Goal: Information Seeking & Learning: Learn about a topic

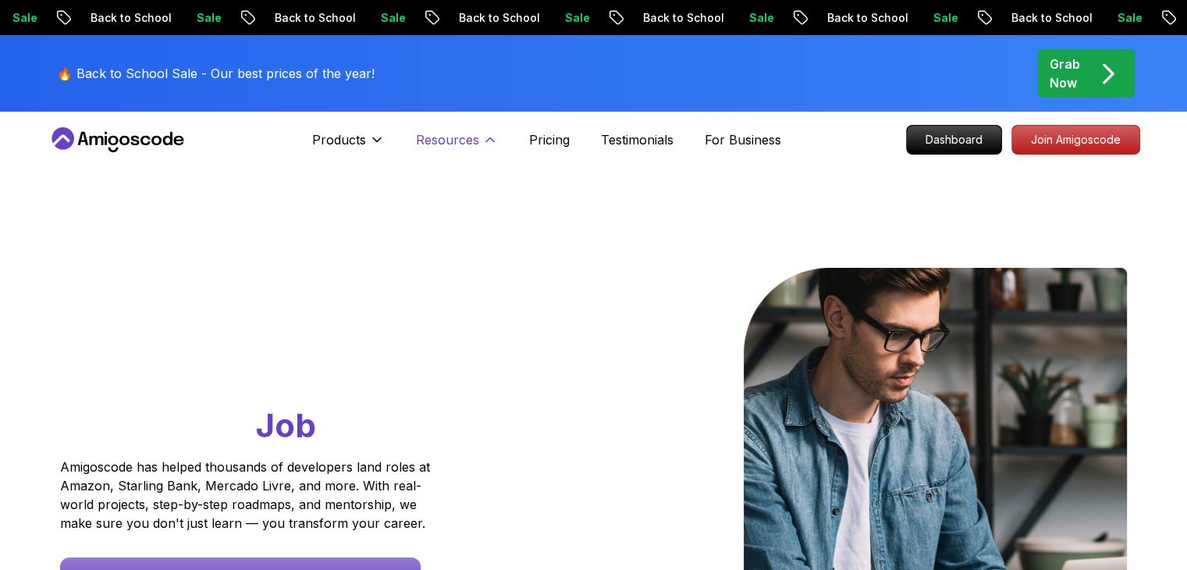
click at [475, 138] on p "Resources" at bounding box center [447, 139] width 63 height 19
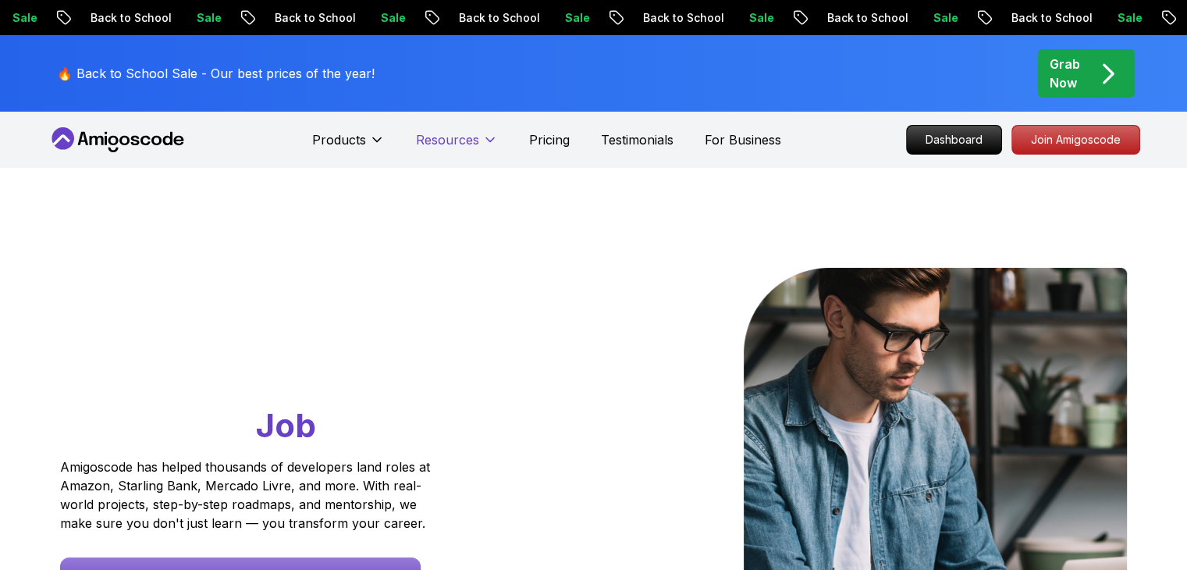
click at [475, 138] on p "Resources" at bounding box center [447, 139] width 63 height 19
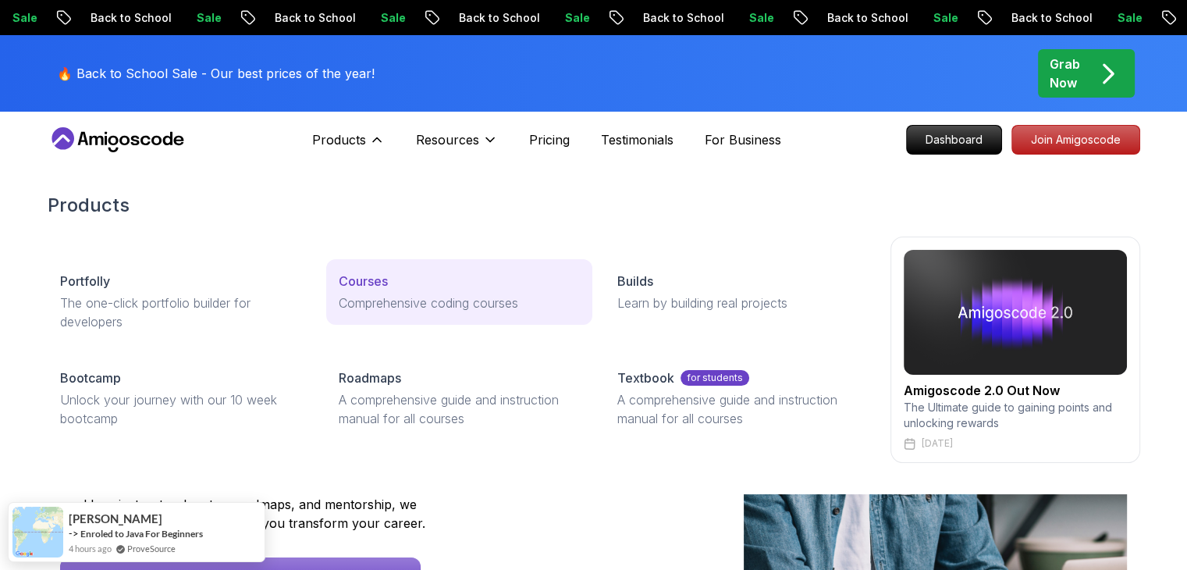
click at [374, 282] on p "Courses" at bounding box center [363, 281] width 49 height 19
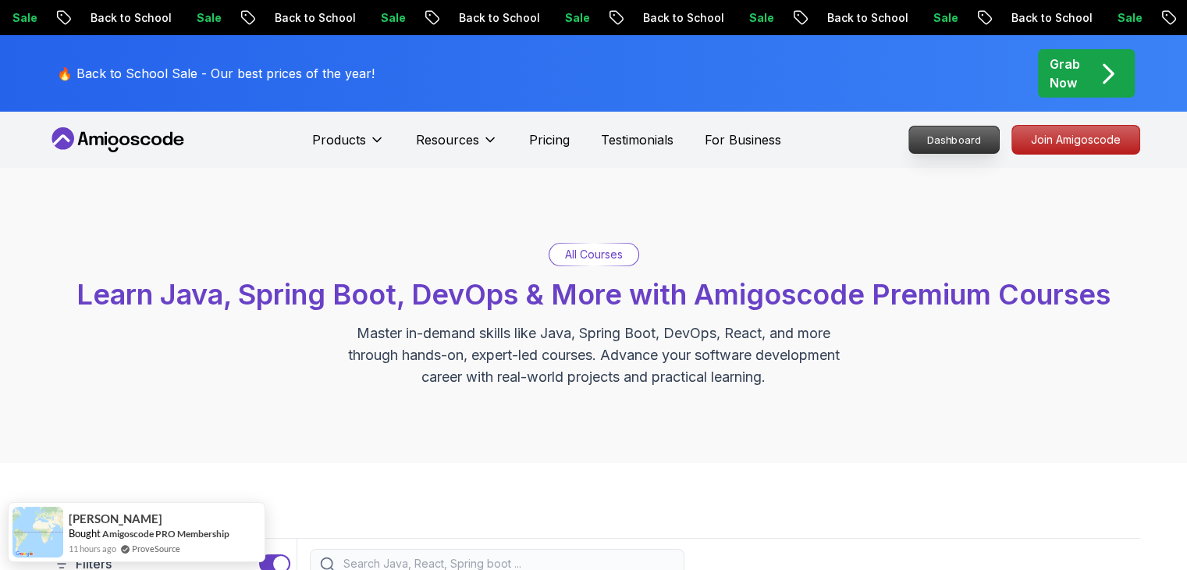
click at [962, 141] on p "Dashboard" at bounding box center [954, 139] width 90 height 27
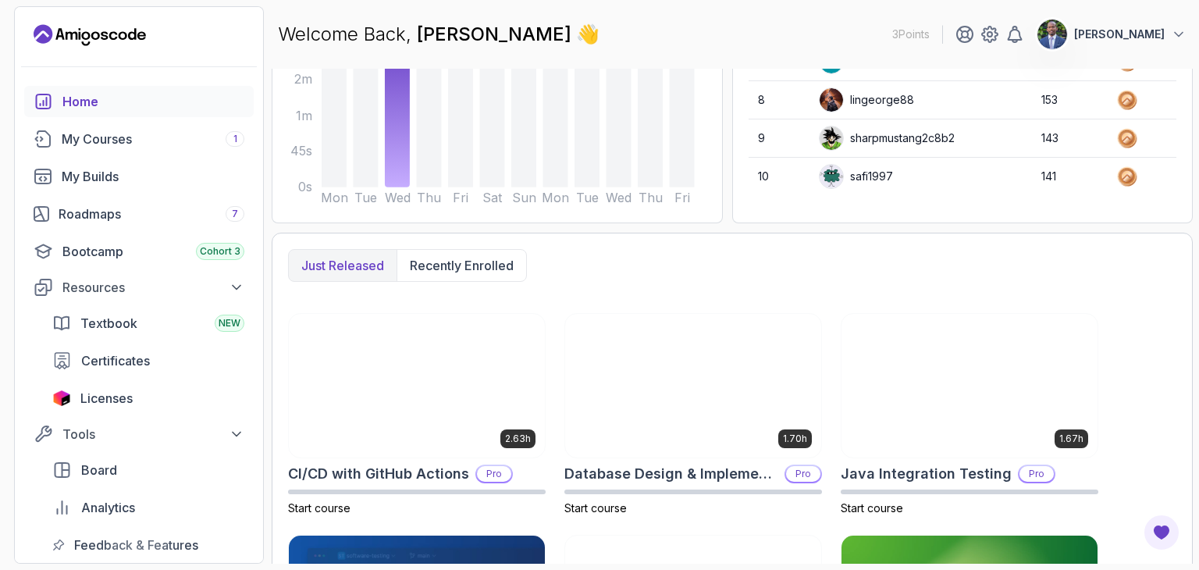
scroll to position [312, 0]
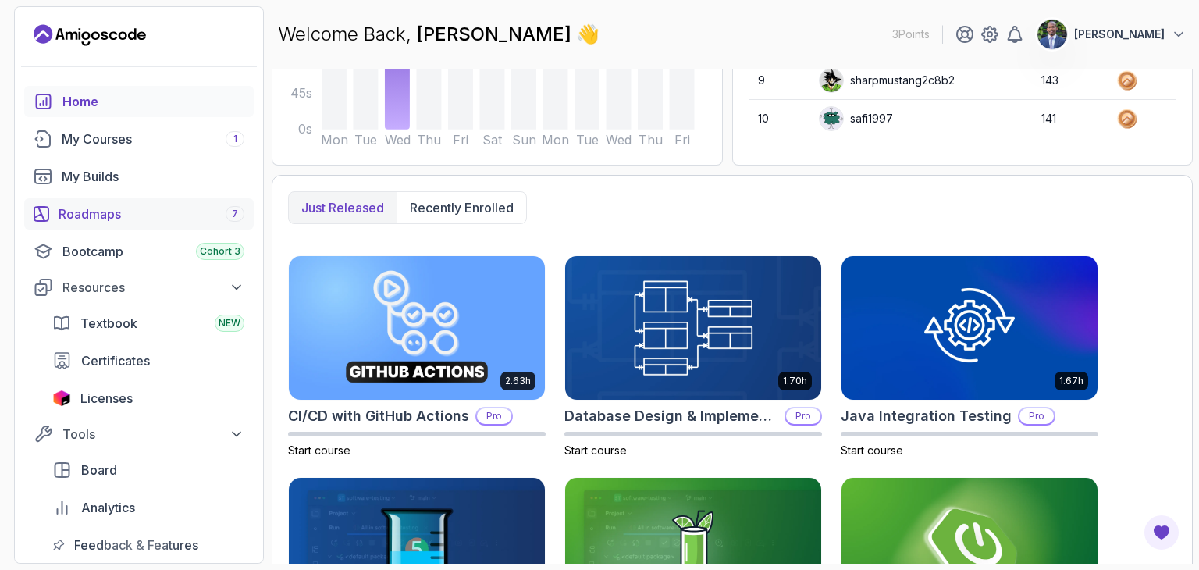
click at [115, 216] on div "Roadmaps 7" at bounding box center [152, 213] width 186 height 19
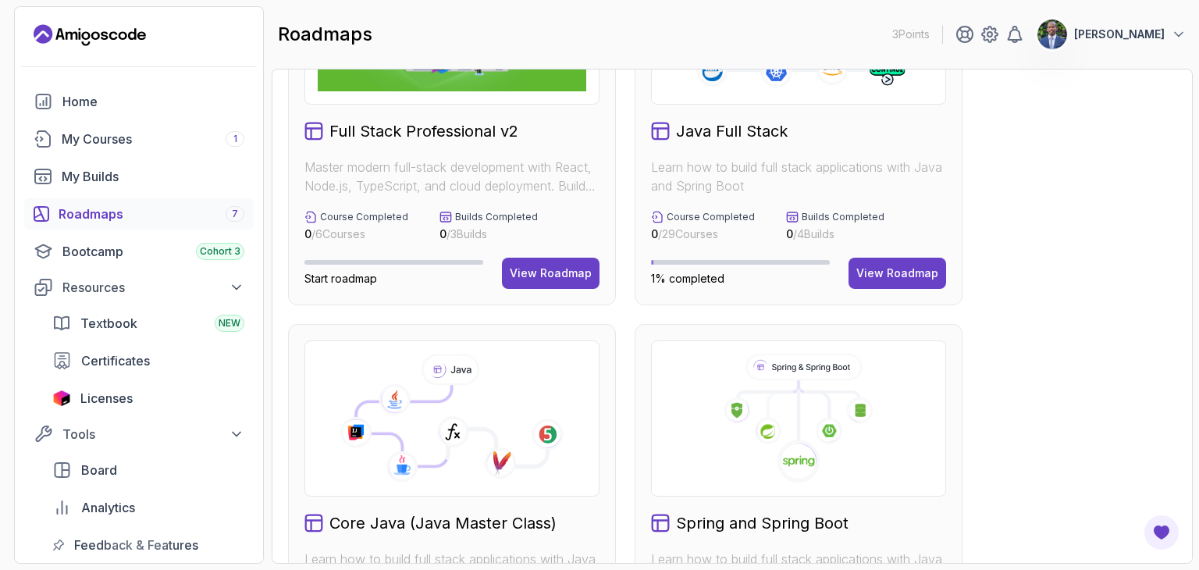
scroll to position [156, 0]
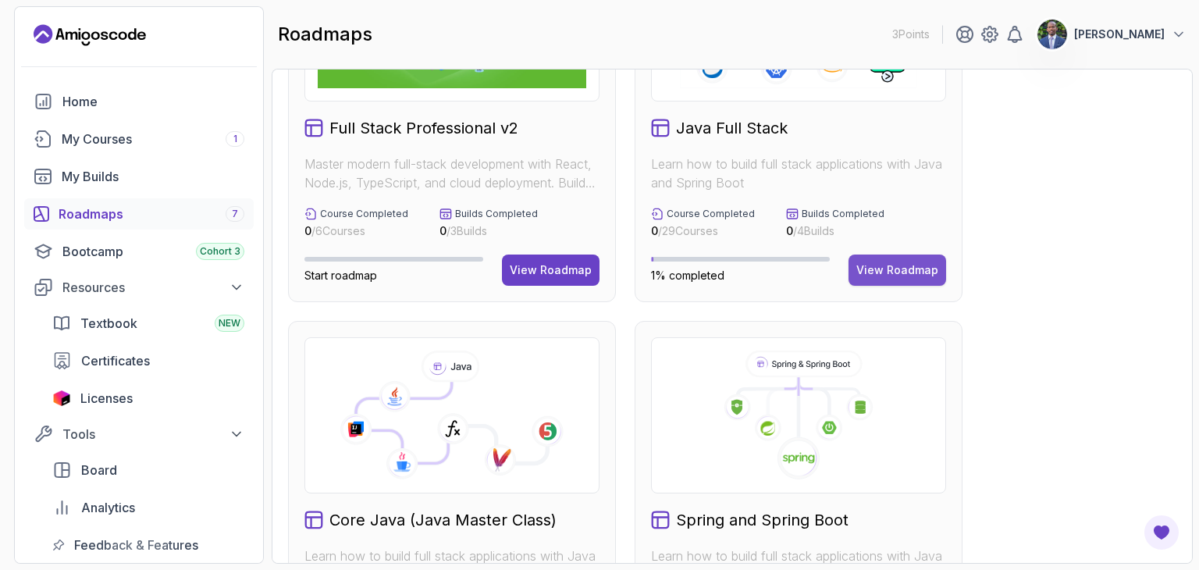
click at [920, 270] on div "View Roadmap" at bounding box center [897, 270] width 82 height 16
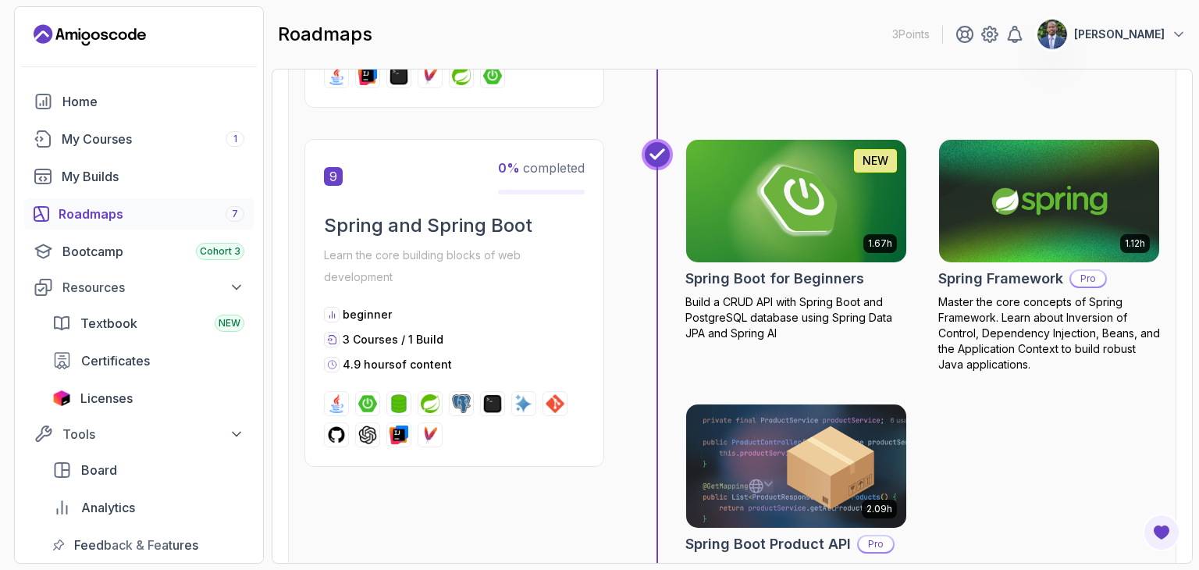
scroll to position [2871, 0]
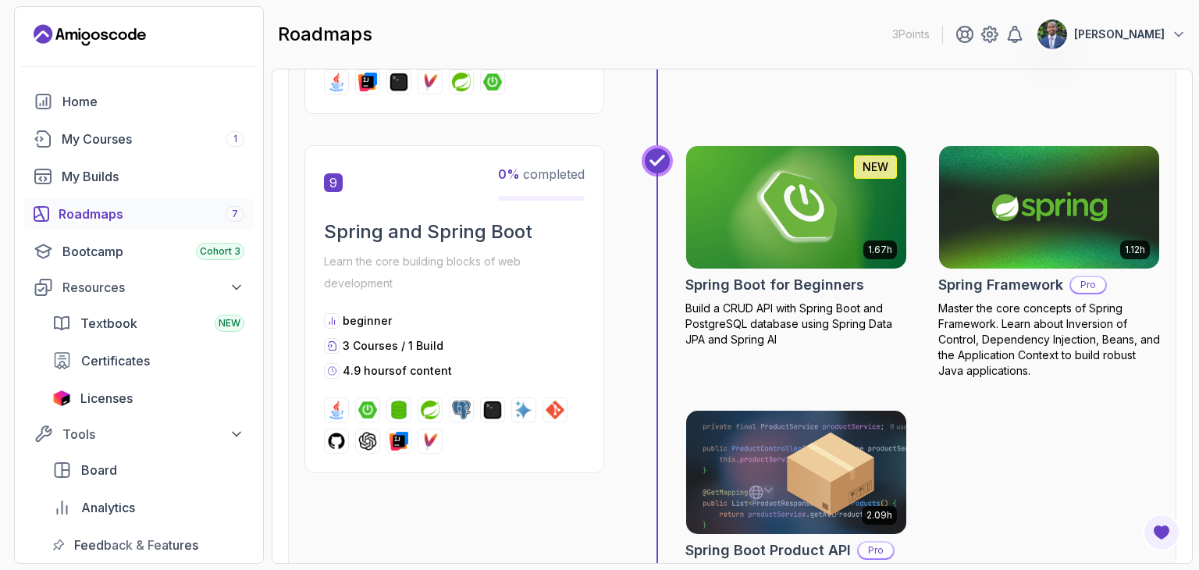
click at [1008, 432] on div "1.67h NEW Spring Boot for Beginners Build a CRUD API with Spring Boot and Postg…" at bounding box center [922, 371] width 475 height 453
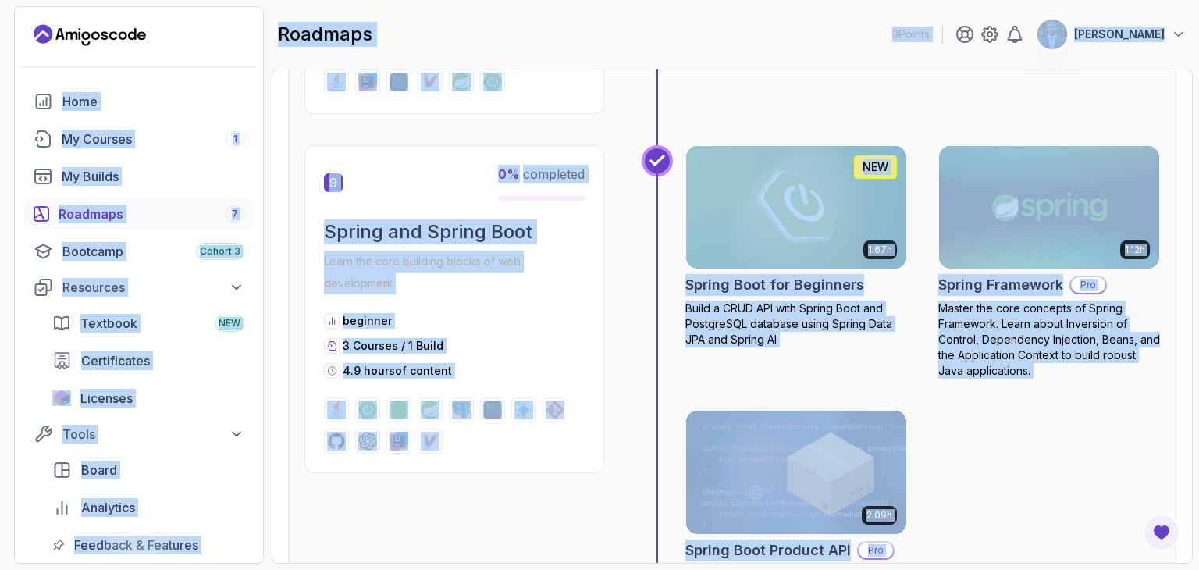
copy body "3 Points David Kawogo Home My Courses 1 My Builds Roadmaps 7 Bootcamp Cohort 3 …"
click at [562, 190] on div "0 % completed" at bounding box center [541, 183] width 87 height 36
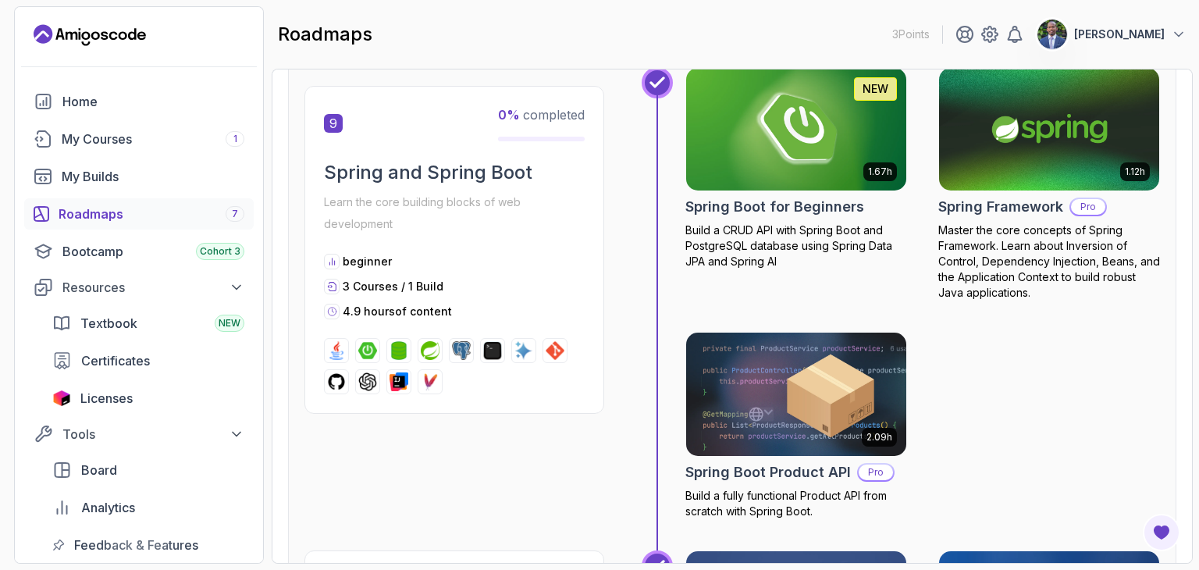
scroll to position [2953, 0]
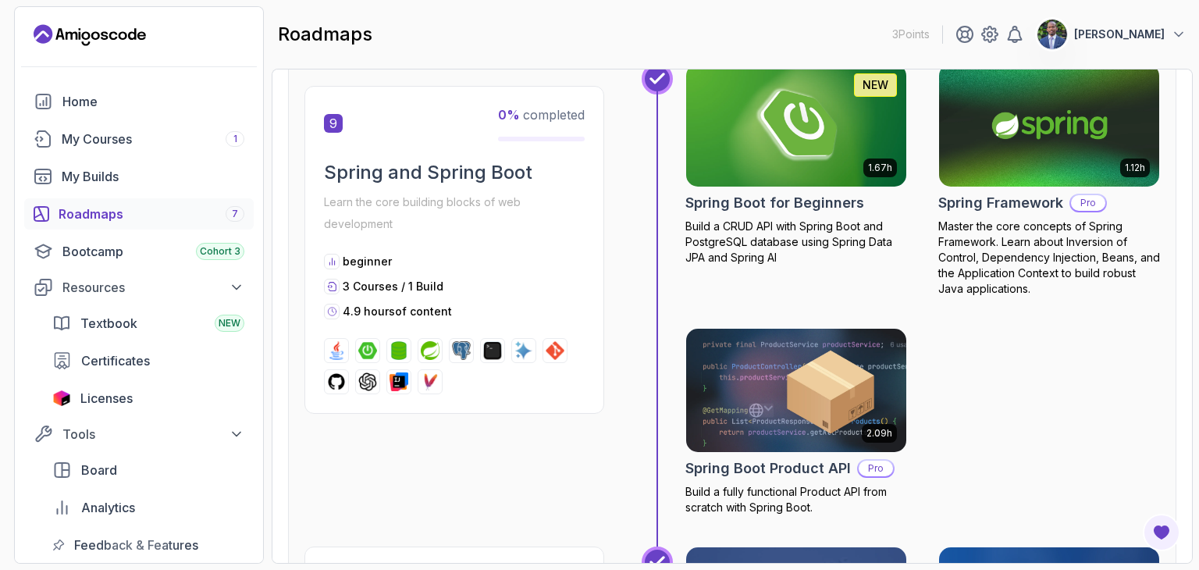
click at [1075, 377] on div "1.67h NEW Spring Boot for Beginners Build a CRUD API with Spring Boot and Postg…" at bounding box center [922, 289] width 475 height 453
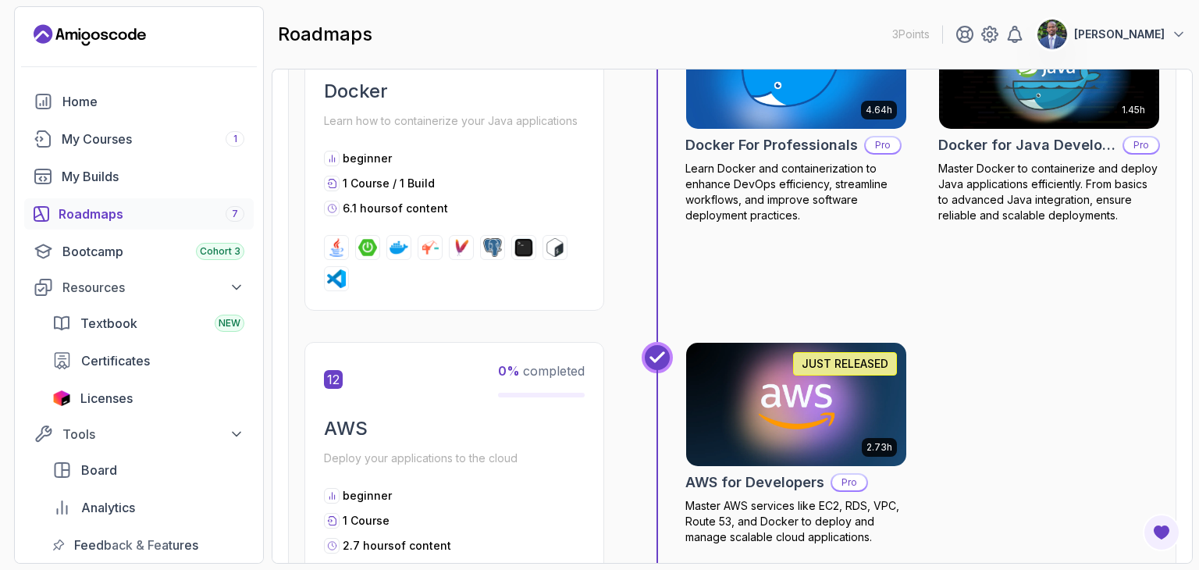
scroll to position [4180, 0]
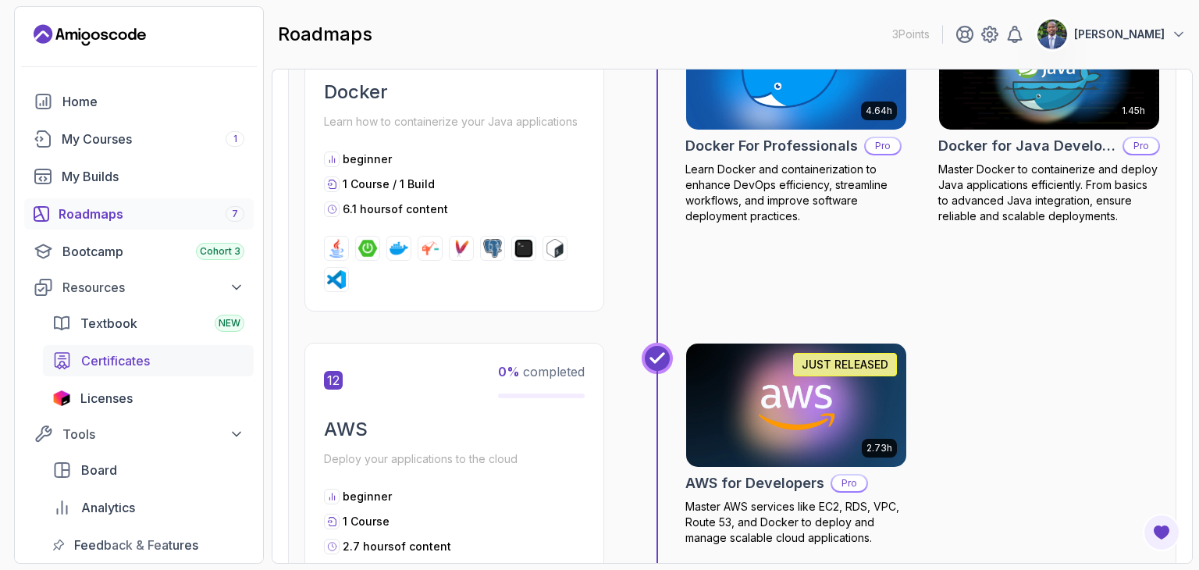
click at [111, 357] on span "Certificates" at bounding box center [115, 360] width 69 height 19
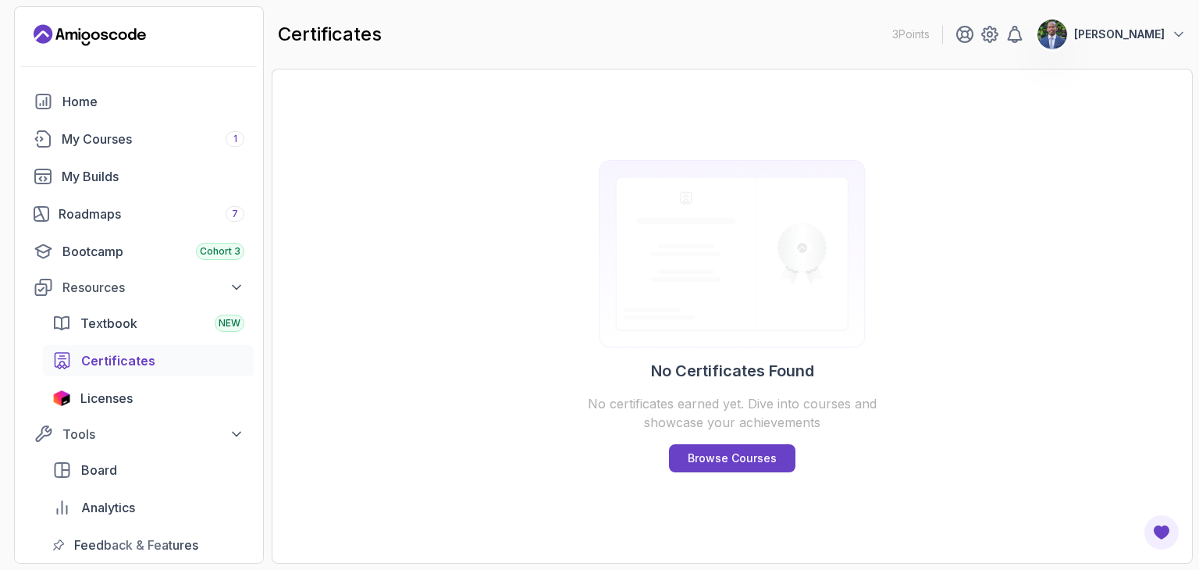
drag, startPoint x: 519, startPoint y: 87, endPoint x: 326, endPoint y: 176, distance: 212.3
click at [325, 179] on div "No Certificates Found No certificates earned yet. Dive into courses and showcas…" at bounding box center [732, 316] width 921 height 495
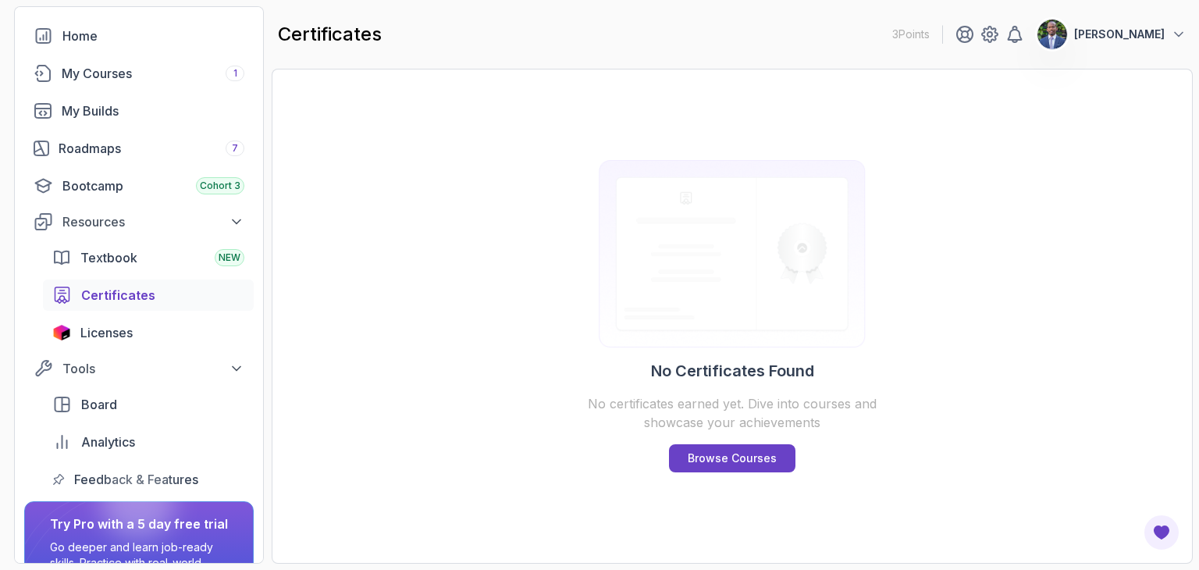
scroll to position [78, 0]
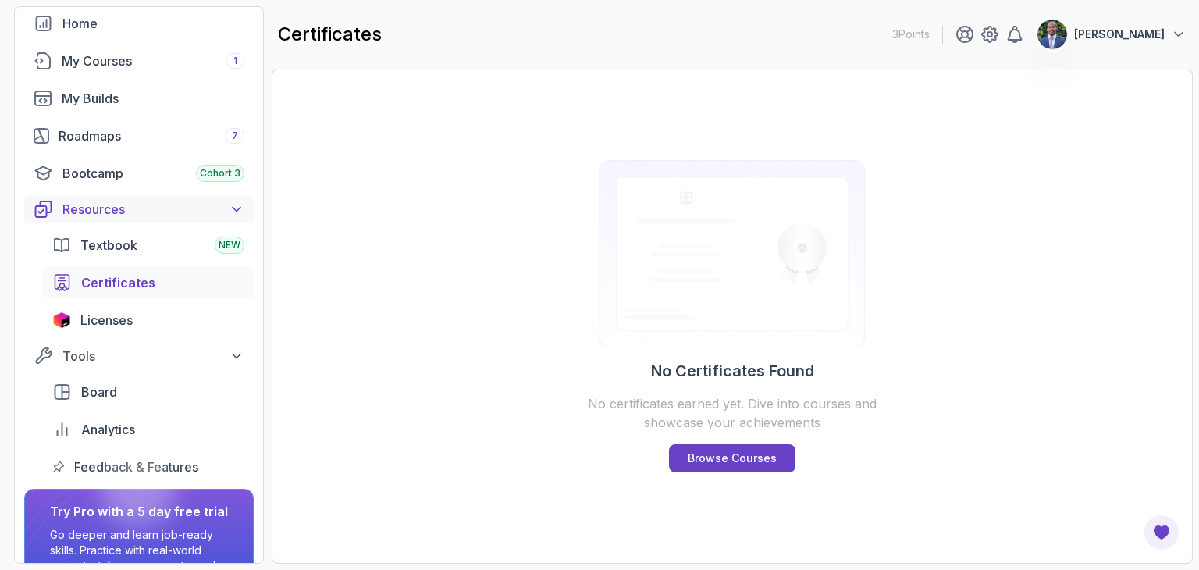
click at [226, 214] on div "Resources" at bounding box center [153, 209] width 182 height 19
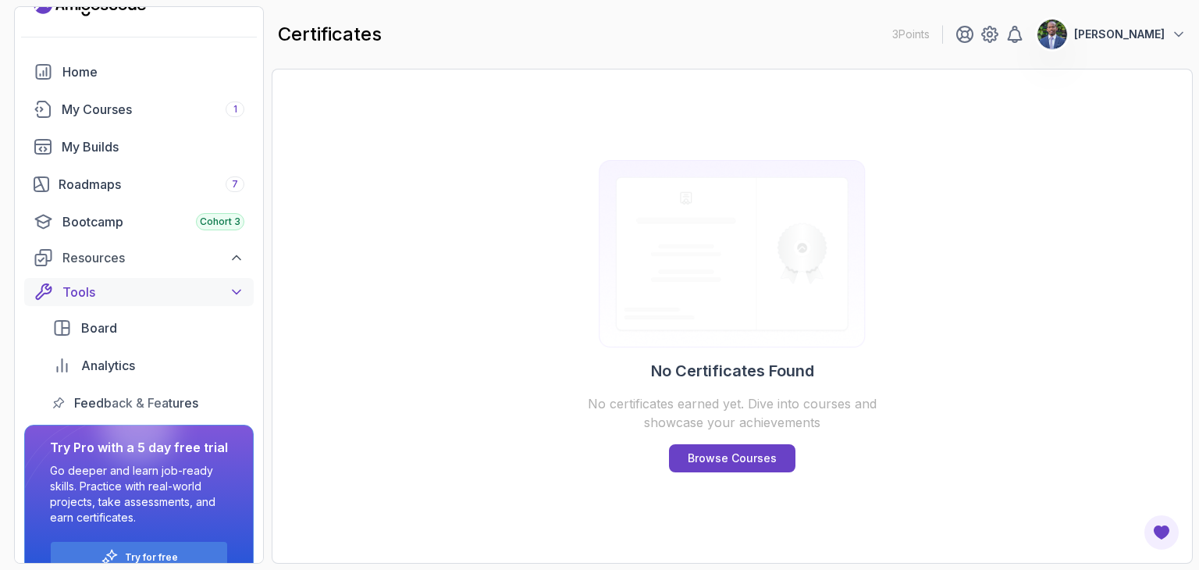
scroll to position [0, 0]
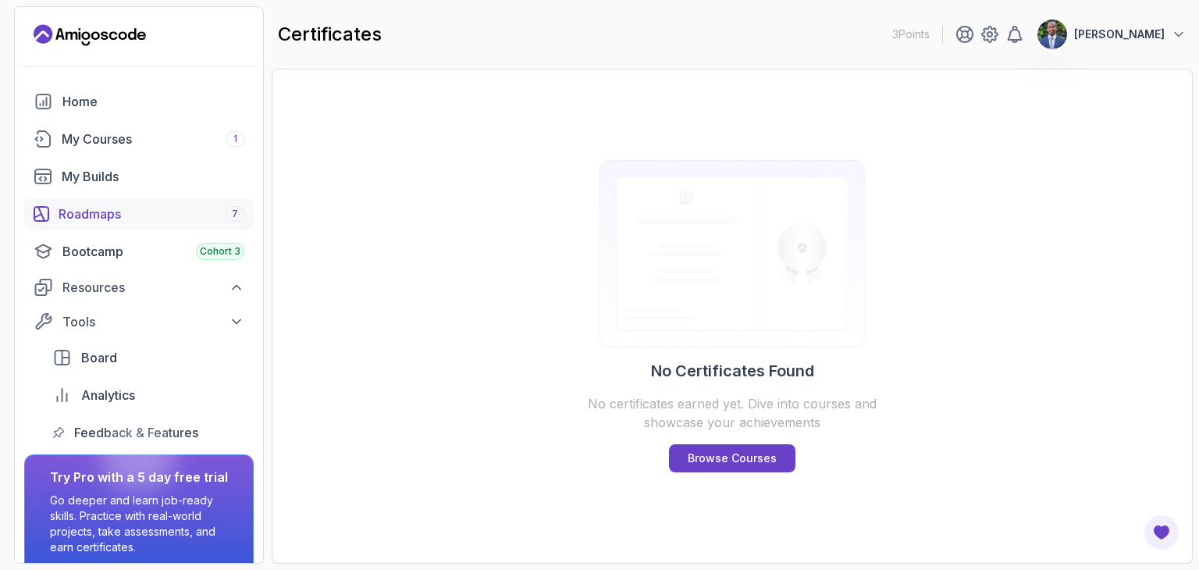
click at [187, 219] on div "Roadmaps 7" at bounding box center [152, 213] width 186 height 19
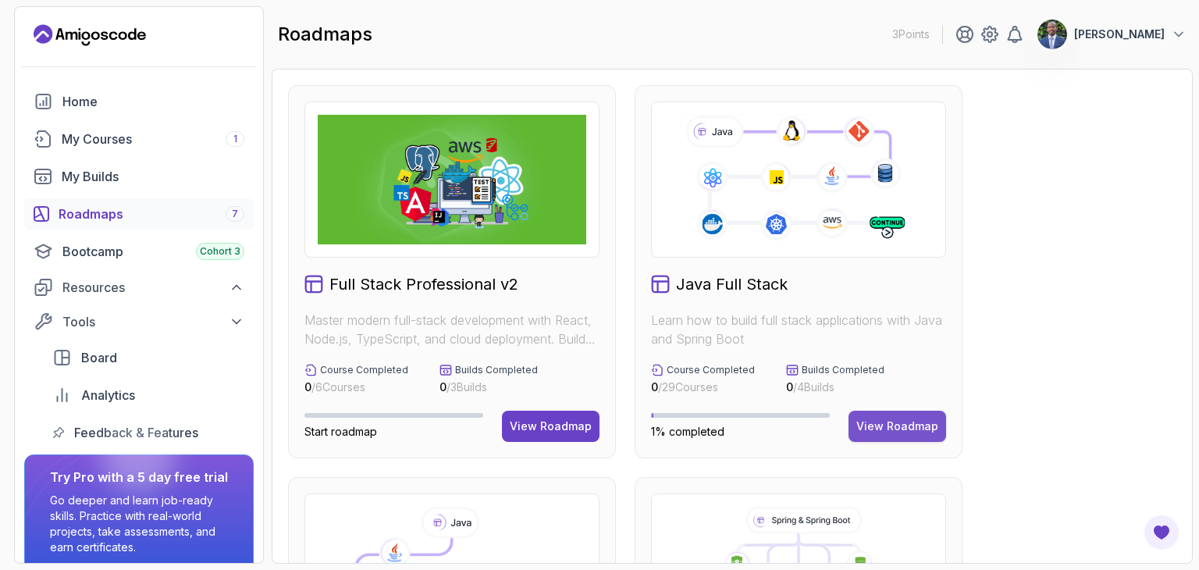
click at [895, 416] on button "View Roadmap" at bounding box center [897, 426] width 98 height 31
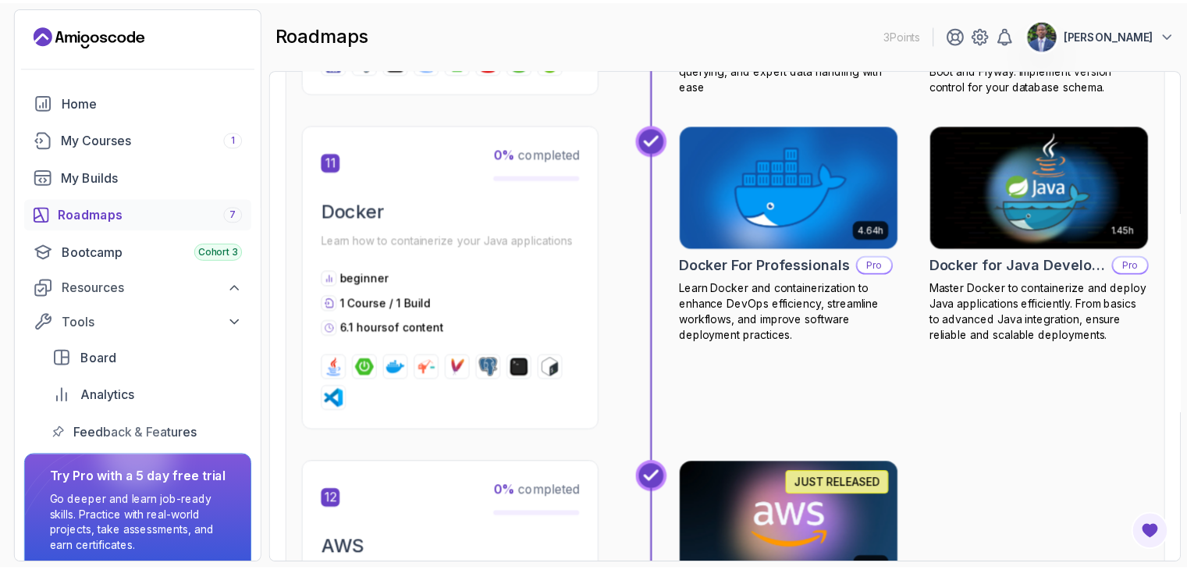
scroll to position [4059, 0]
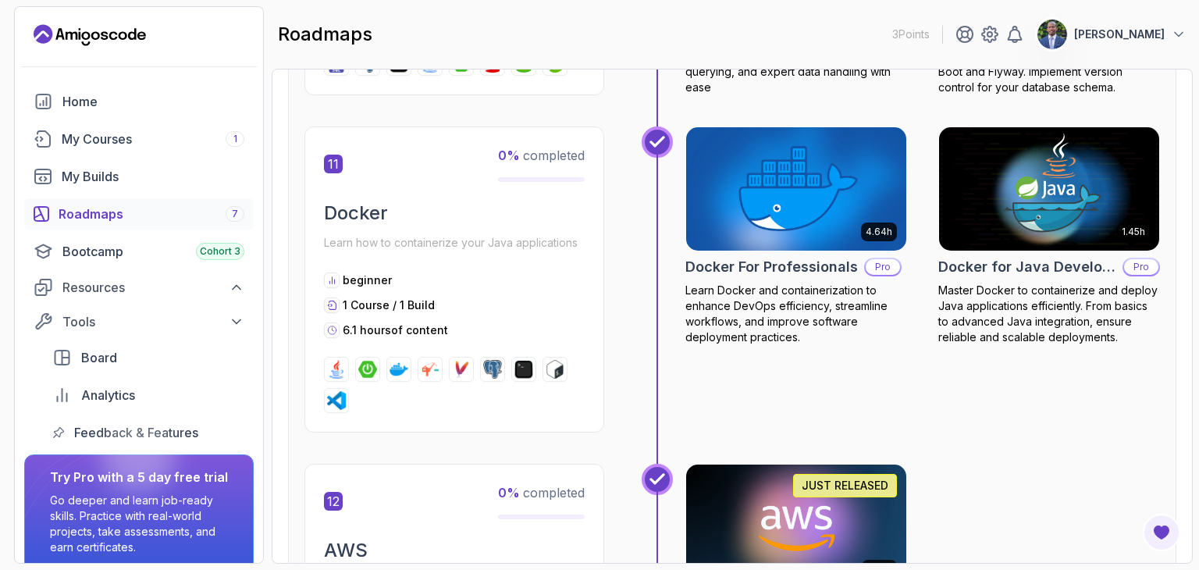
click at [779, 176] on img at bounding box center [796, 189] width 231 height 130
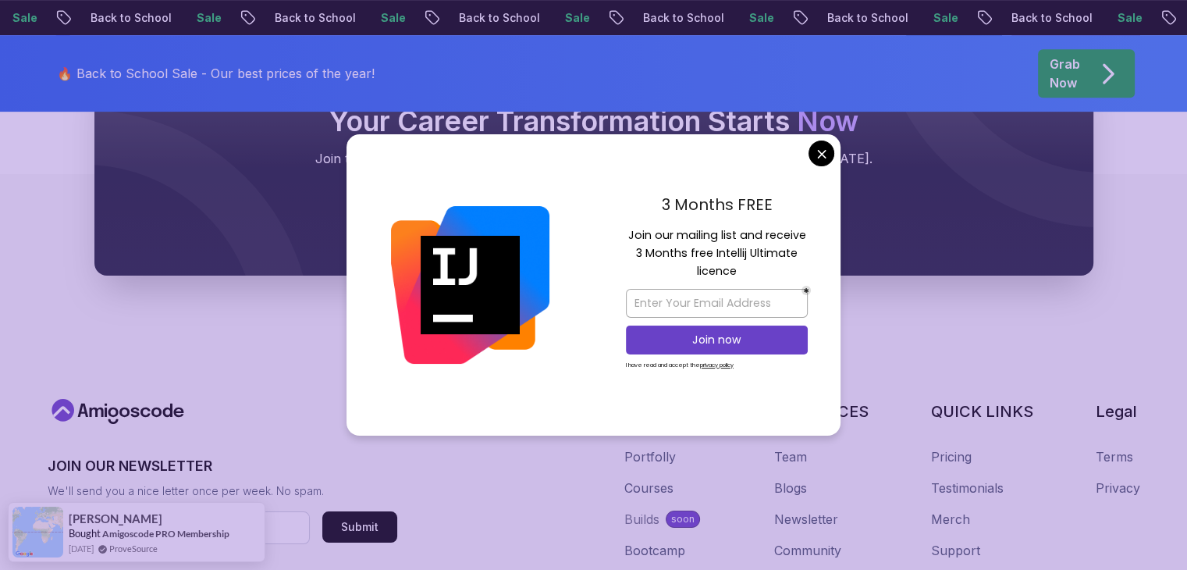
scroll to position [702, 0]
click at [823, 151] on body "Sale Back to School Sale Back to School Sale Back to School Sale Back to School…" at bounding box center [593, 47] width 1187 height 1499
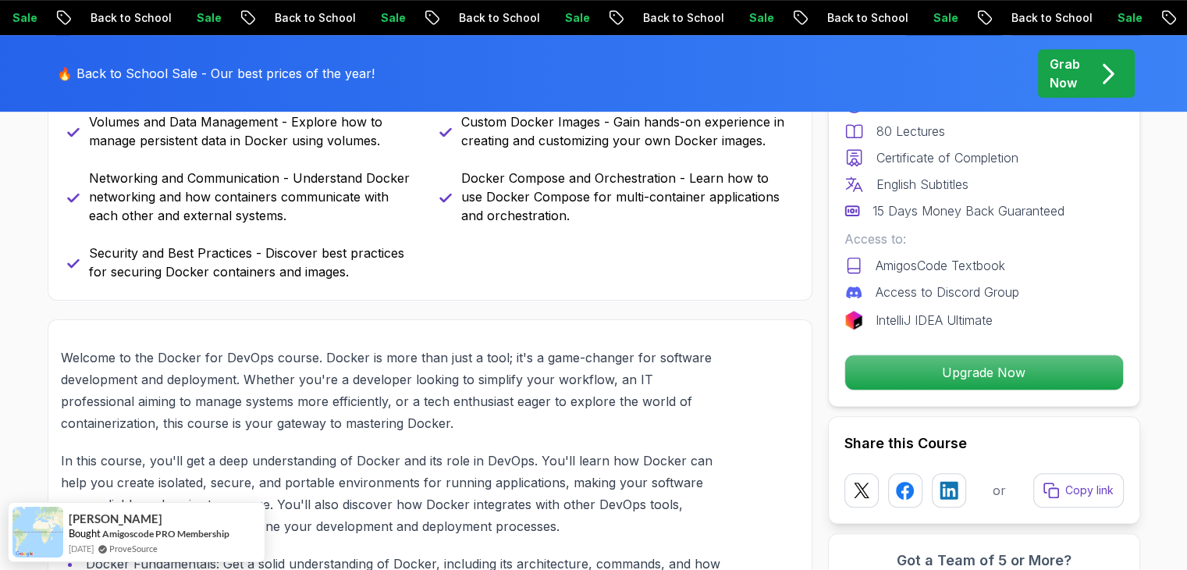
scroll to position [7775, 0]
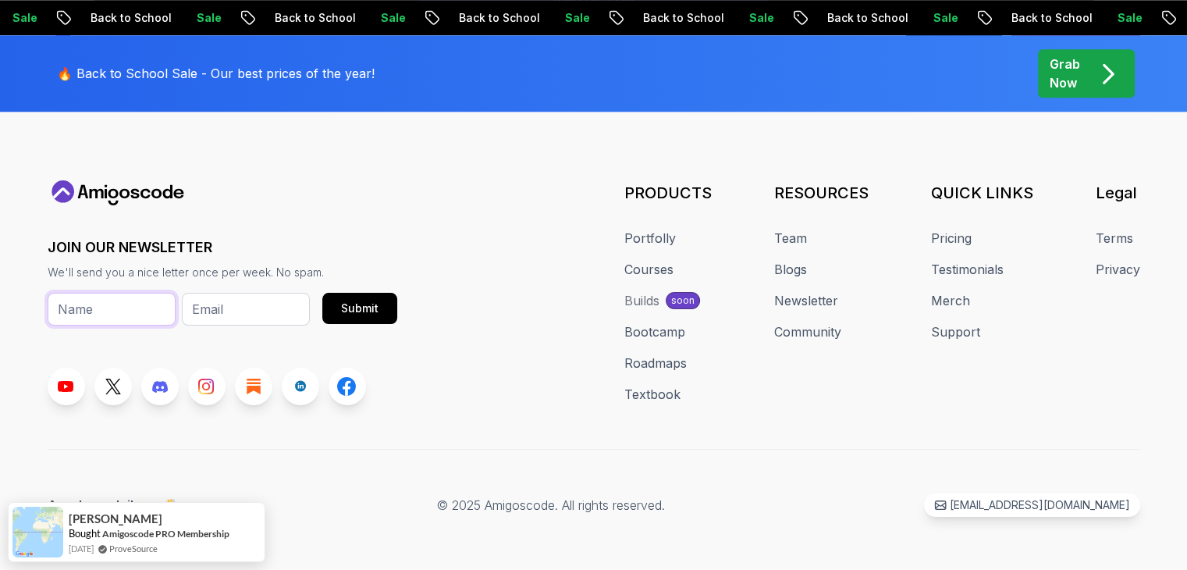
click at [97, 300] on input "text" at bounding box center [112, 309] width 128 height 33
click at [255, 300] on input "email" at bounding box center [246, 309] width 128 height 33
click at [478, 269] on div "JOIN OUR NEWSLETTER We'll send you a nice letter once per week. No spam. Submit…" at bounding box center [594, 292] width 1093 height 225
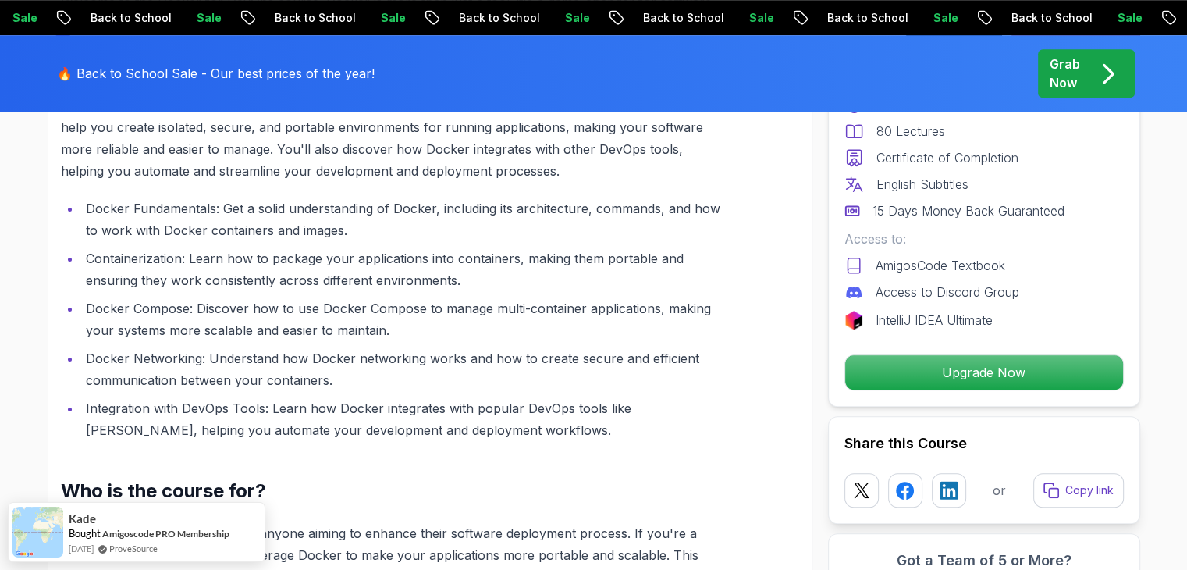
scroll to position [1297, 0]
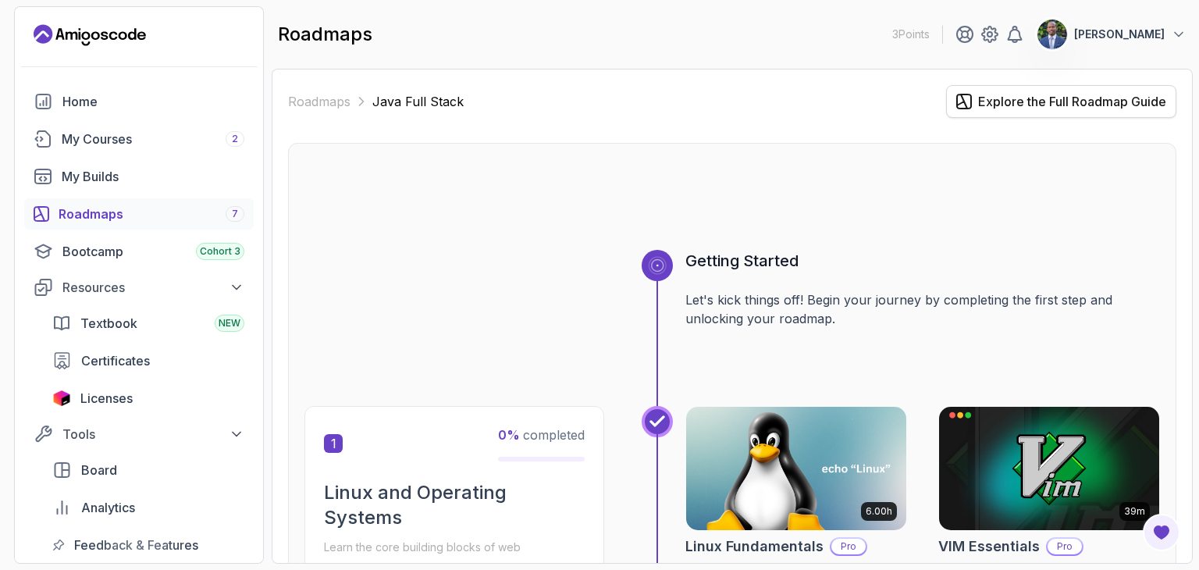
click at [1046, 99] on div "Explore the Full Roadmap Guide" at bounding box center [1072, 101] width 188 height 19
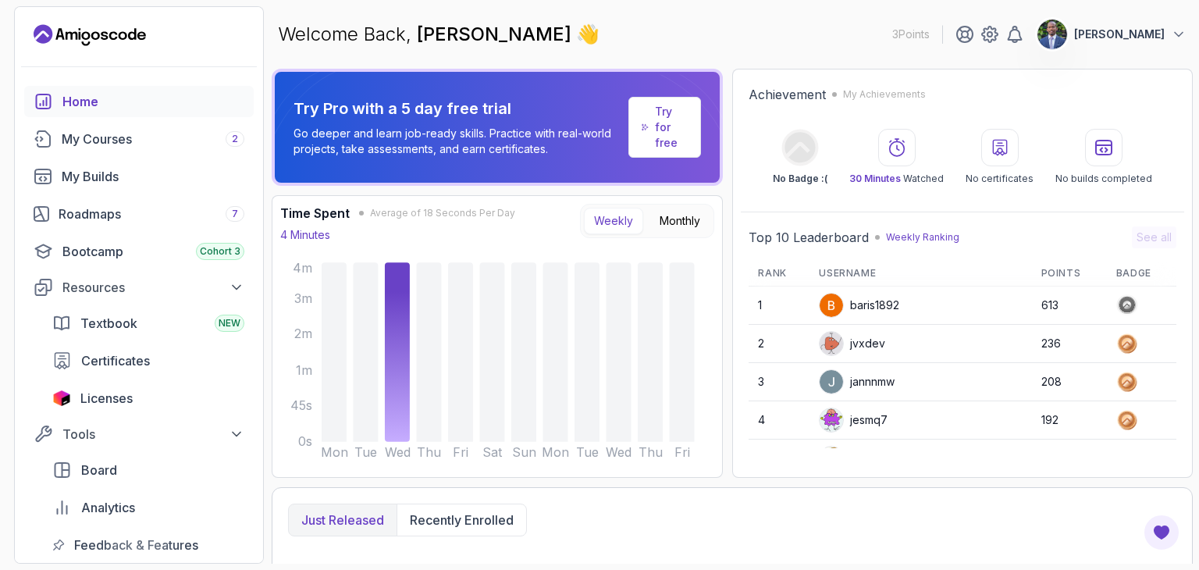
click at [678, 113] on p "Try for free" at bounding box center [671, 127] width 33 height 47
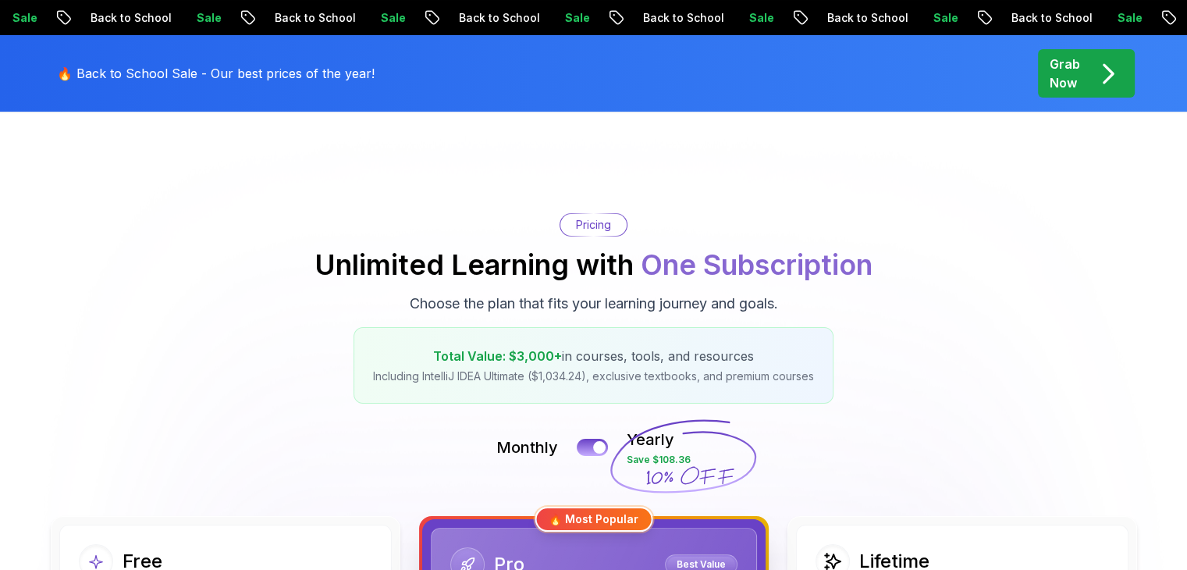
scroll to position [156, 0]
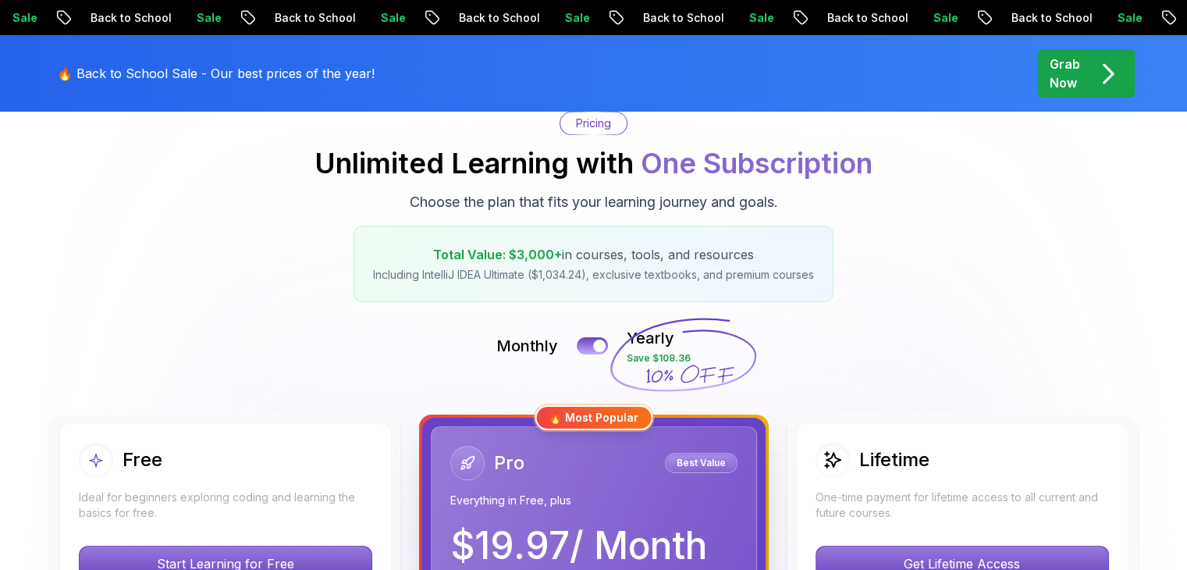
click at [770, 251] on p "Total Value: $3,000+ in courses, tools, and resources" at bounding box center [593, 254] width 441 height 19
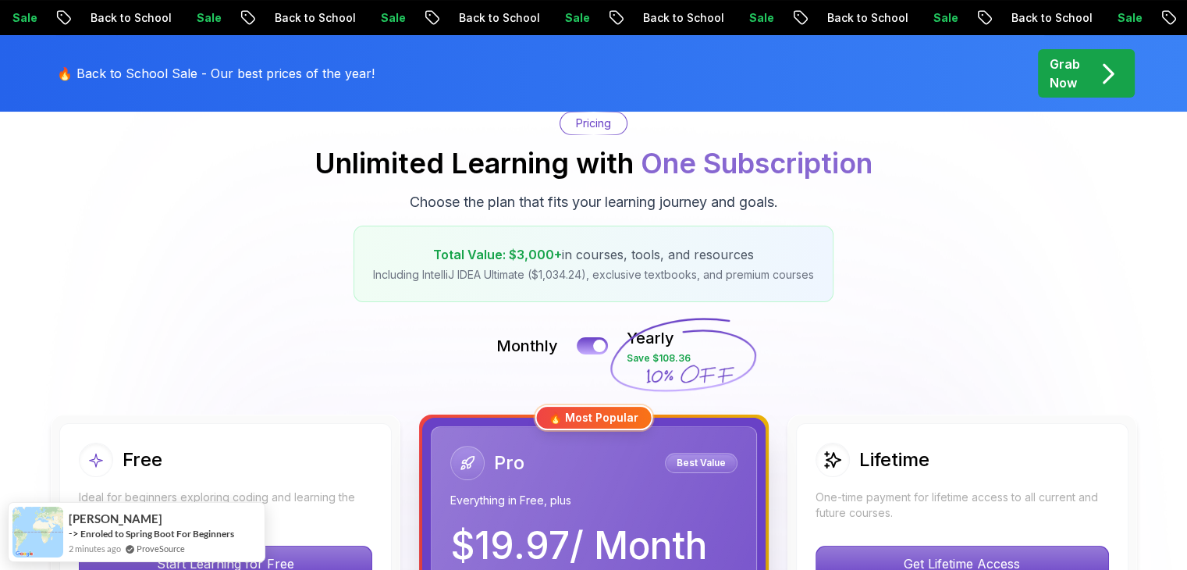
click at [844, 251] on div "Pricing Unlimited Learning with One Subscription Choose the plan that fits your…" at bounding box center [594, 207] width 1093 height 190
click at [585, 341] on button at bounding box center [592, 345] width 33 height 18
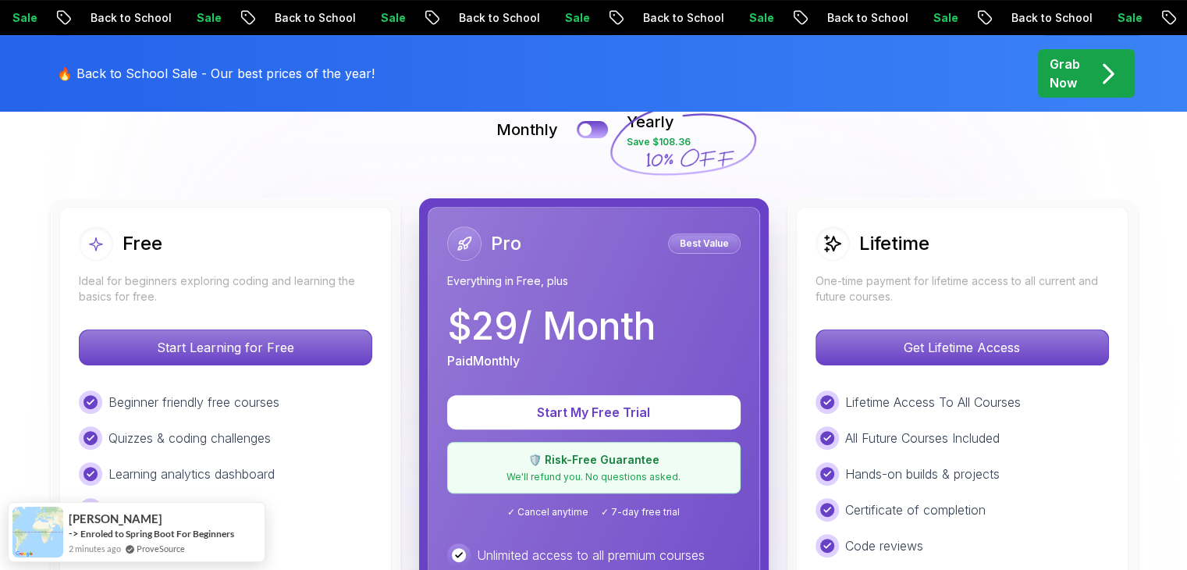
scroll to position [390, 0]
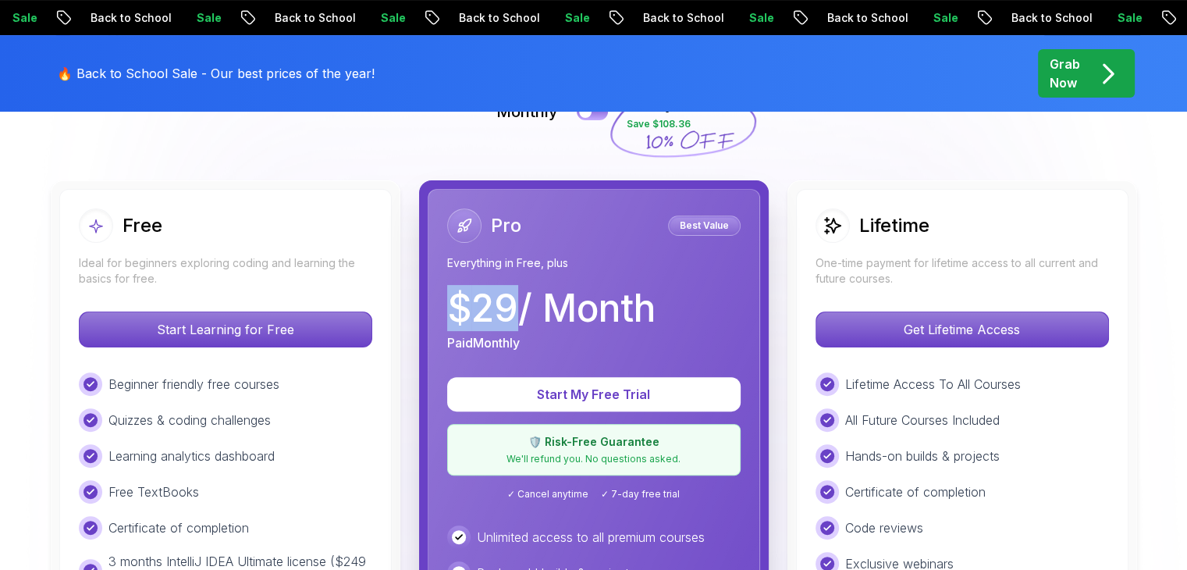
drag, startPoint x: 507, startPoint y: 301, endPoint x: 521, endPoint y: 300, distance: 14.8
click at [521, 300] on div "Pro Best Value Everything in Free, plus $ 29 / Month Paid Monthly Start My Free…" at bounding box center [594, 547] width 332 height 716
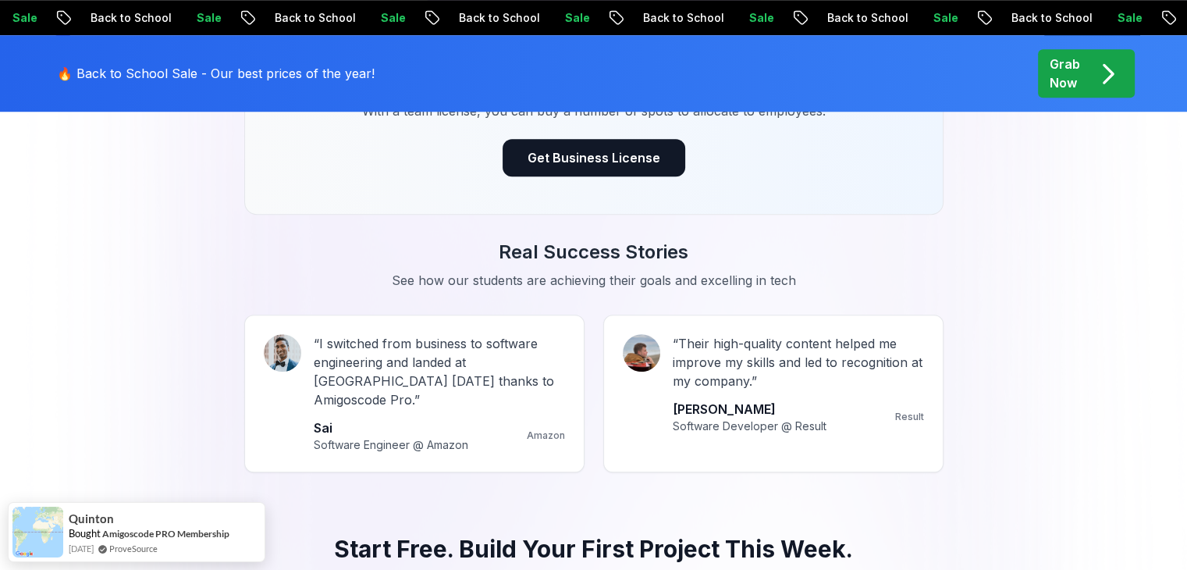
scroll to position [1327, 0]
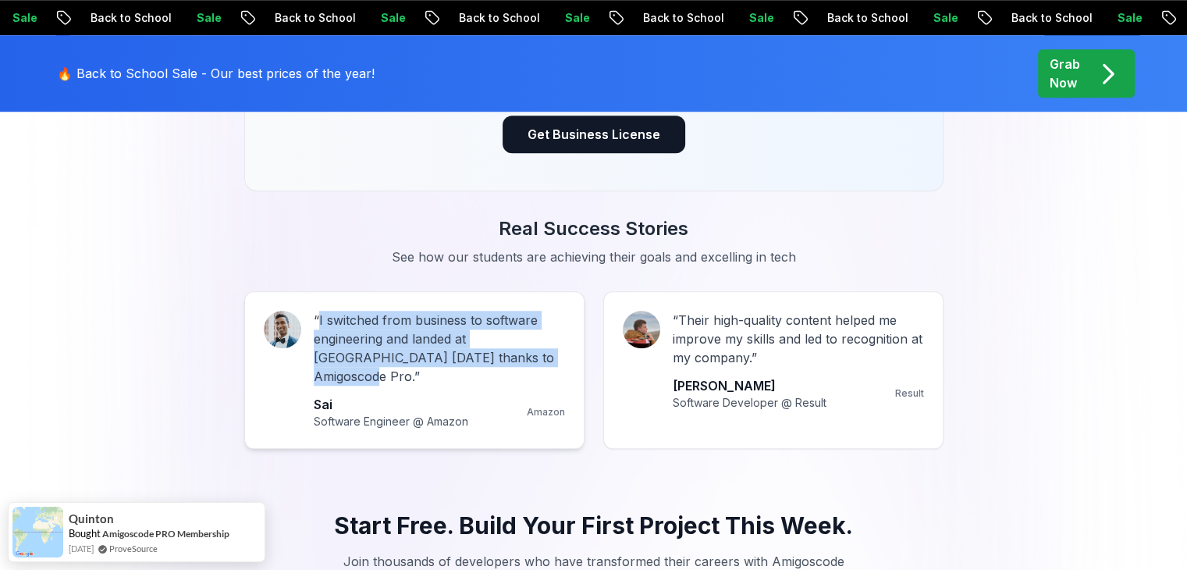
drag, startPoint x: 316, startPoint y: 316, endPoint x: 519, endPoint y: 362, distance: 208.1
click at [519, 362] on p "“ I switched from business to software engineering and landed at Amazon in 6 mo…" at bounding box center [439, 348] width 251 height 75
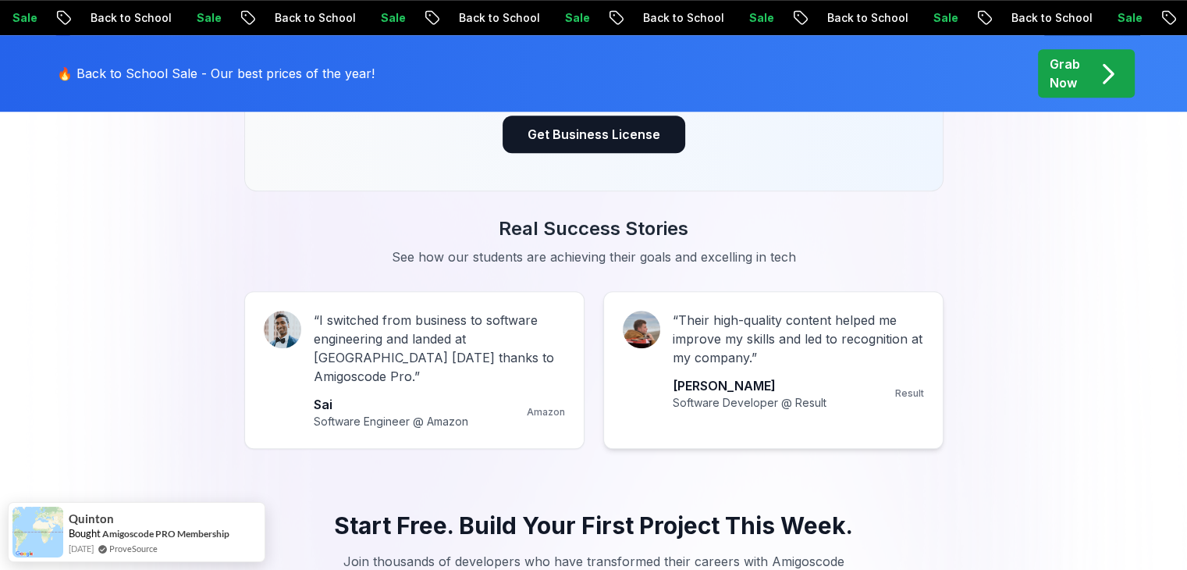
click at [673, 317] on p "“ Their high-quality content helped me improve my skills and led to recognition…" at bounding box center [798, 339] width 251 height 56
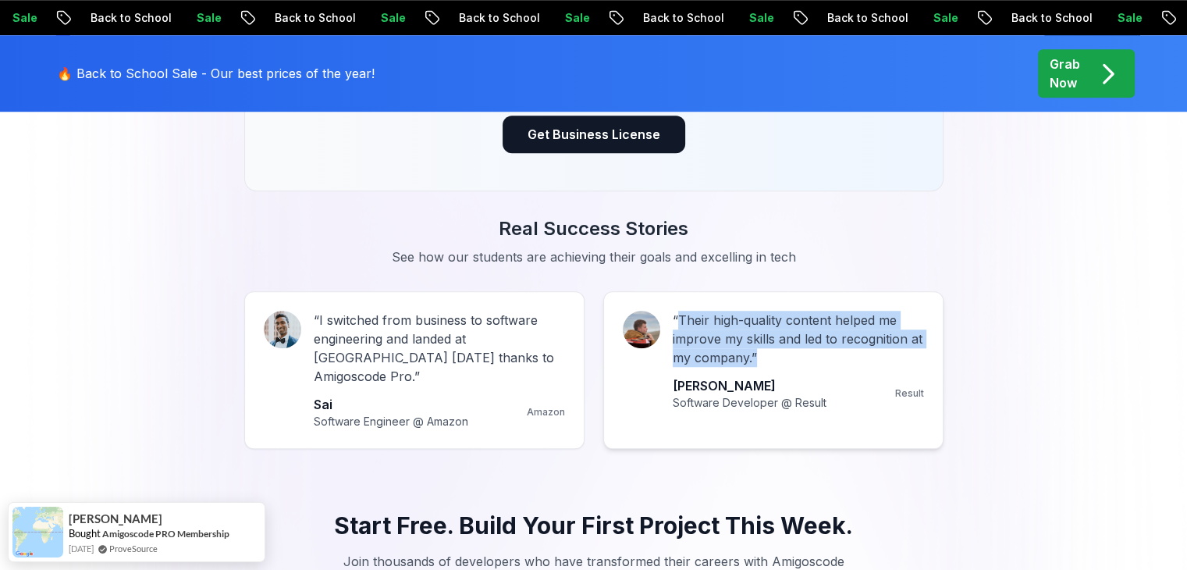
drag, startPoint x: 680, startPoint y: 314, endPoint x: 761, endPoint y: 362, distance: 94.5
click at [761, 362] on p "“ Their high-quality content helped me improve my skills and led to recognition…" at bounding box center [798, 339] width 251 height 56
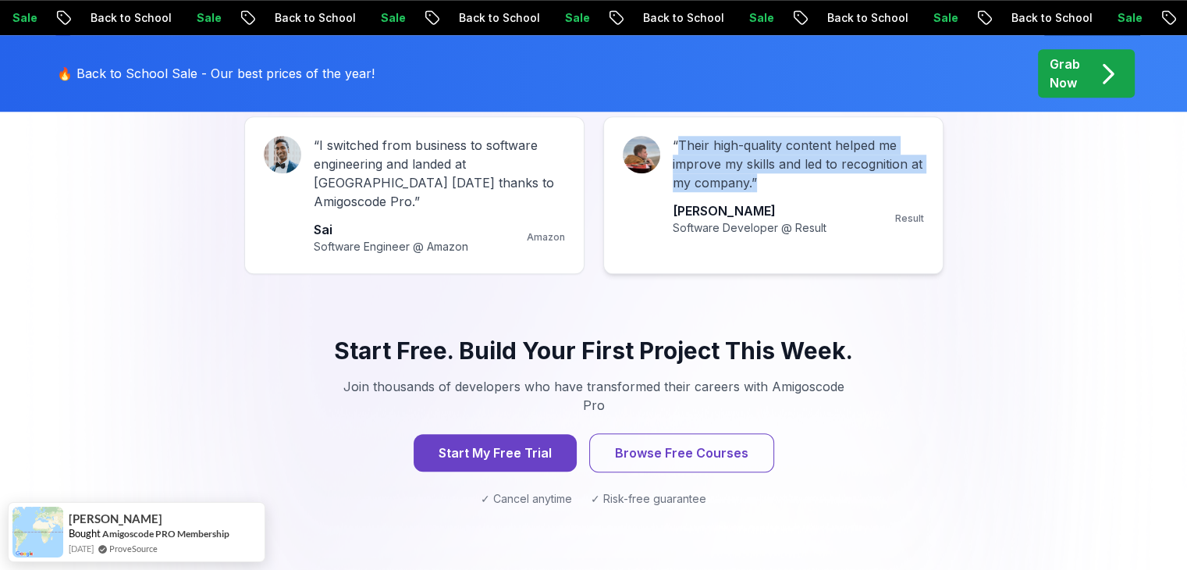
scroll to position [1561, 0]
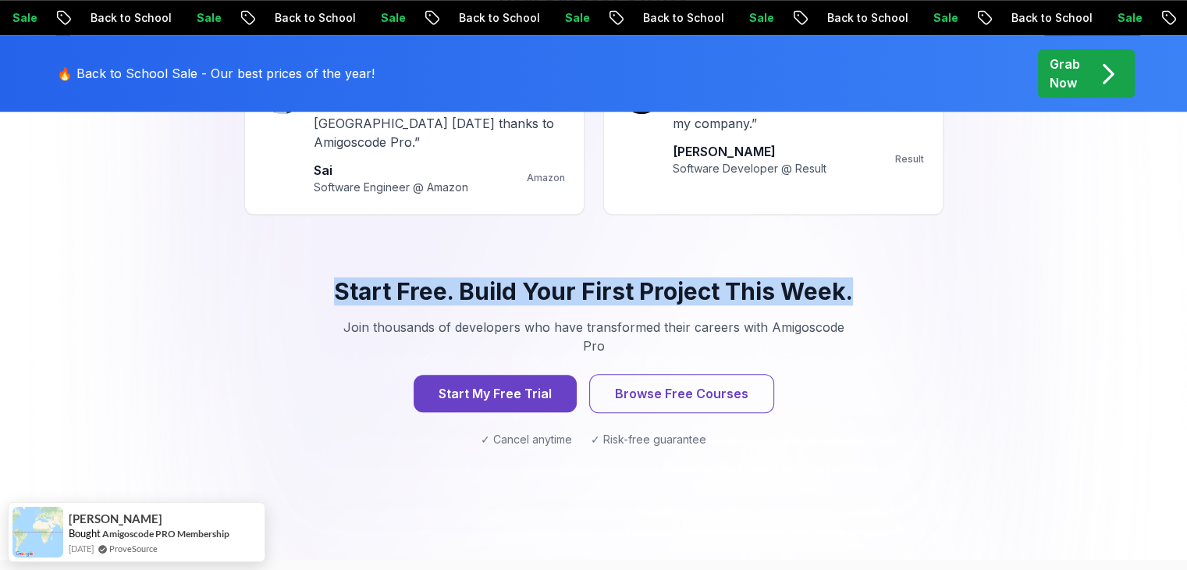
drag, startPoint x: 331, startPoint y: 277, endPoint x: 864, endPoint y: 282, distance: 533.1
click at [864, 282] on h3 "Start Free. Build Your First Project This Week." at bounding box center [594, 291] width 624 height 28
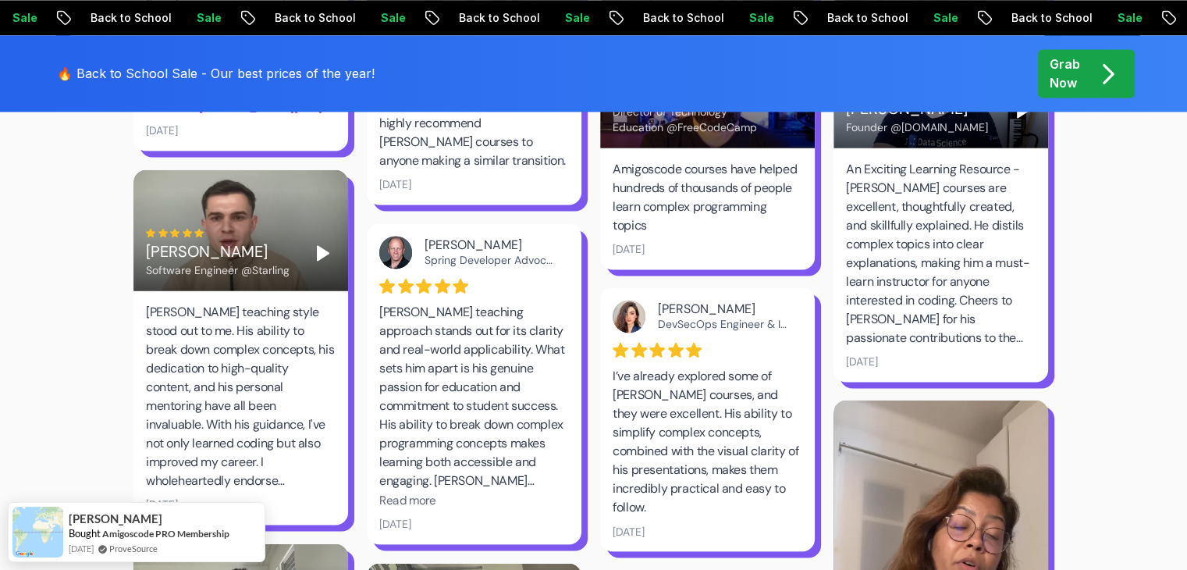
scroll to position [2435, 0]
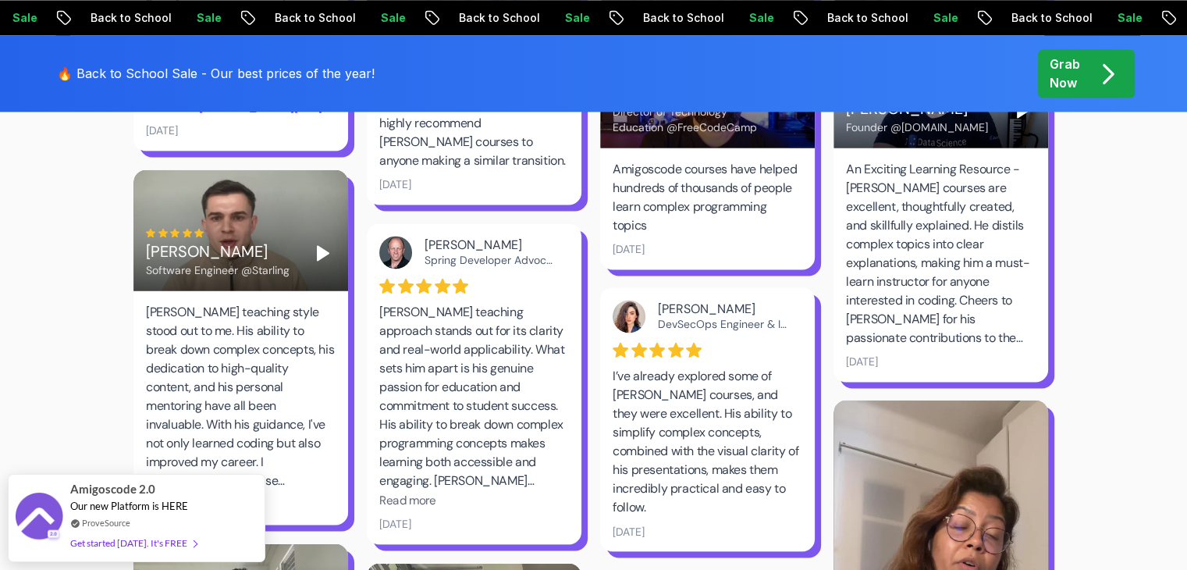
click at [321, 246] on polygon "Play" at bounding box center [323, 253] width 11 height 14
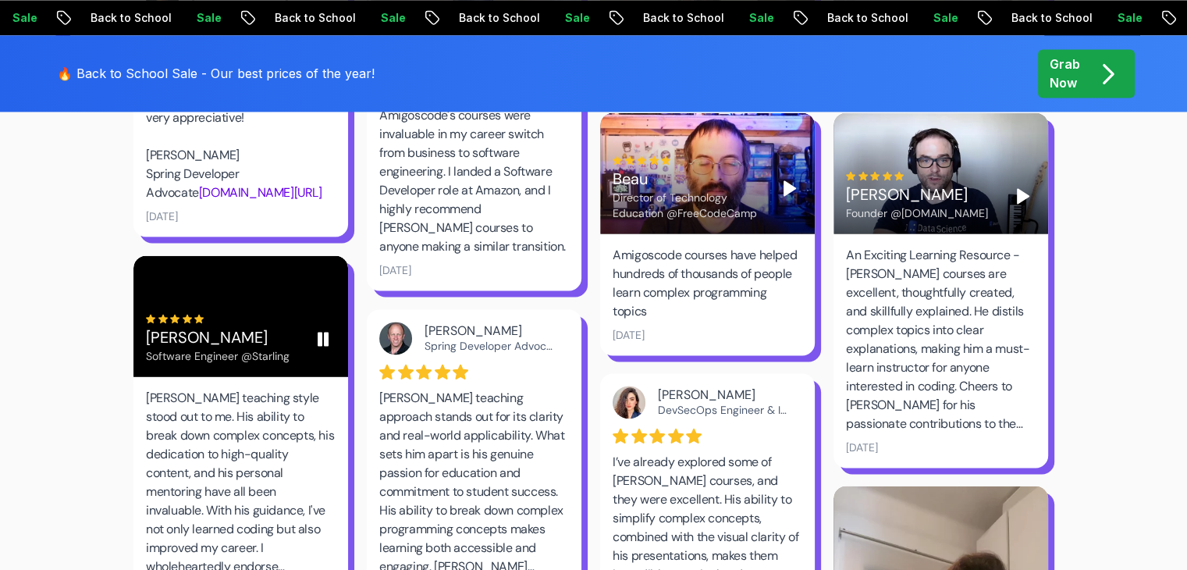
scroll to position [2348, 0]
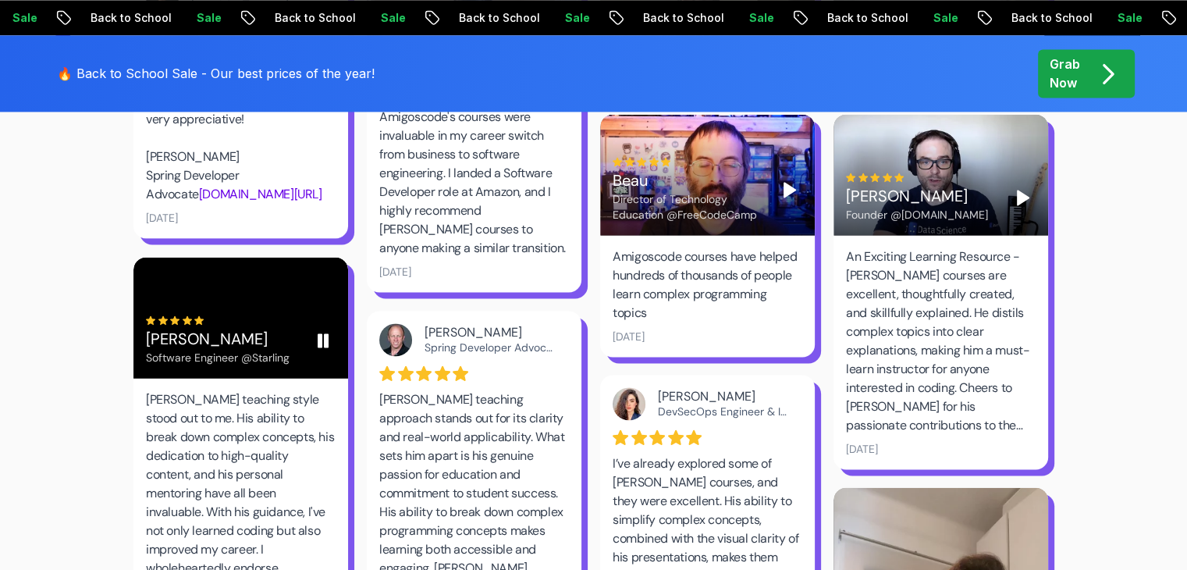
click at [318, 334] on rect "Pause" at bounding box center [319, 340] width 3 height 12
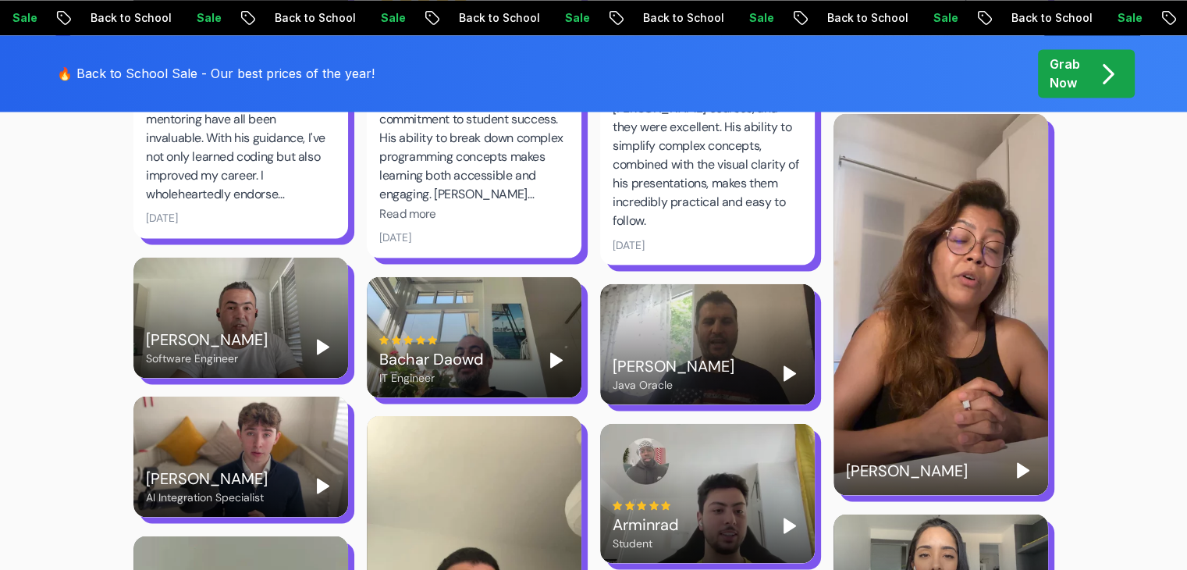
scroll to position [2722, 0]
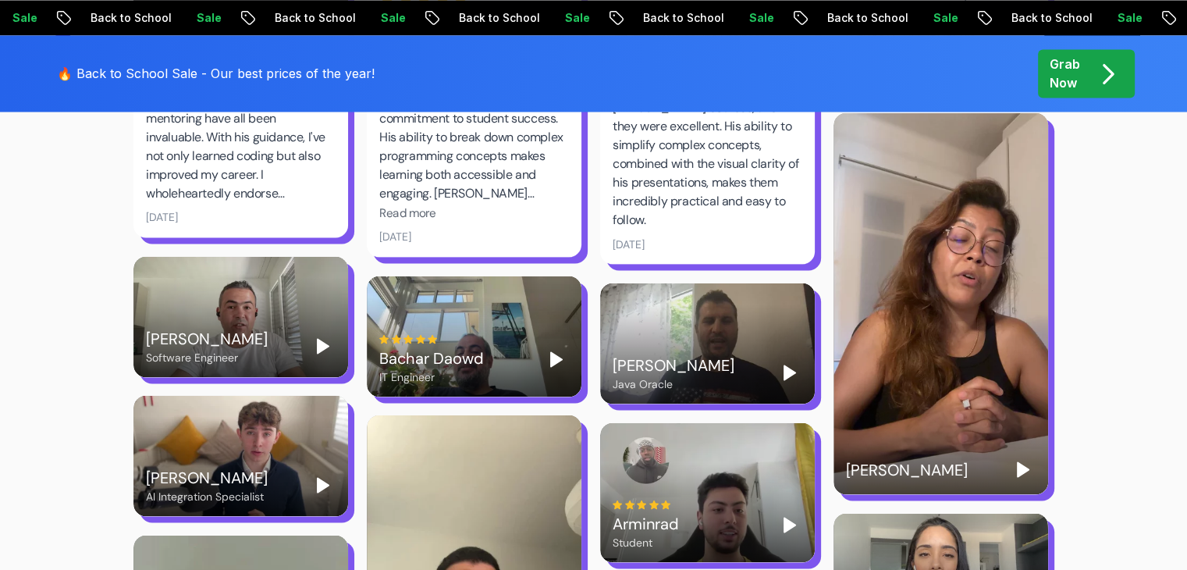
click at [784, 360] on button "Play" at bounding box center [789, 372] width 25 height 25
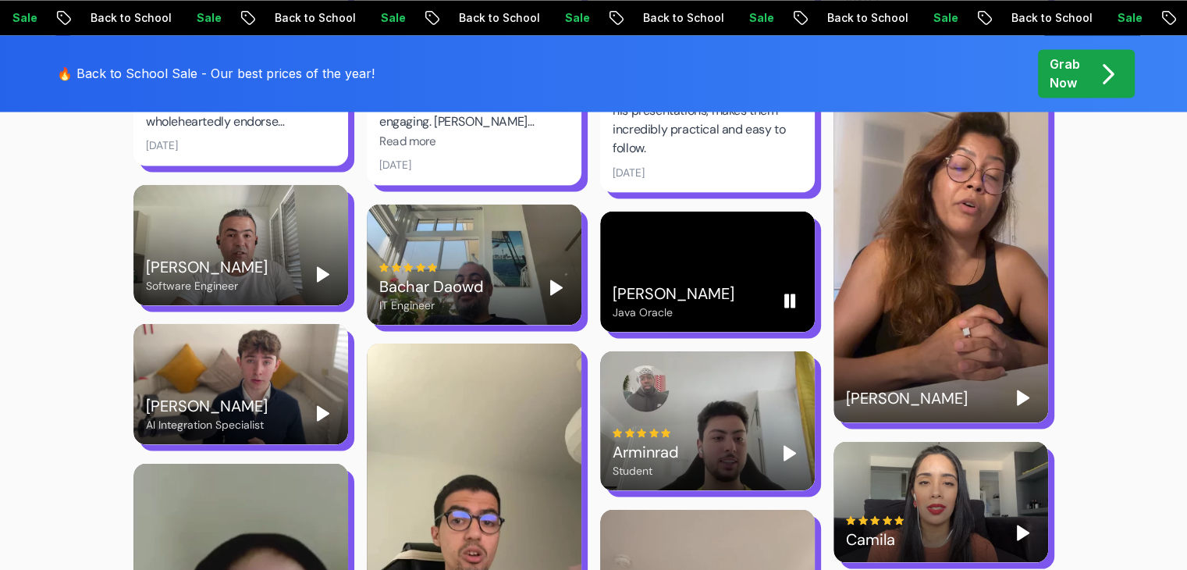
scroll to position [2794, 0]
click at [788, 294] on rect "Pause" at bounding box center [786, 300] width 3 height 12
click at [1018, 390] on polygon "Play" at bounding box center [1023, 397] width 11 height 14
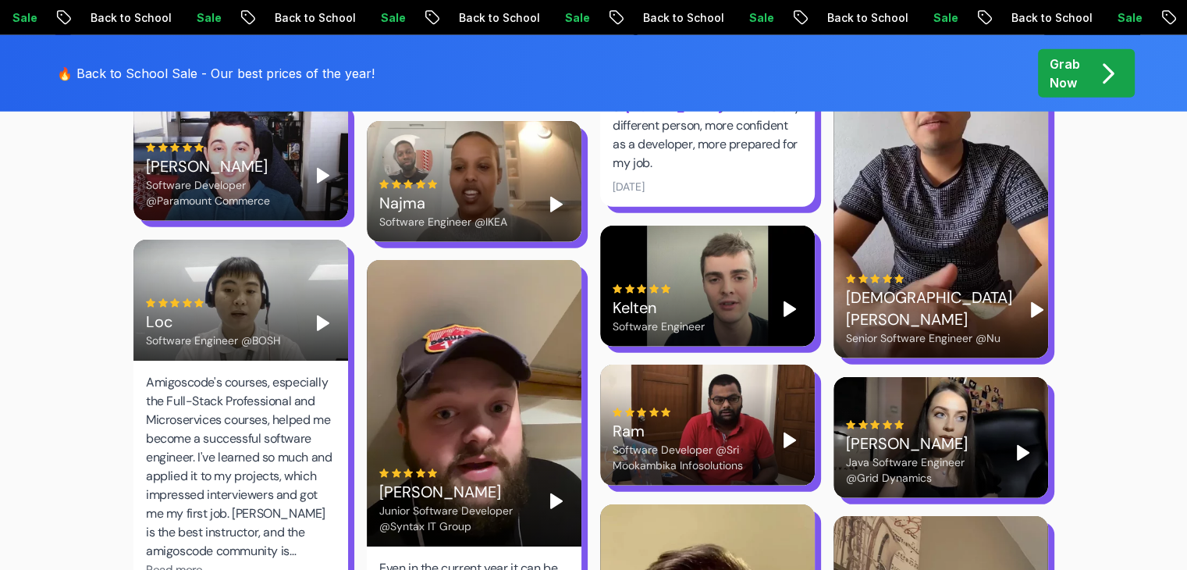
scroll to position [4377, 0]
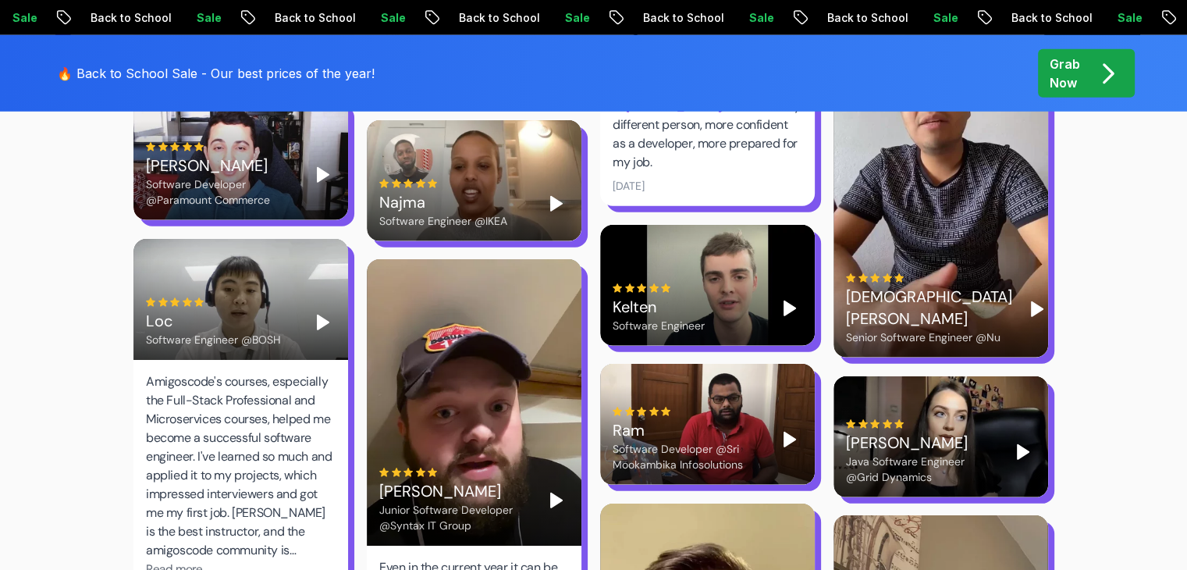
click at [551, 493] on polygon "Play" at bounding box center [556, 500] width 11 height 14
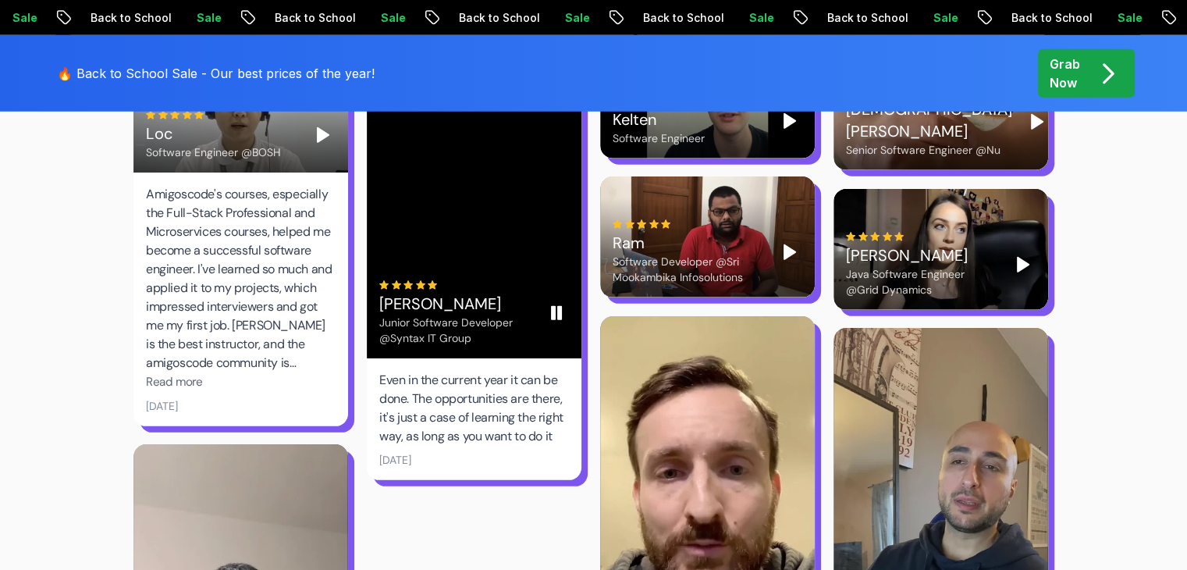
scroll to position [4564, 0]
click at [558, 300] on button "Pause" at bounding box center [556, 312] width 25 height 25
click at [558, 300] on button "Play" at bounding box center [556, 312] width 25 height 25
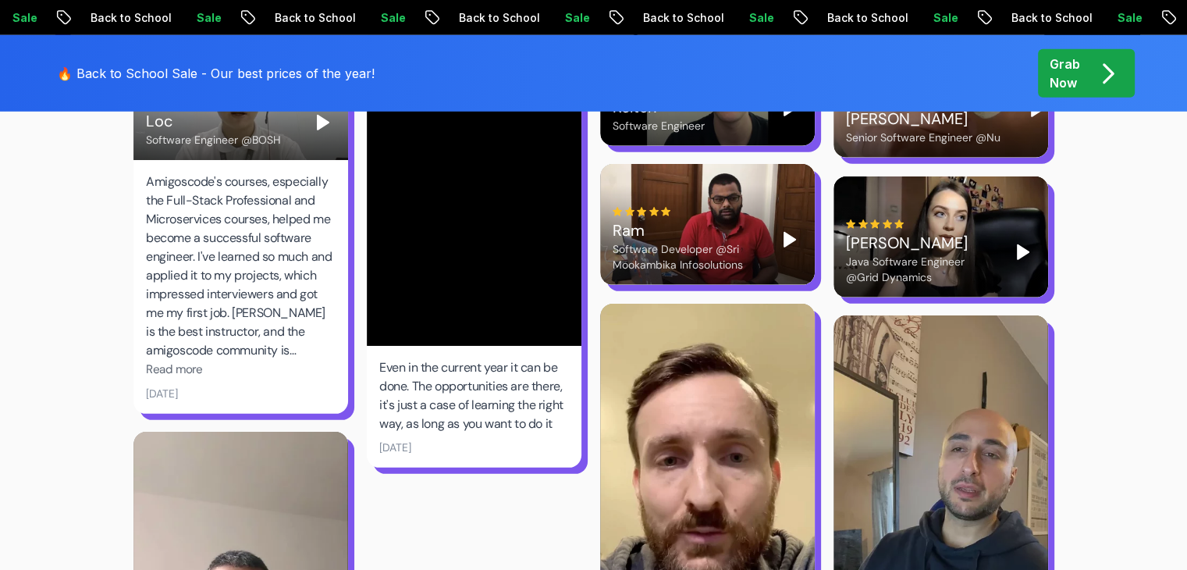
click at [556, 256] on video at bounding box center [474, 202] width 215 height 286
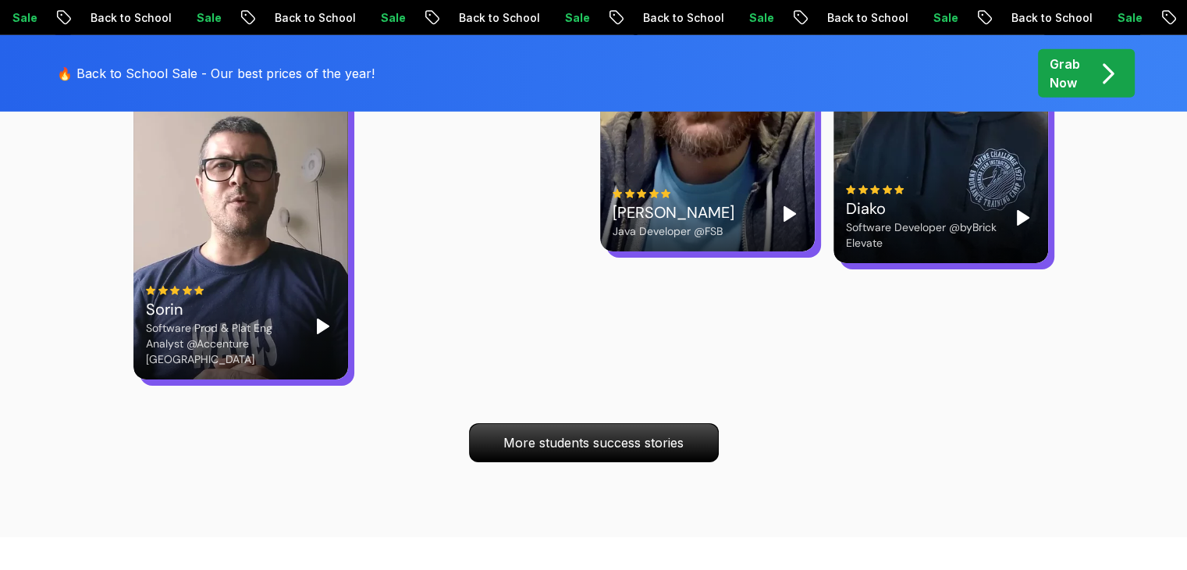
scroll to position [5013, 0]
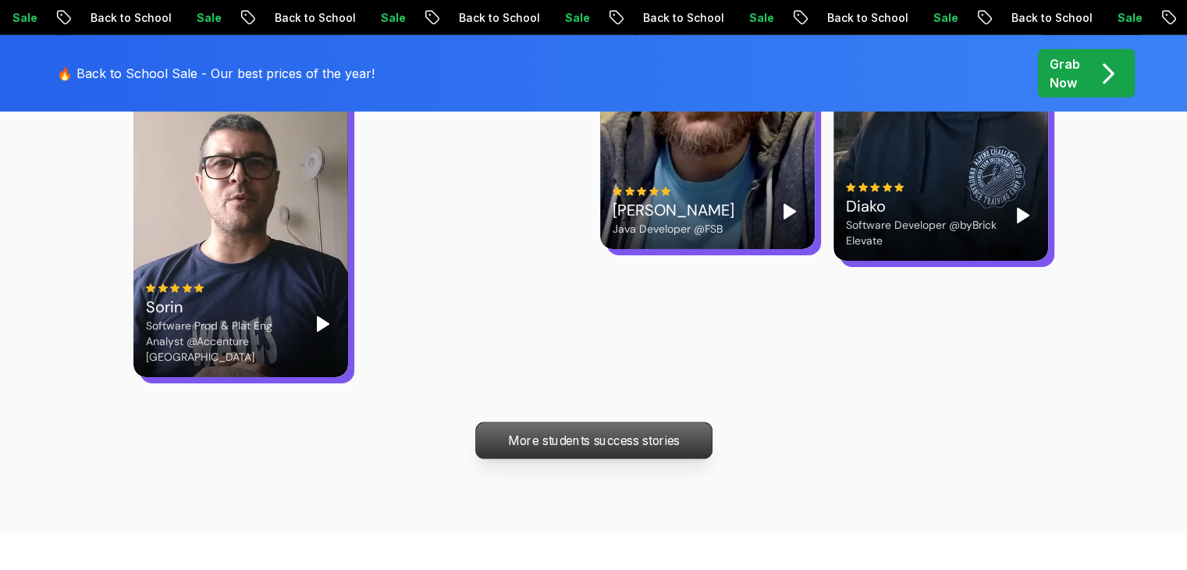
click at [582, 422] on p "More students success stories" at bounding box center [593, 440] width 236 height 36
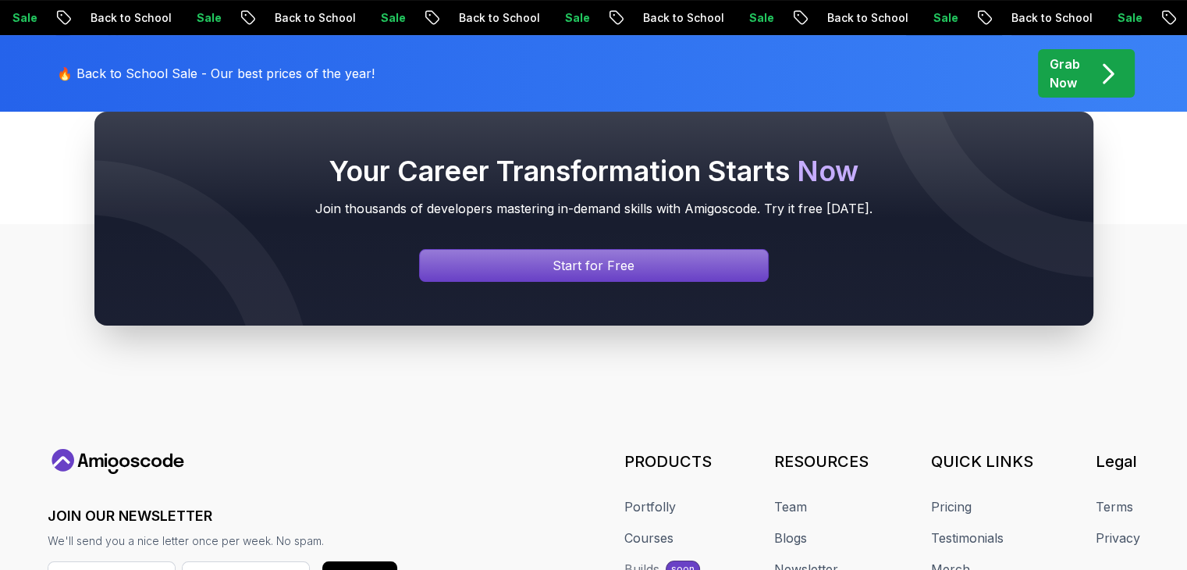
scroll to position [41, 0]
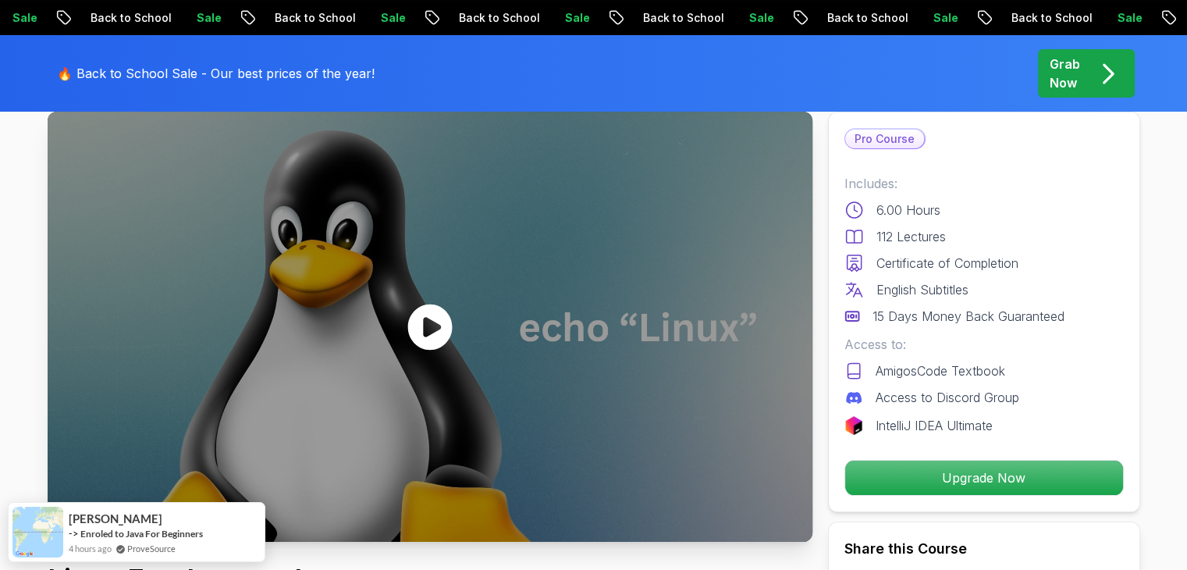
scroll to position [96, 0]
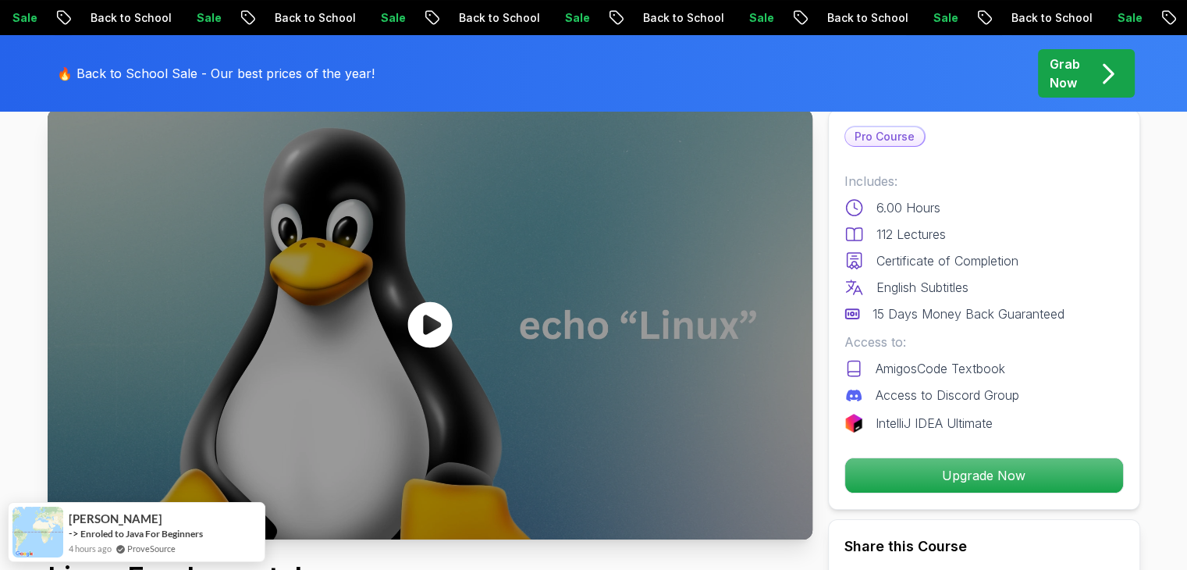
click at [427, 326] on icon at bounding box center [430, 324] width 47 height 47
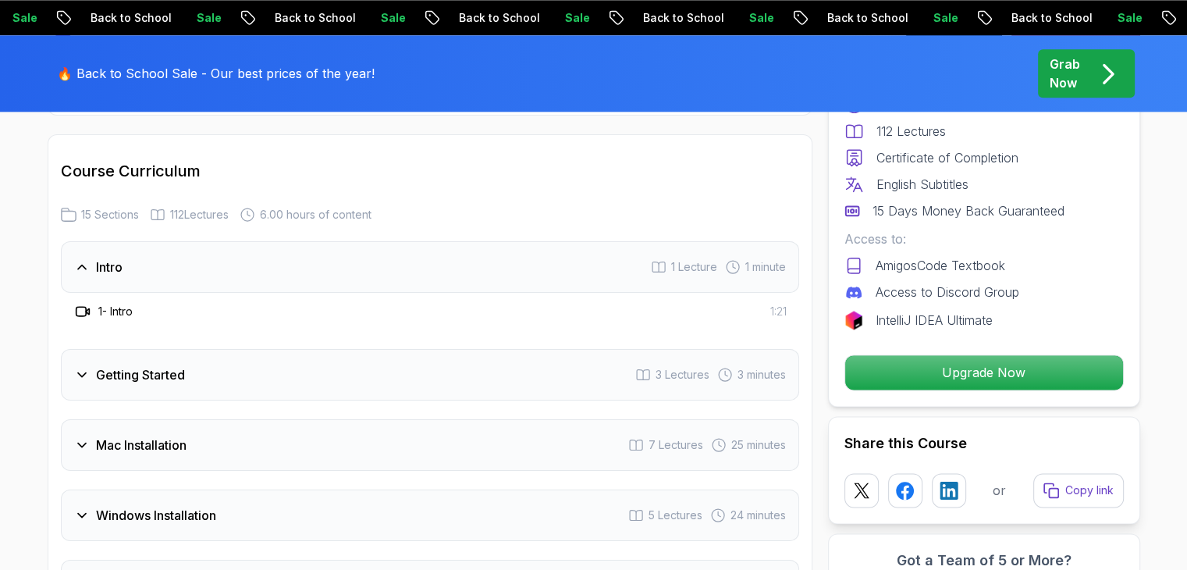
scroll to position [2025, 0]
click at [87, 260] on icon at bounding box center [82, 265] width 16 height 16
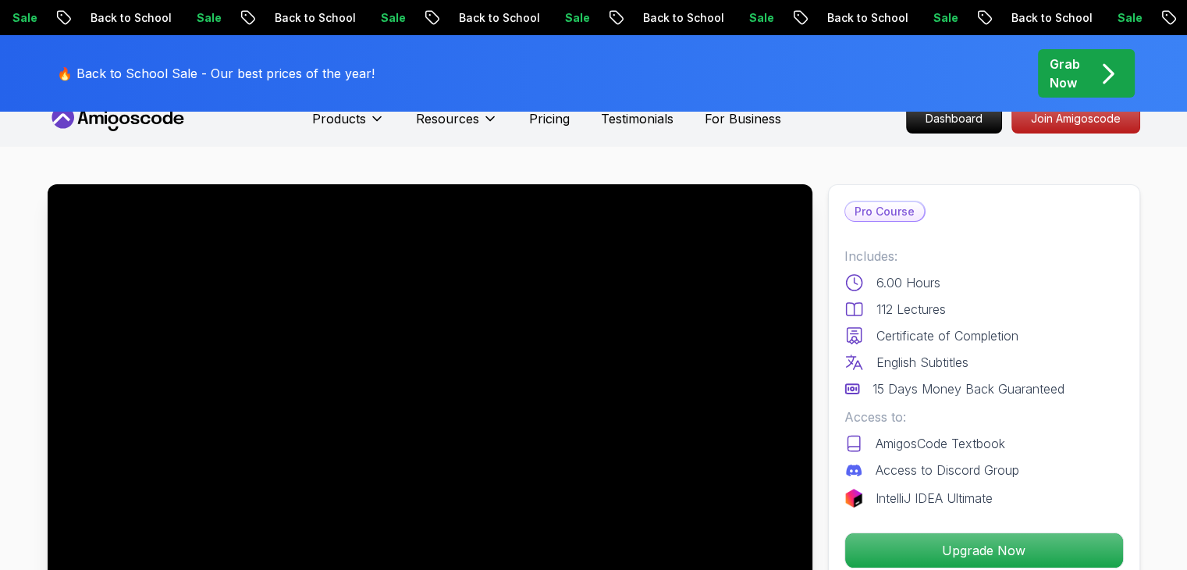
scroll to position [0, 0]
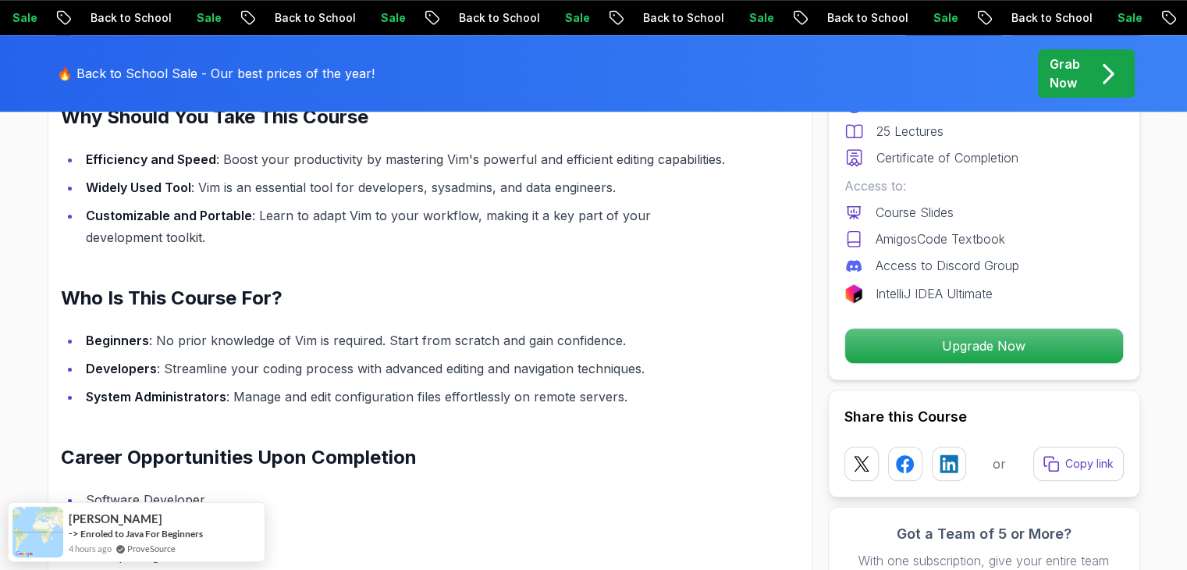
scroll to position [1249, 0]
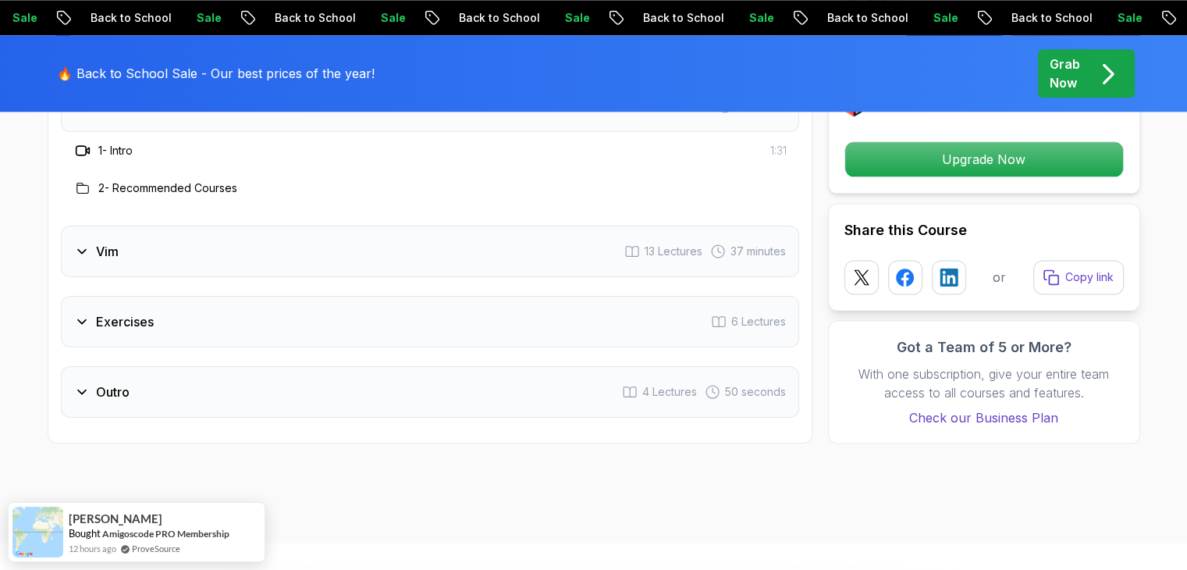
scroll to position [1951, 0]
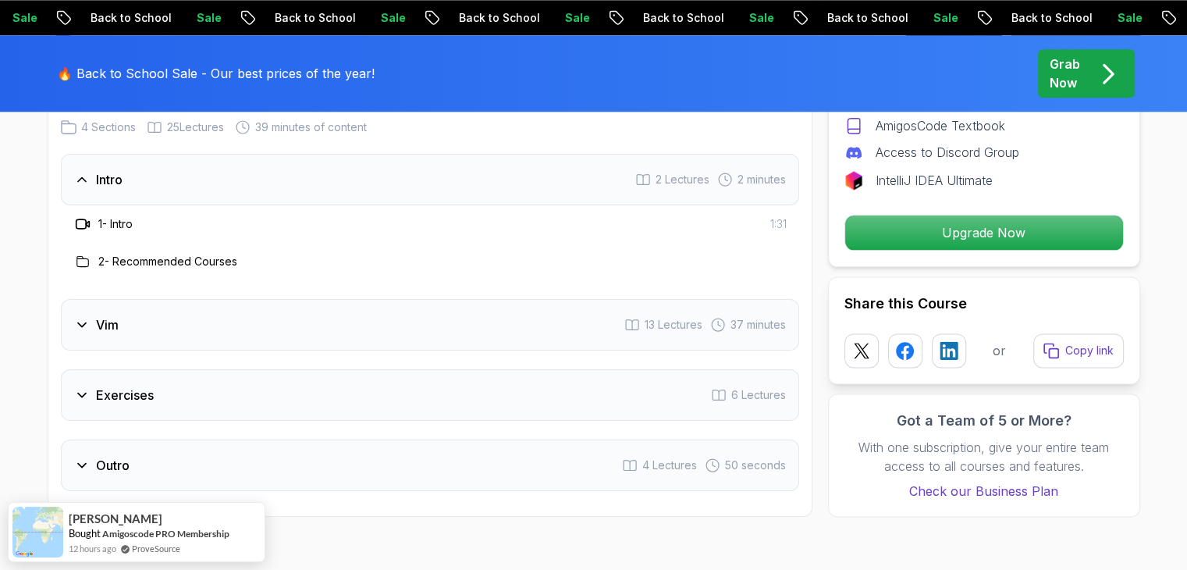
click at [85, 184] on icon at bounding box center [82, 180] width 16 height 16
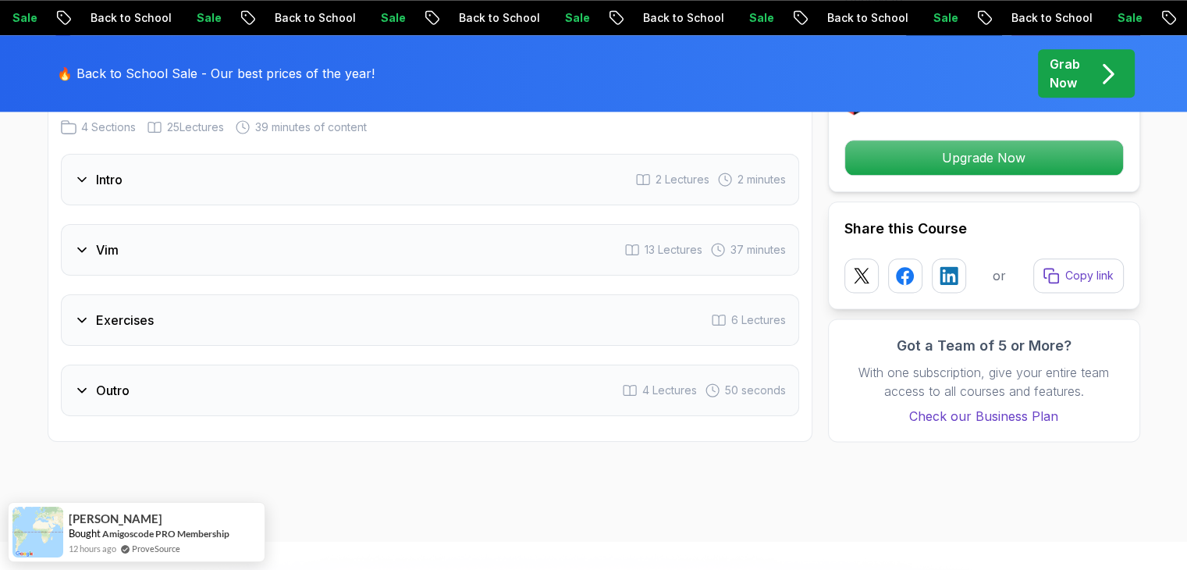
click at [85, 184] on icon at bounding box center [82, 180] width 16 height 16
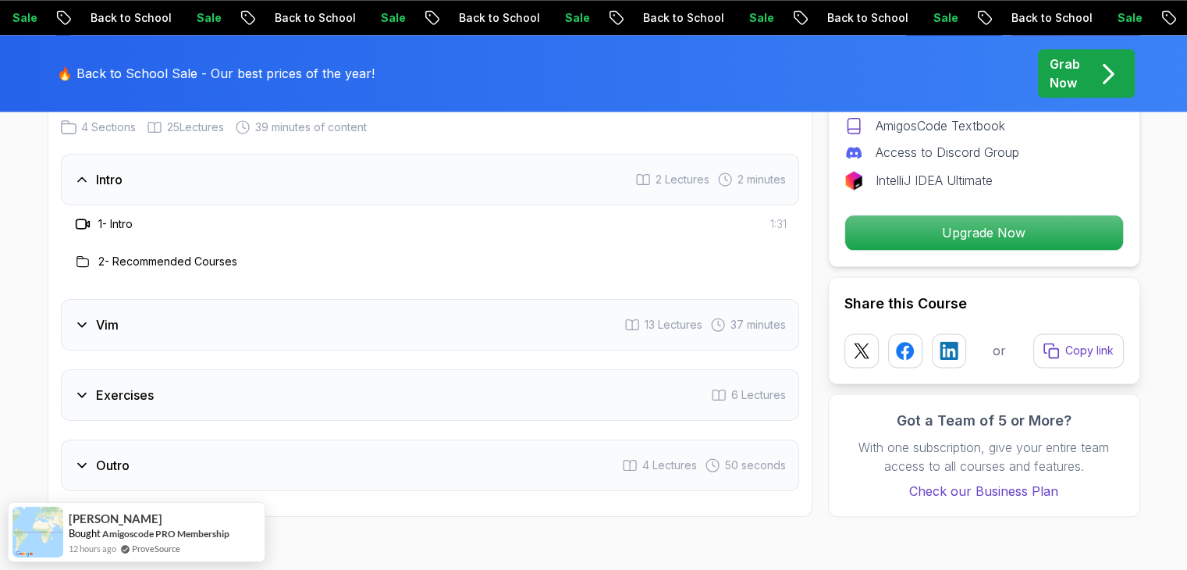
click at [84, 219] on icon at bounding box center [81, 223] width 10 height 9
click at [89, 177] on div "Intro" at bounding box center [98, 179] width 48 height 19
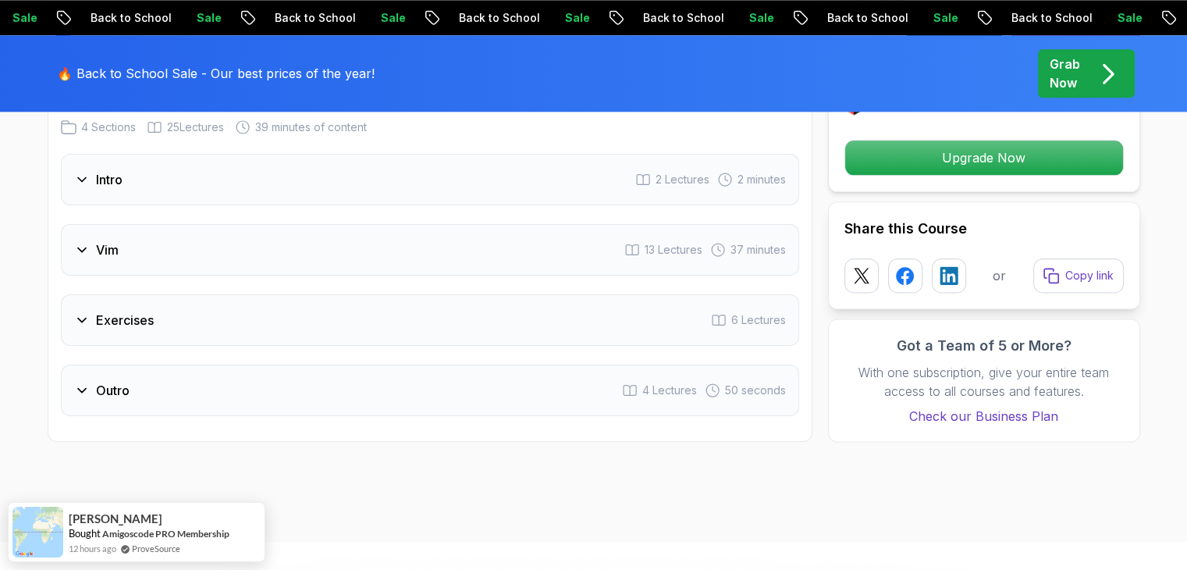
click at [79, 242] on icon at bounding box center [82, 250] width 16 height 16
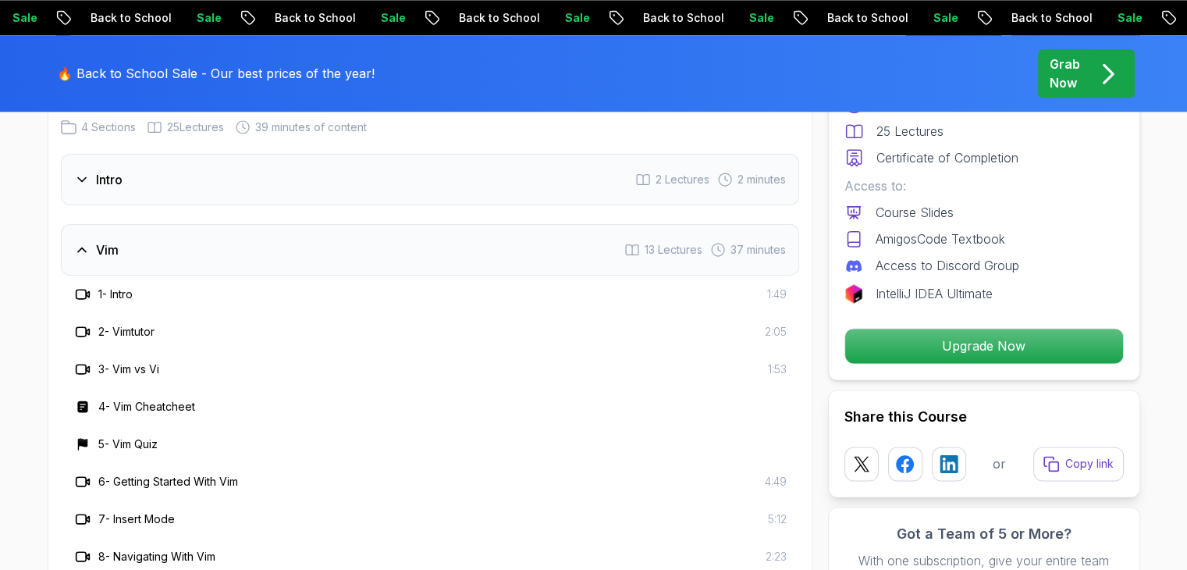
click at [79, 242] on icon at bounding box center [82, 250] width 16 height 16
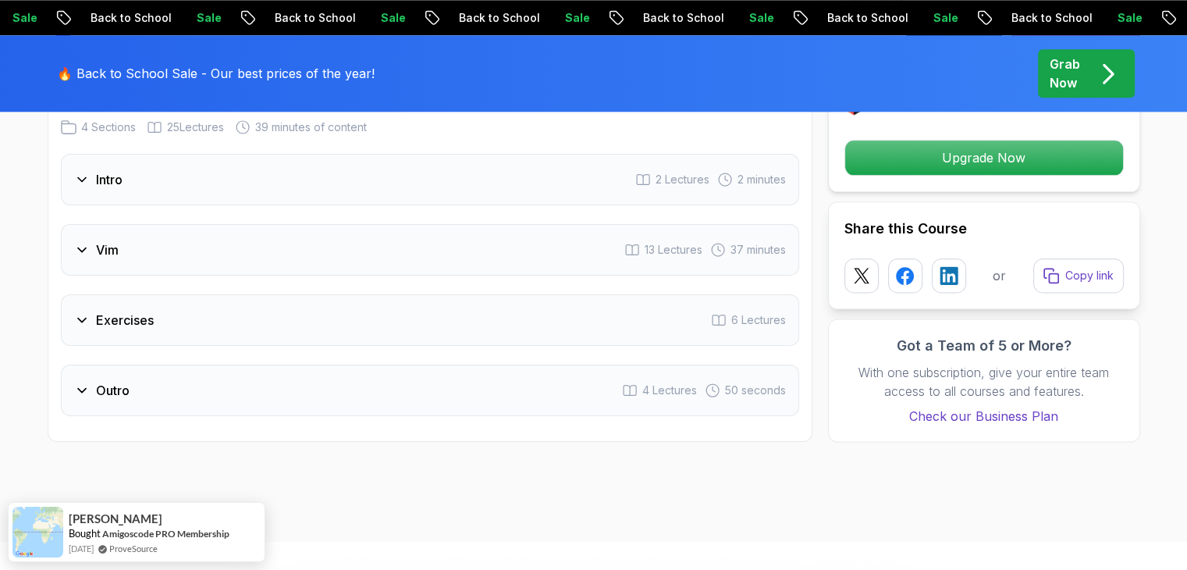
click at [81, 321] on icon at bounding box center [82, 320] width 16 height 16
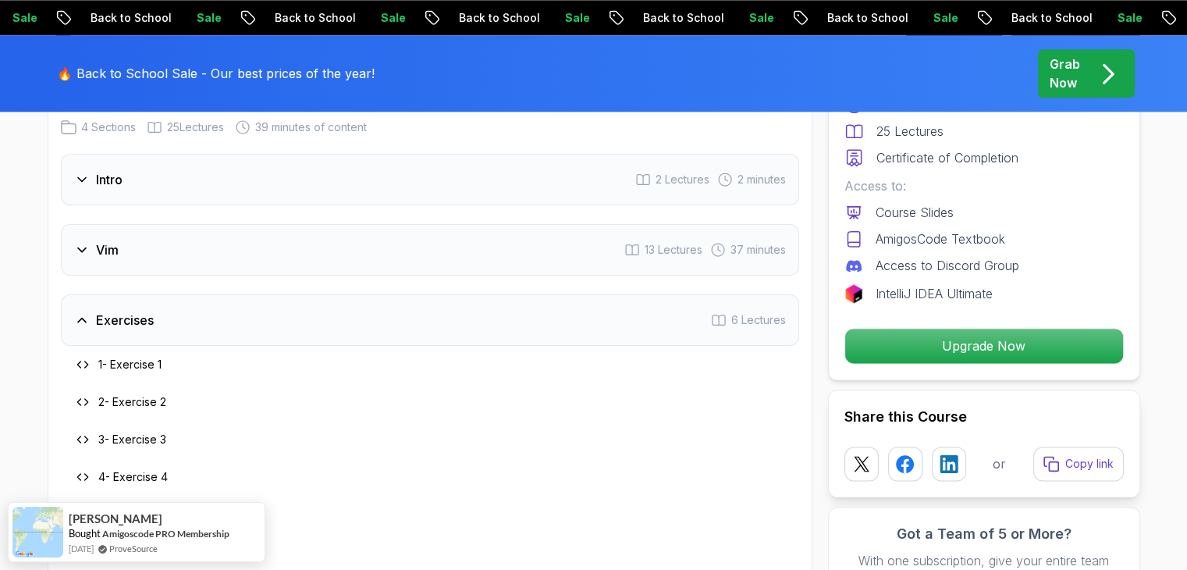
click at [81, 321] on icon at bounding box center [82, 320] width 16 height 16
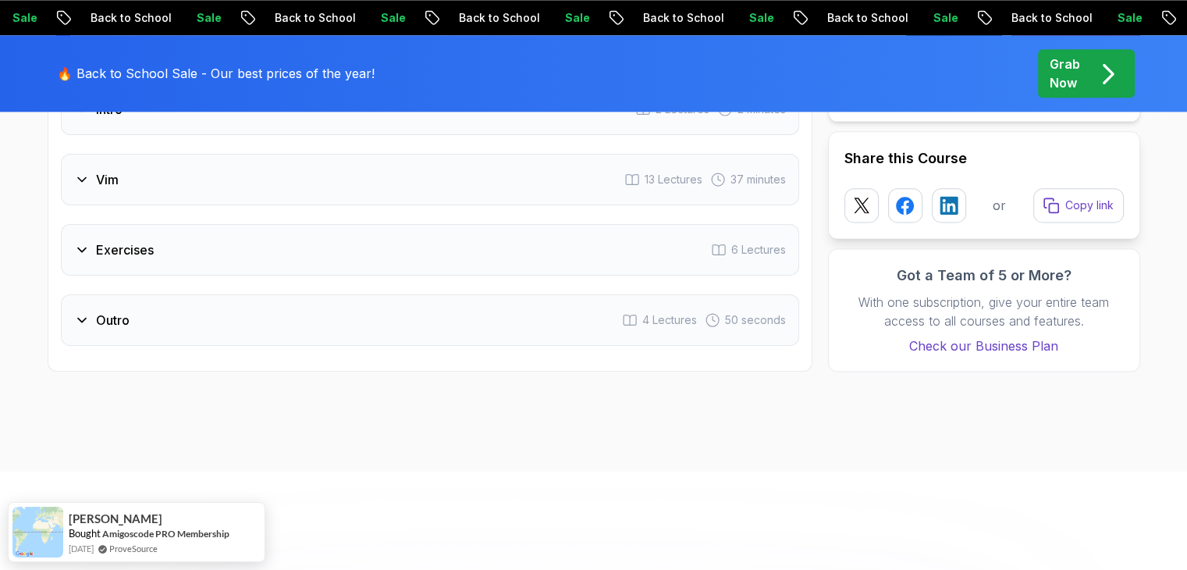
scroll to position [2107, 0]
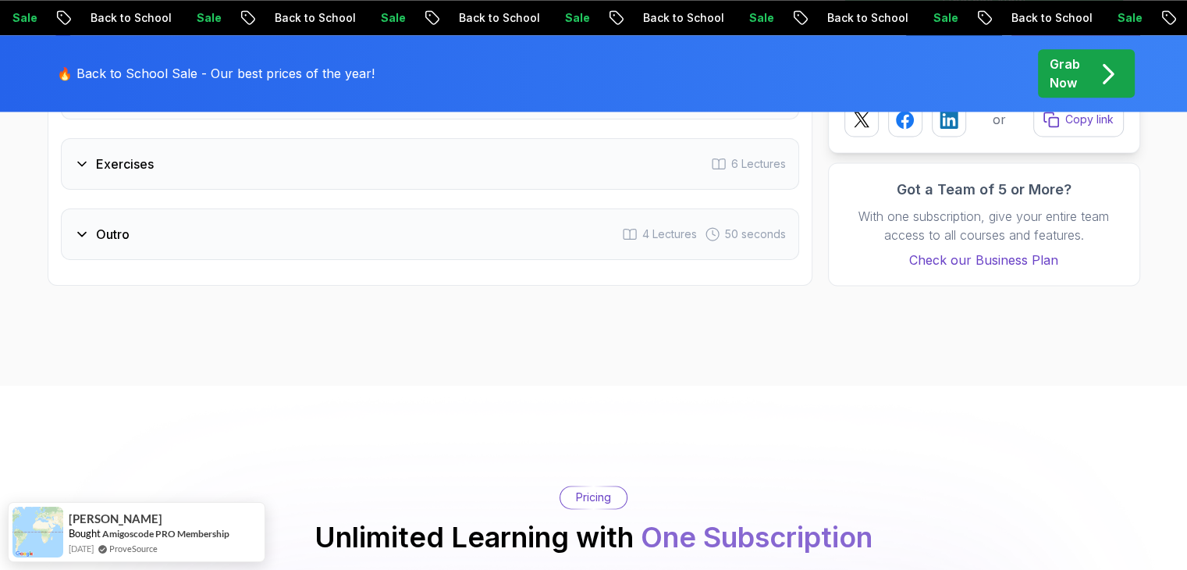
click at [82, 227] on icon at bounding box center [82, 234] width 16 height 16
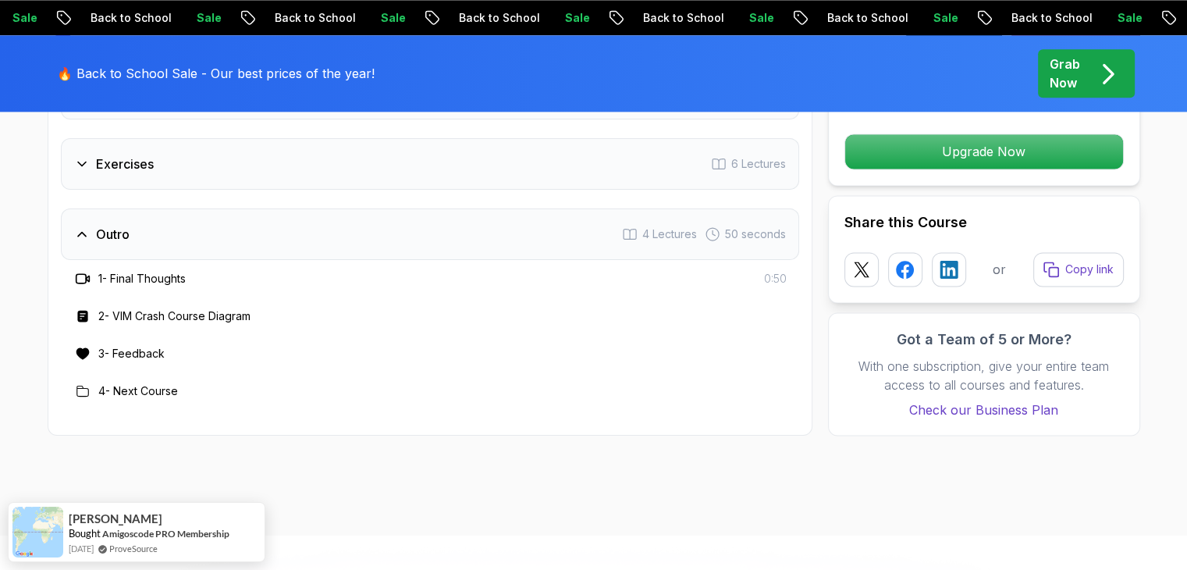
click at [82, 227] on icon at bounding box center [82, 234] width 16 height 16
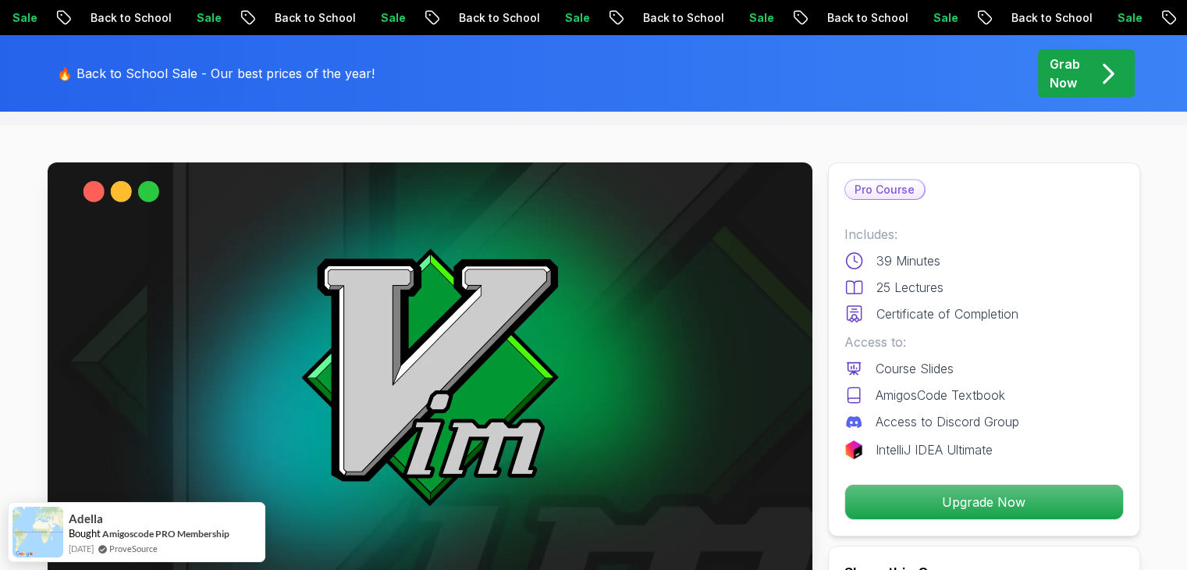
scroll to position [0, 0]
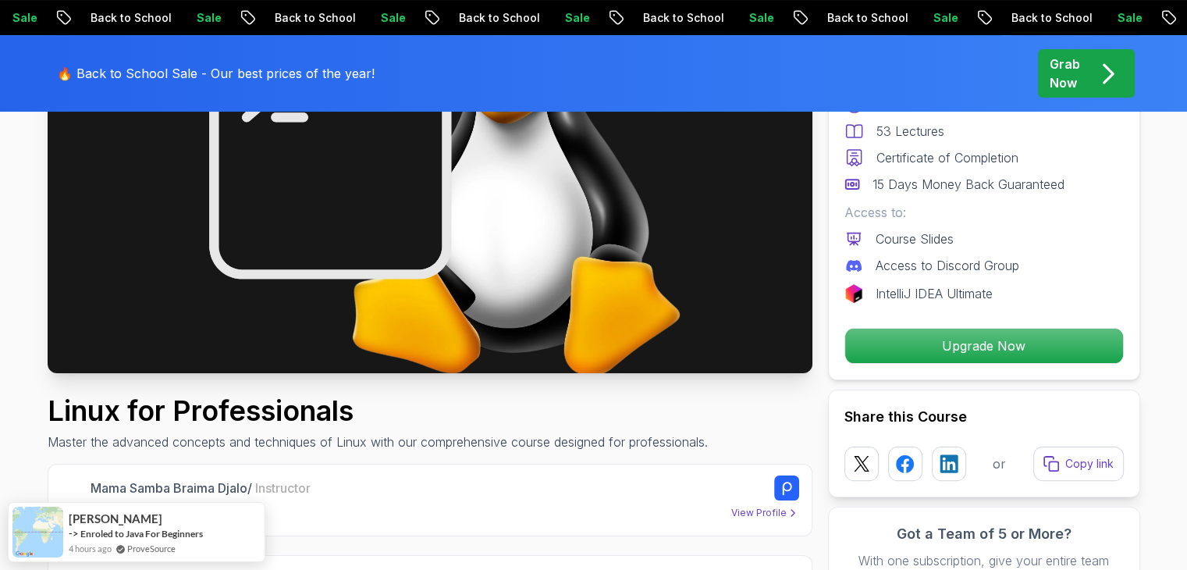
scroll to position [312, 0]
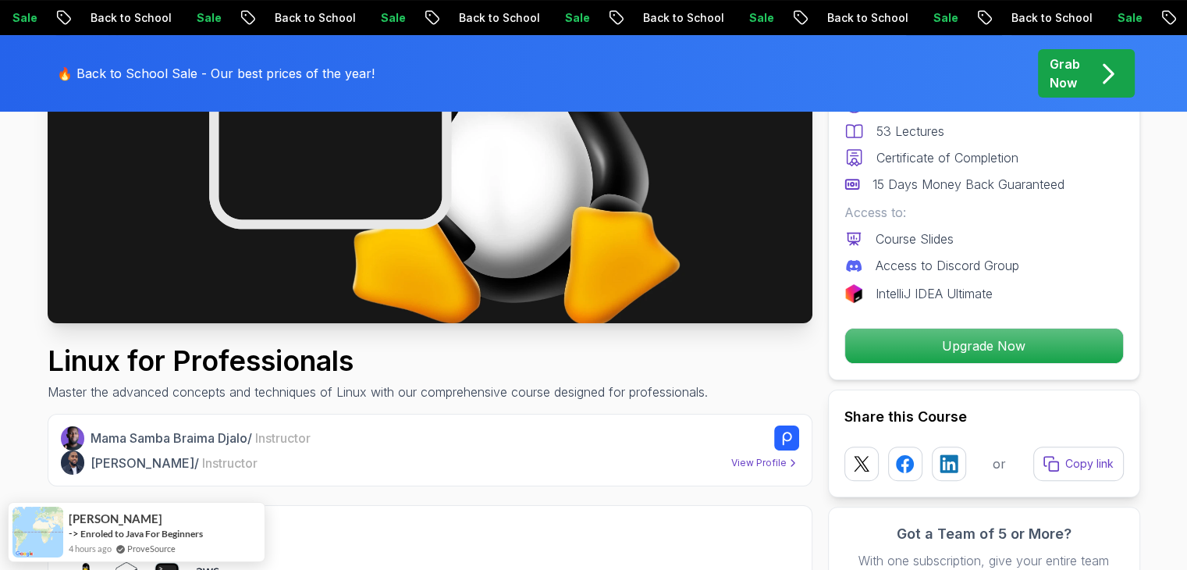
click at [430, 249] on img at bounding box center [430, 108] width 765 height 430
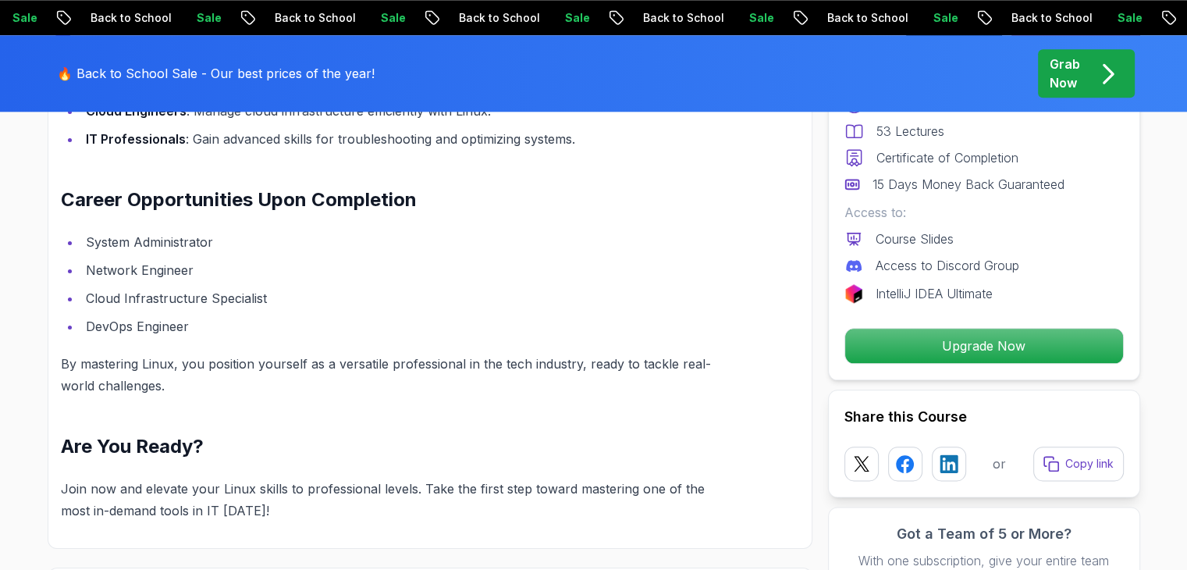
scroll to position [1873, 0]
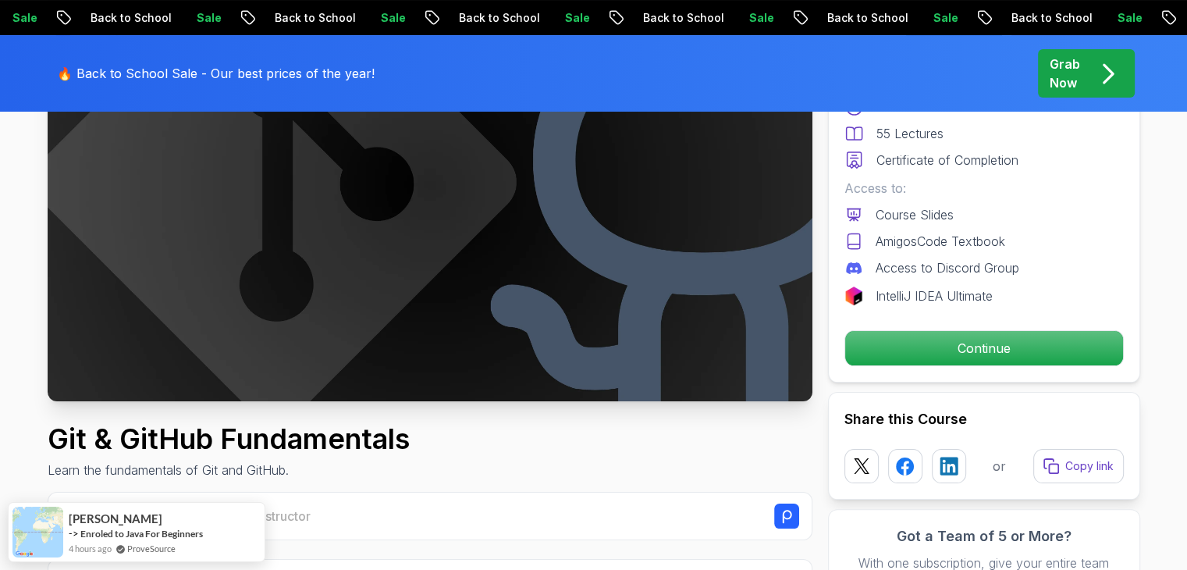
click at [482, 190] on img at bounding box center [430, 186] width 765 height 430
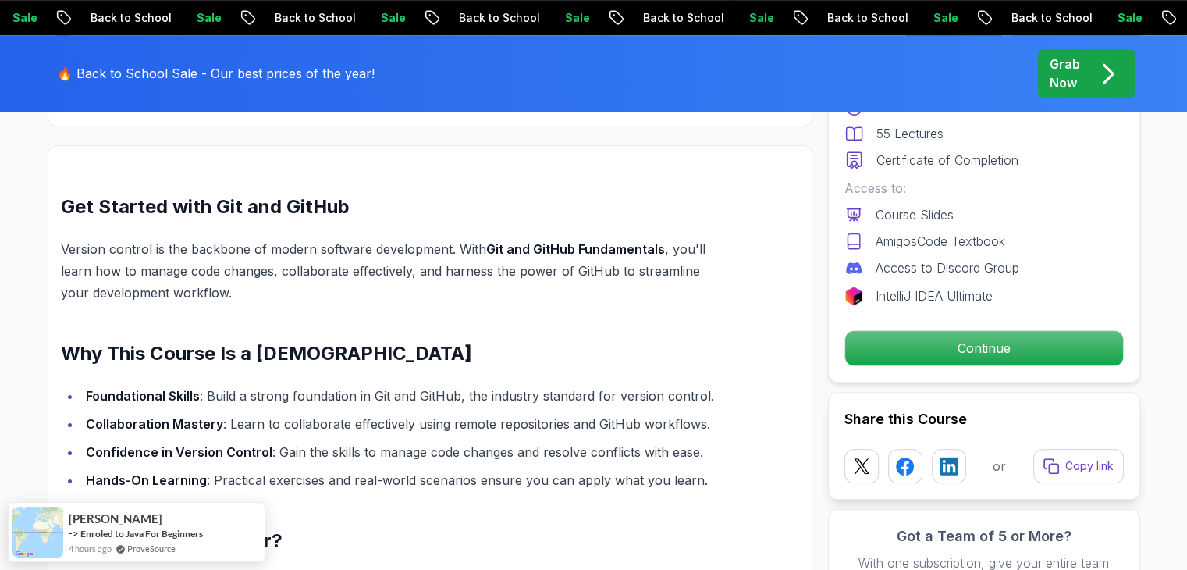
scroll to position [1171, 0]
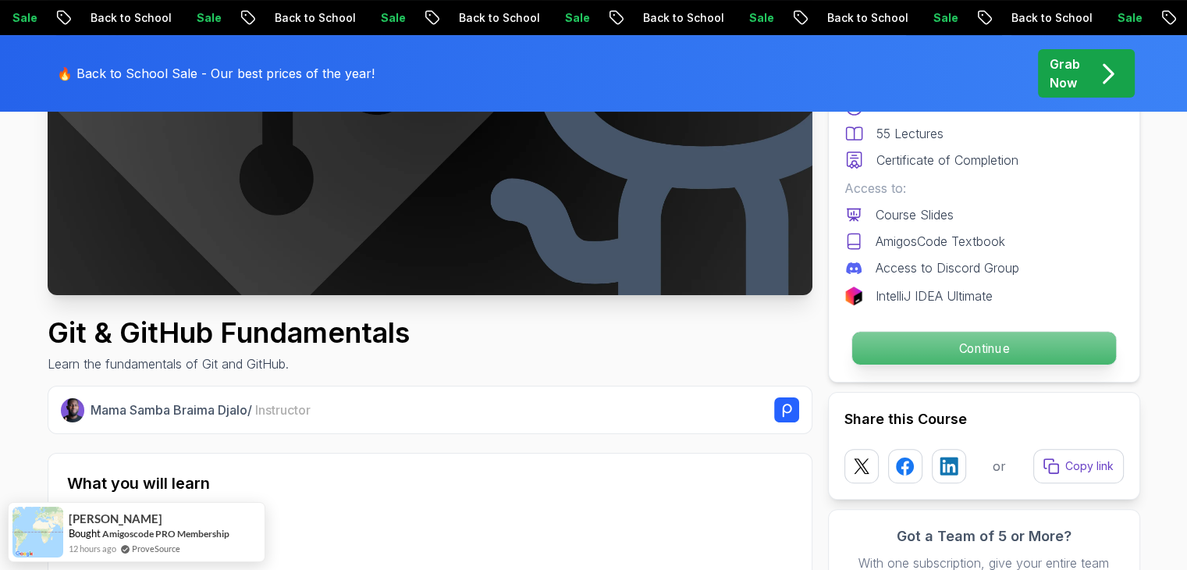
scroll to position [234, 0]
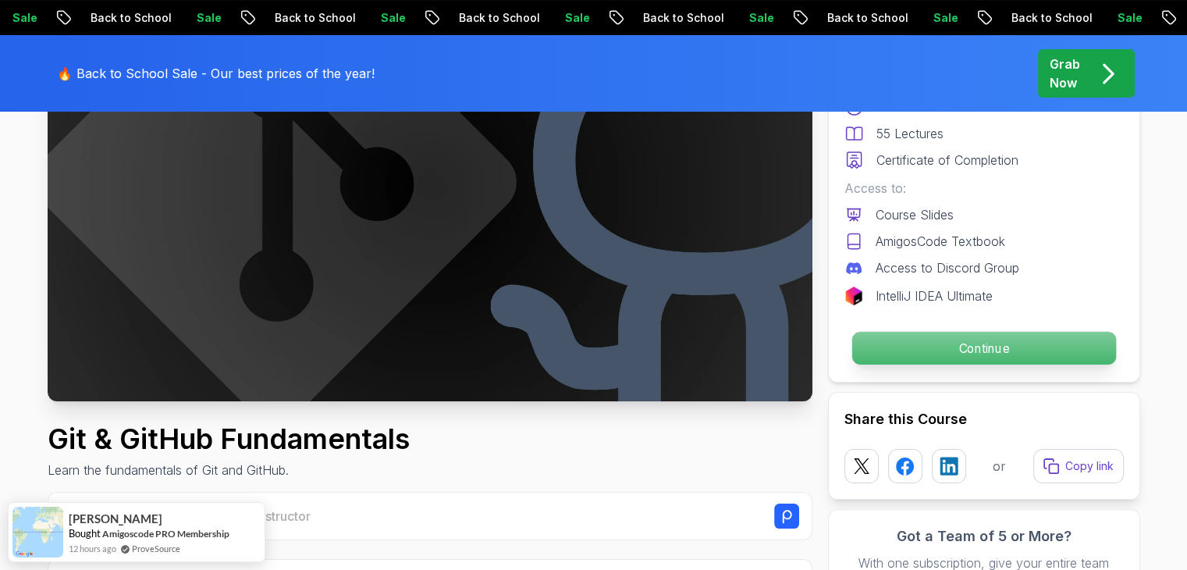
click at [916, 341] on p "Continue" at bounding box center [984, 348] width 264 height 33
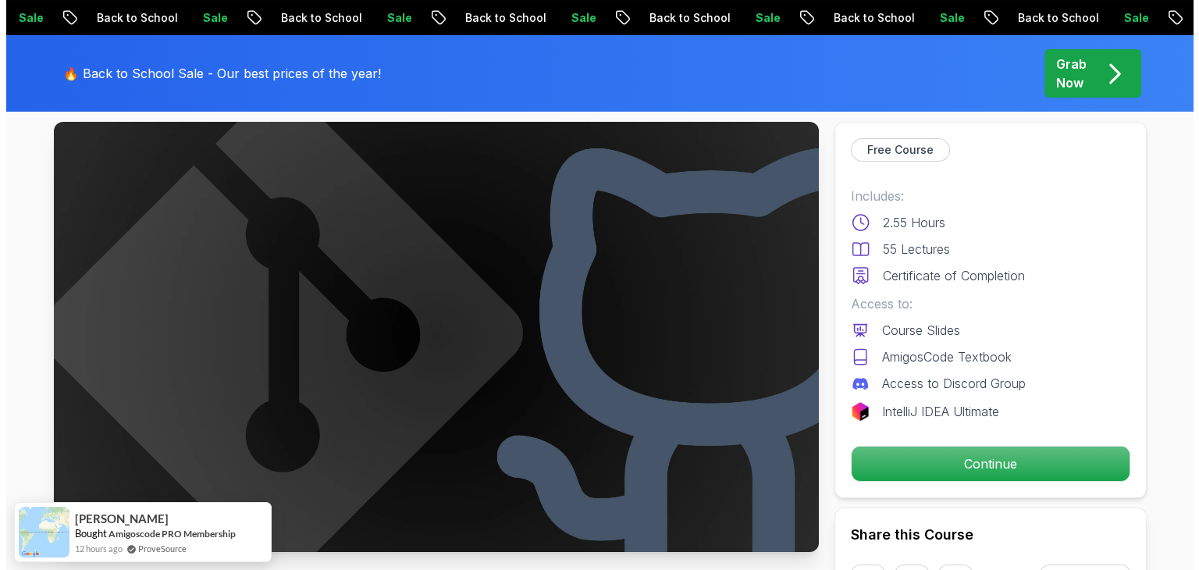
scroll to position [0, 0]
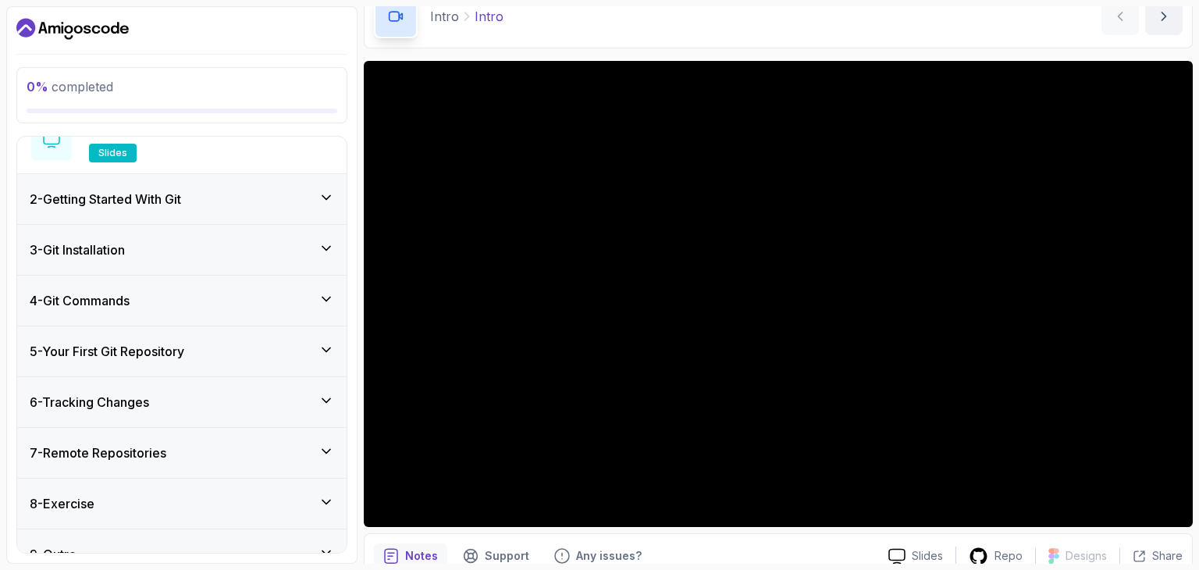
scroll to position [234, 0]
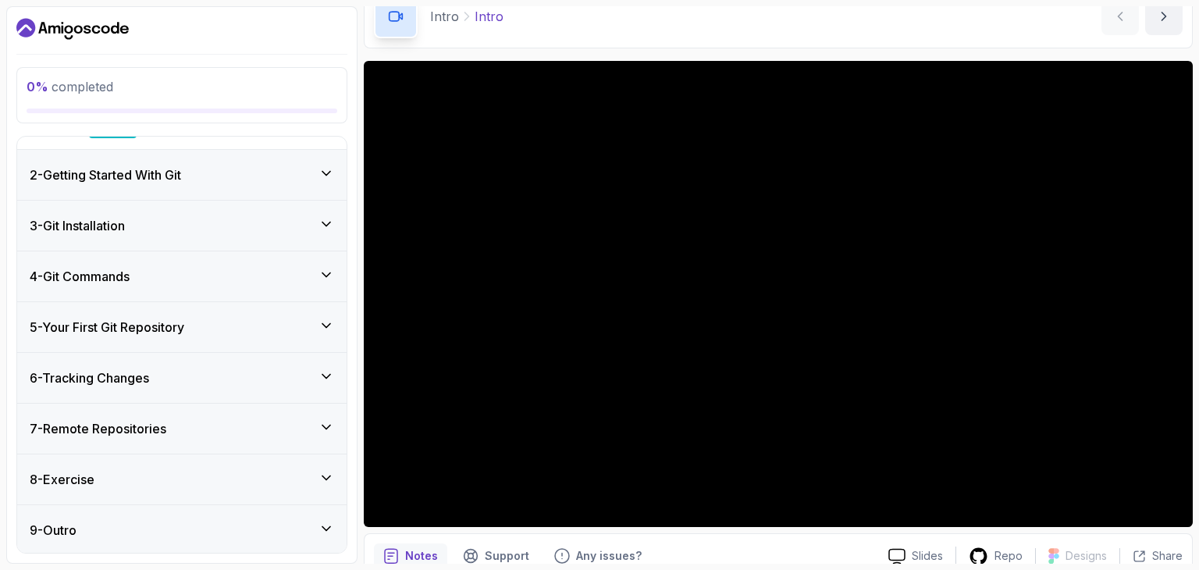
click at [322, 370] on icon at bounding box center [326, 376] width 16 height 16
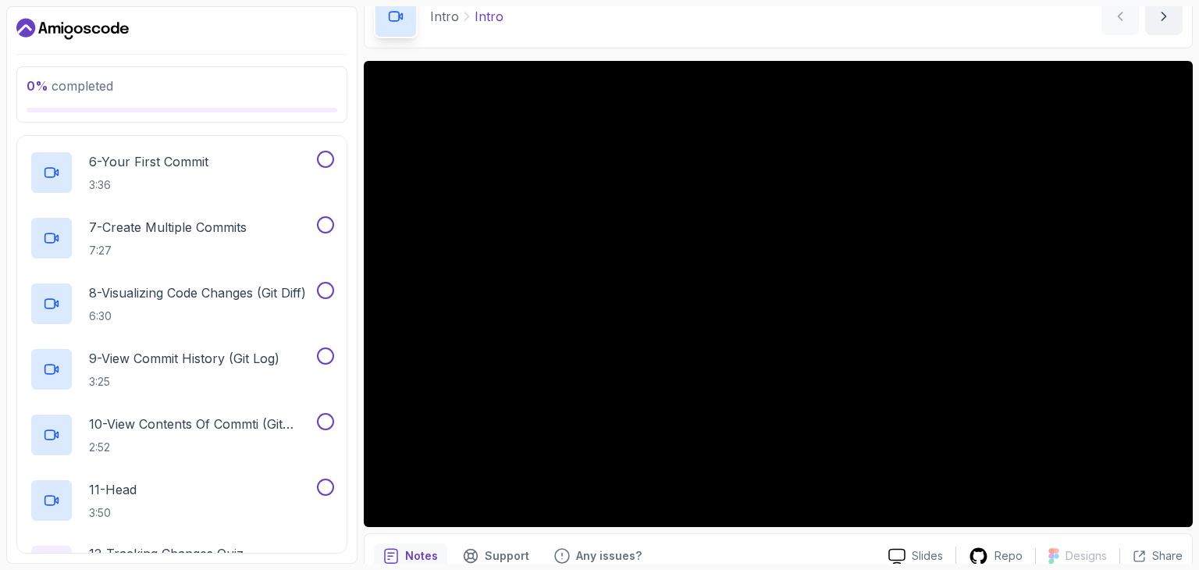
scroll to position [662, 0]
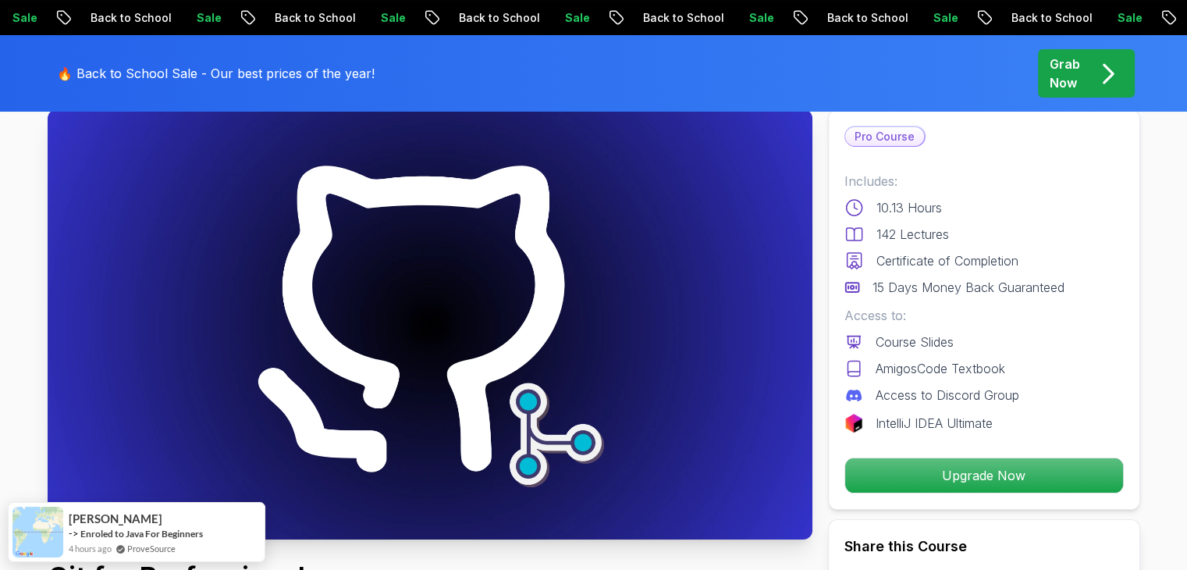
scroll to position [234, 0]
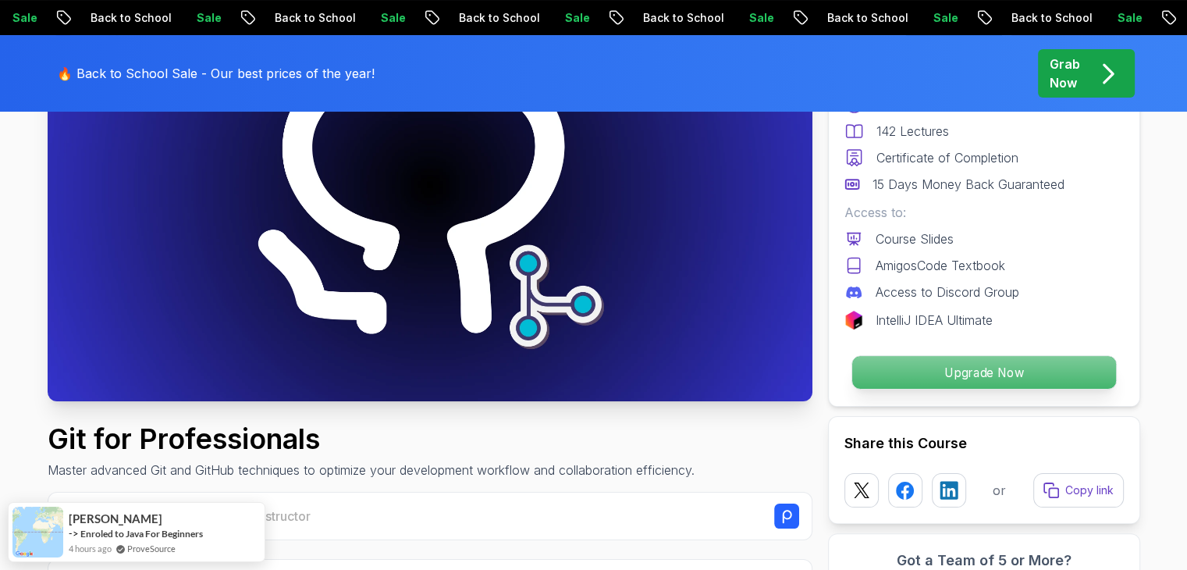
click at [974, 360] on p "Upgrade Now" at bounding box center [984, 372] width 264 height 33
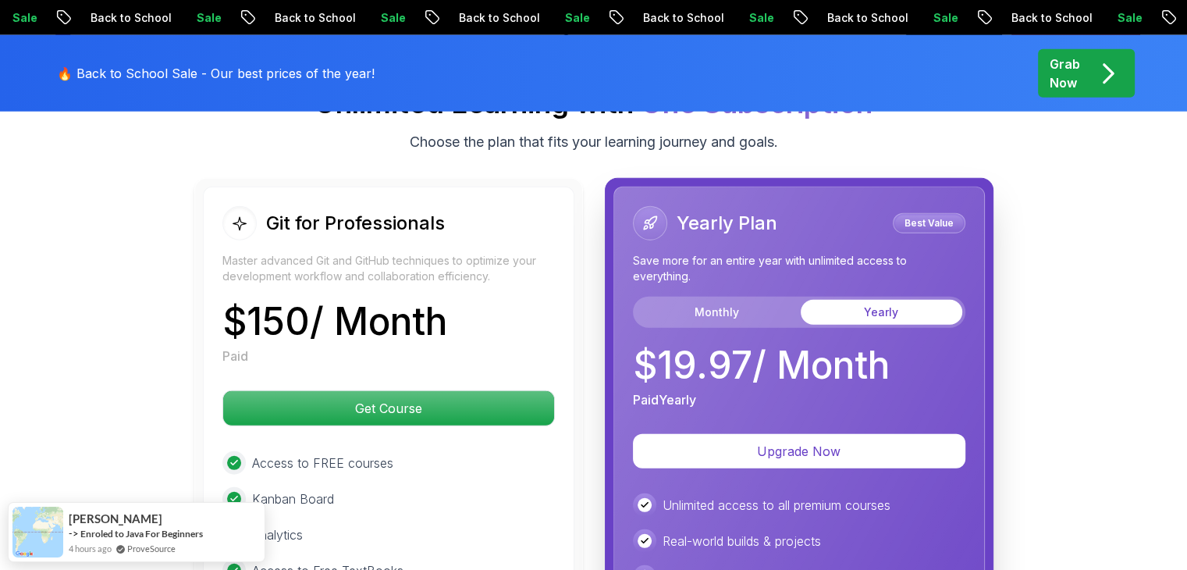
scroll to position [4162, 0]
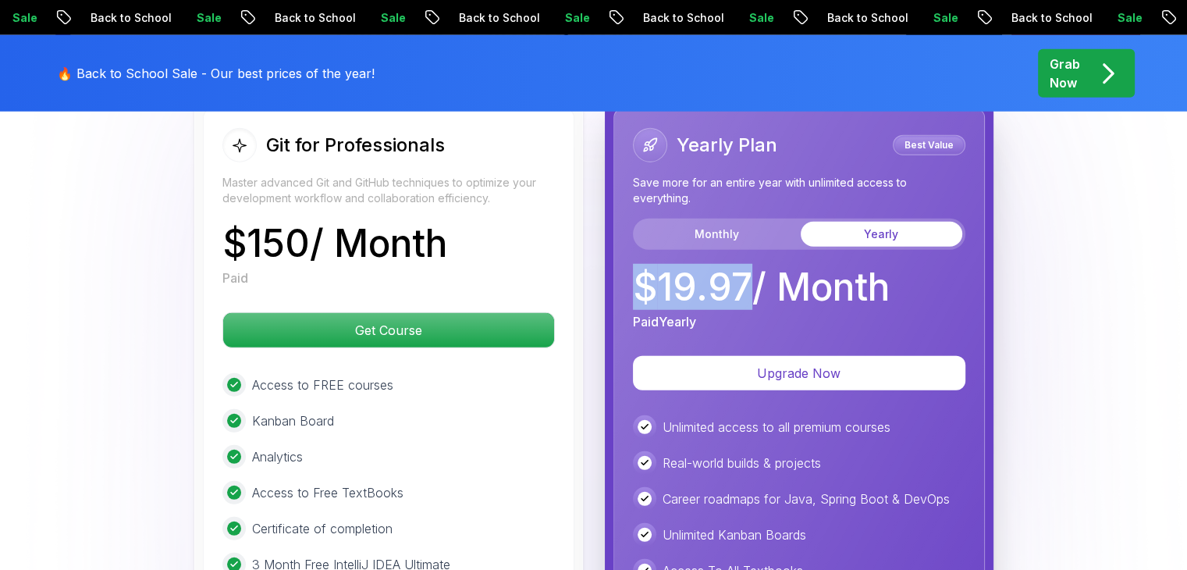
drag, startPoint x: 628, startPoint y: 256, endPoint x: 746, endPoint y: 247, distance: 118.9
click at [746, 247] on div "Yearly Plan Best Value Save more for an entire year with unlimited access to ev…" at bounding box center [799, 444] width 372 height 673
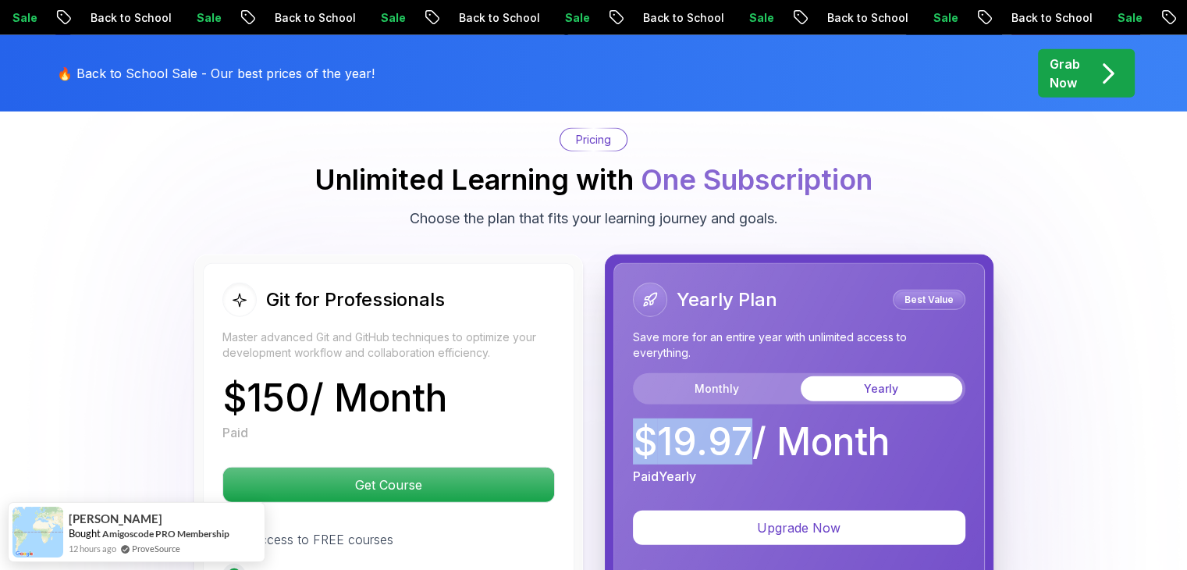
scroll to position [4006, 0]
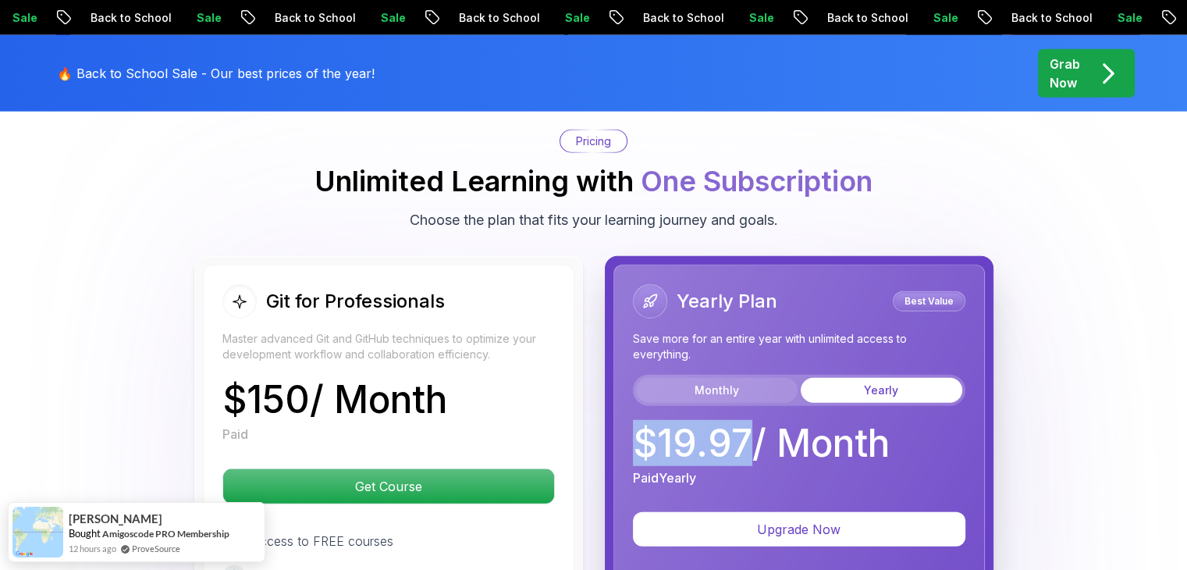
click at [706, 378] on button "Monthly" at bounding box center [717, 390] width 162 height 25
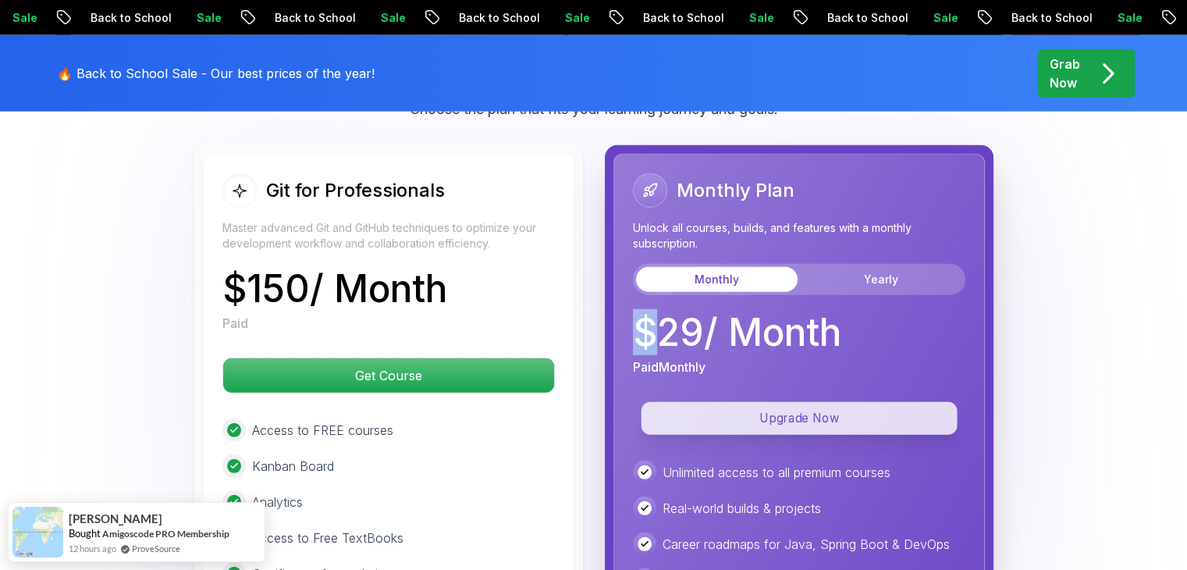
scroll to position [4162, 0]
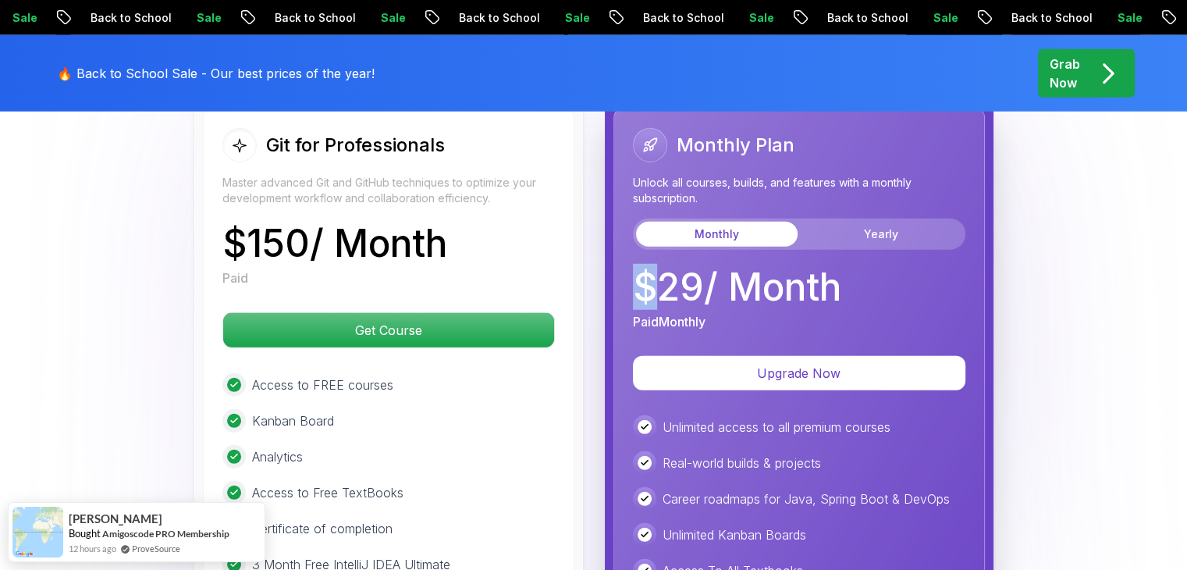
click at [619, 232] on div "Monthly Plan Unlock all courses, builds, and features with a monthly subscripti…" at bounding box center [799, 444] width 372 height 673
drag, startPoint x: 638, startPoint y: 254, endPoint x: 703, endPoint y: 252, distance: 64.8
click at [703, 268] on p "$ 29 / Month" at bounding box center [737, 286] width 208 height 37
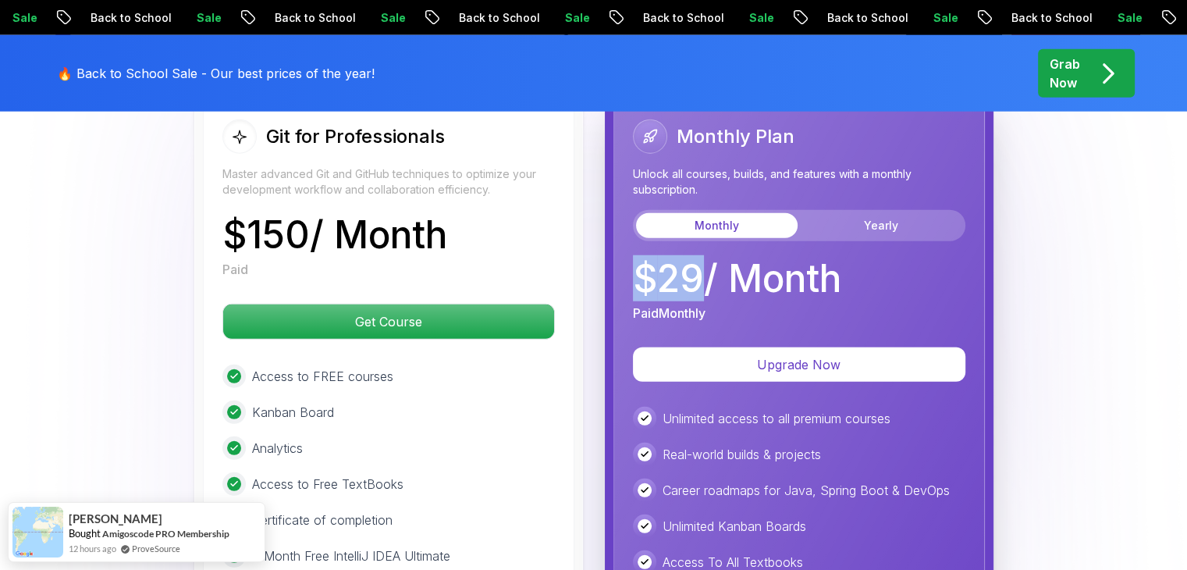
scroll to position [4240, 0]
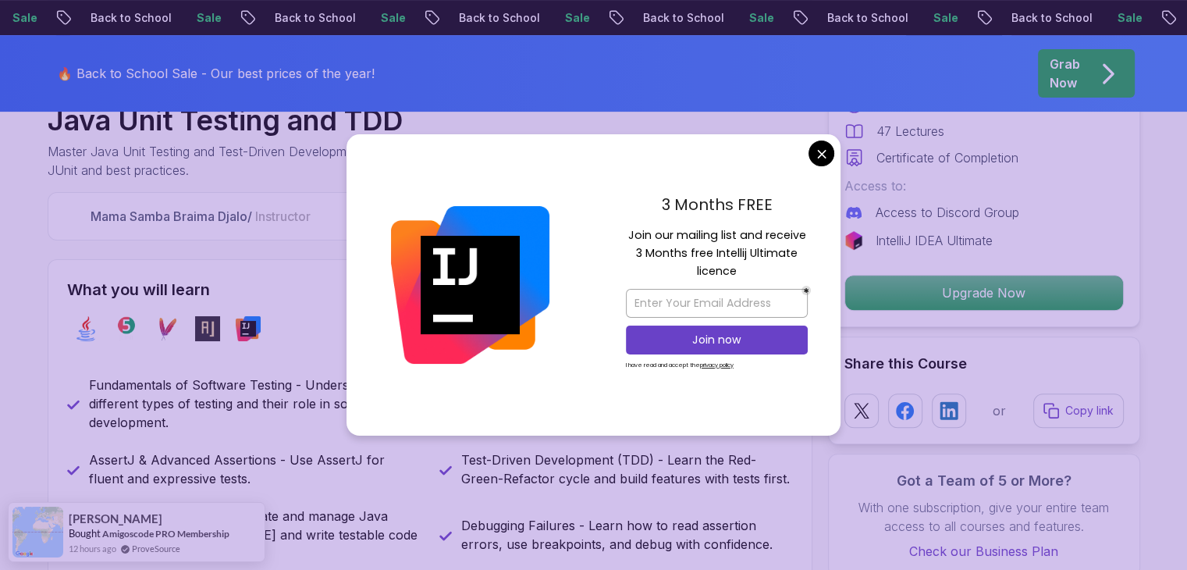
scroll to position [620, 0]
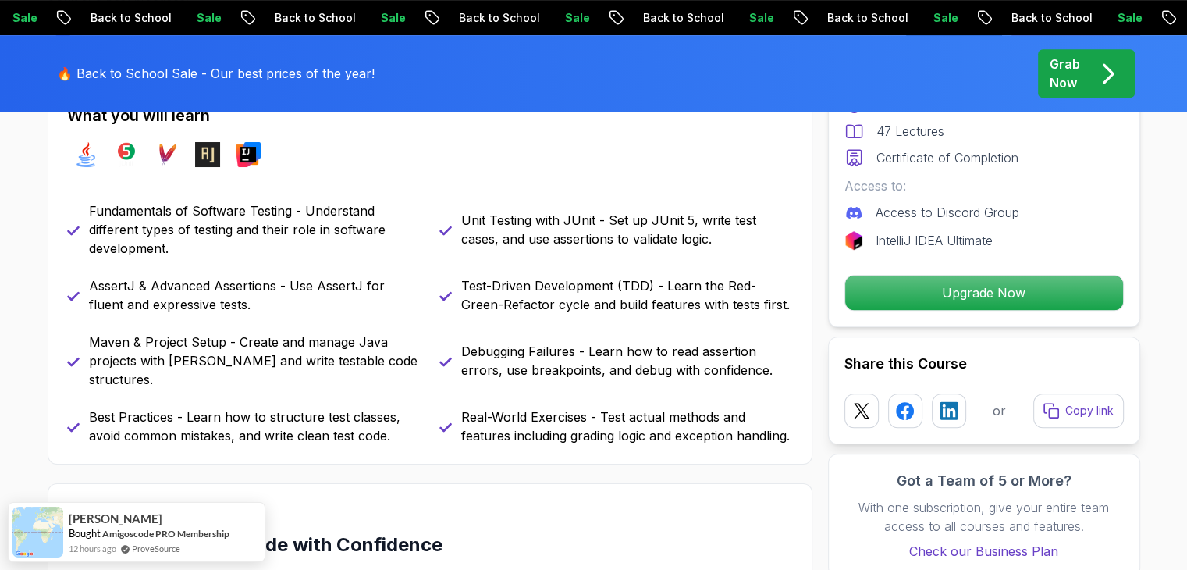
scroll to position [727, 0]
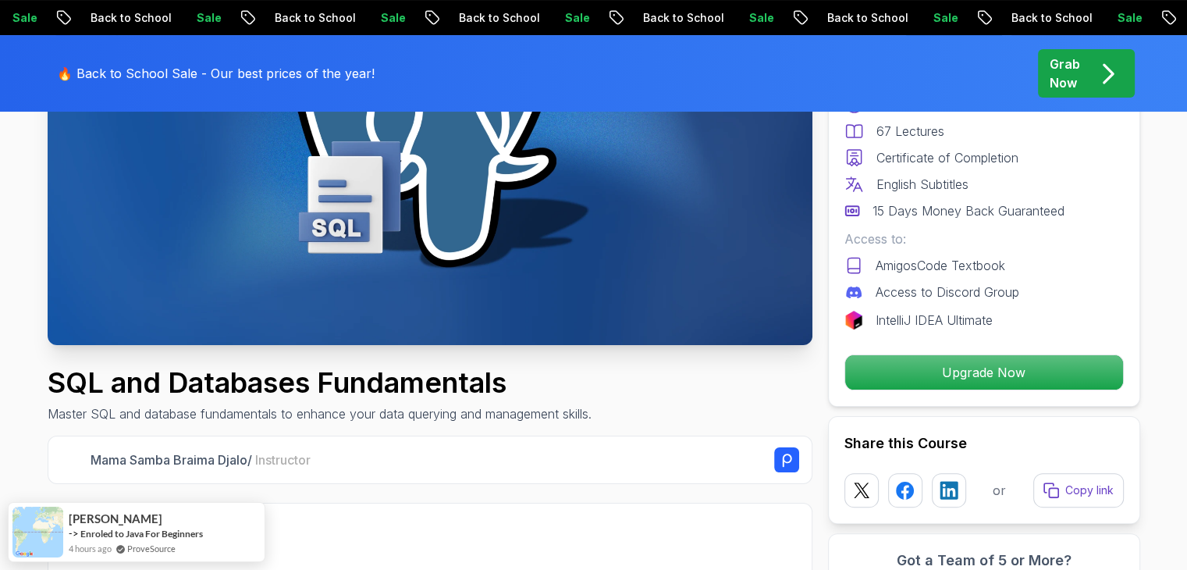
scroll to position [293, 0]
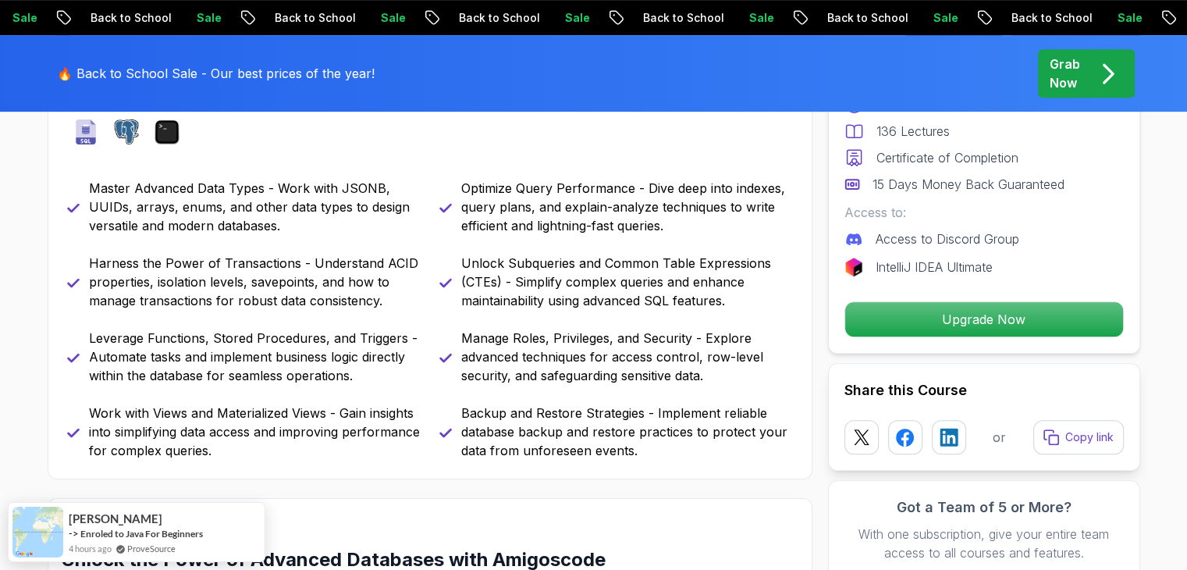
scroll to position [714, 0]
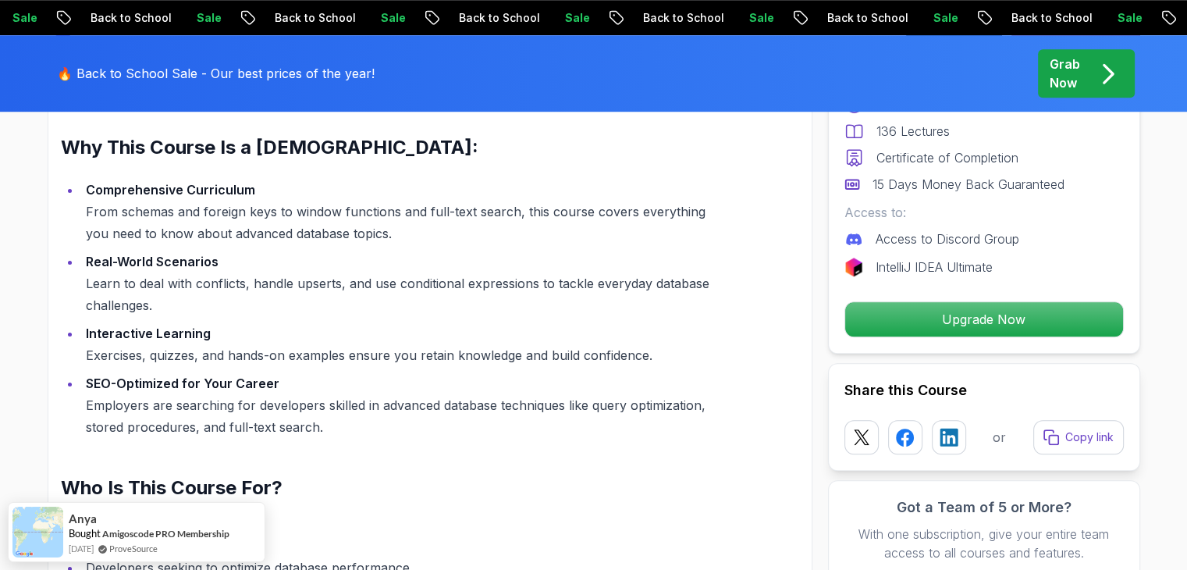
scroll to position [1311, 0]
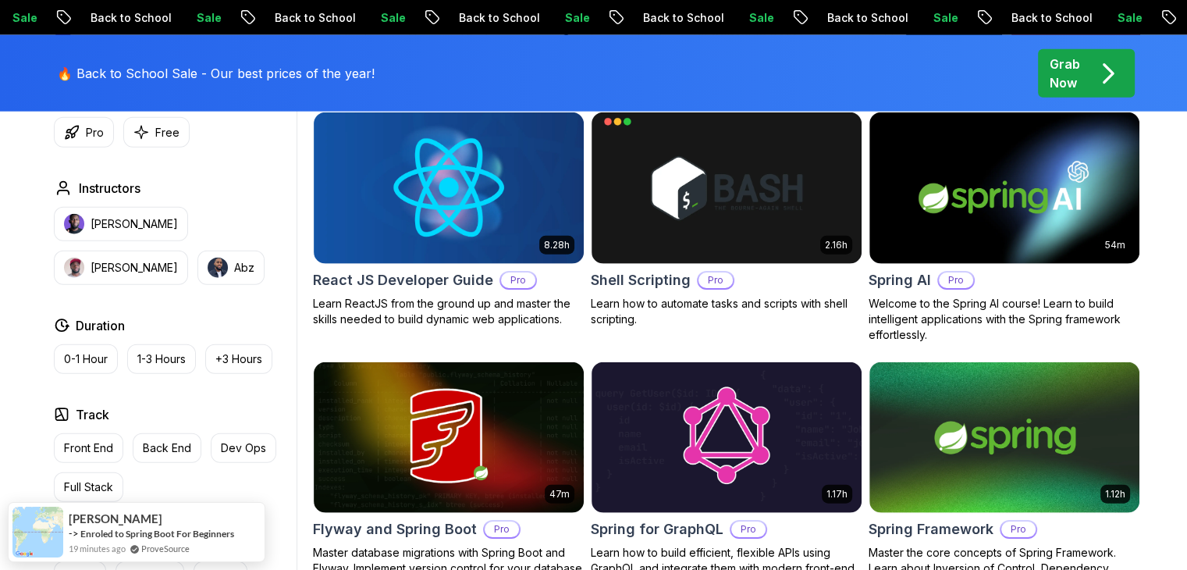
scroll to position [3746, 0]
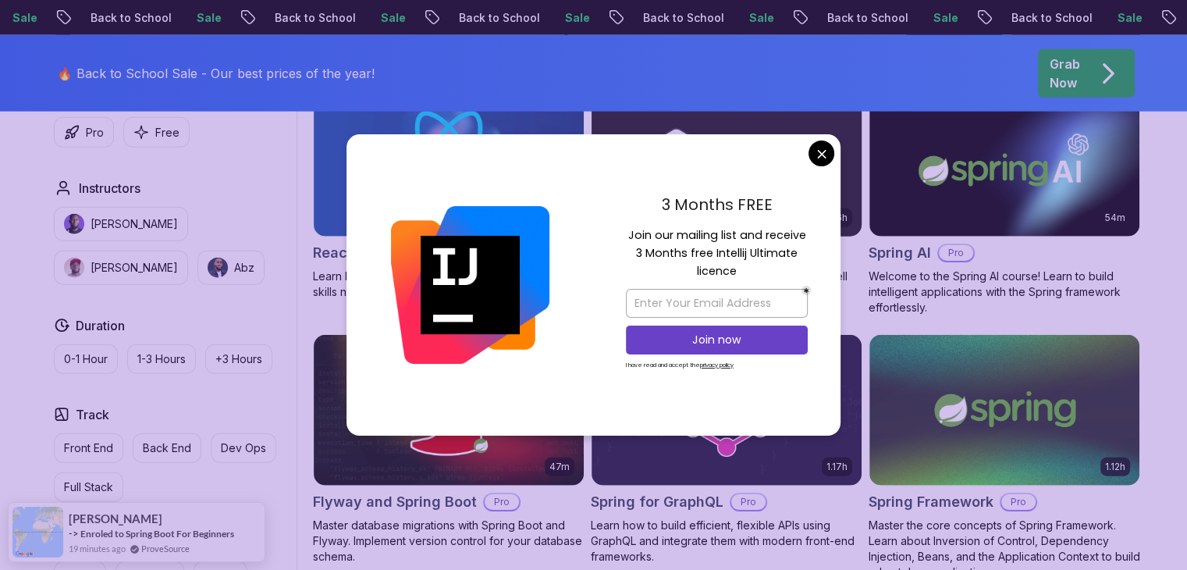
click at [818, 150] on body "Sale Back to School Sale Back to School Sale Back to School Sale Back to School…" at bounding box center [593, 309] width 1187 height 8111
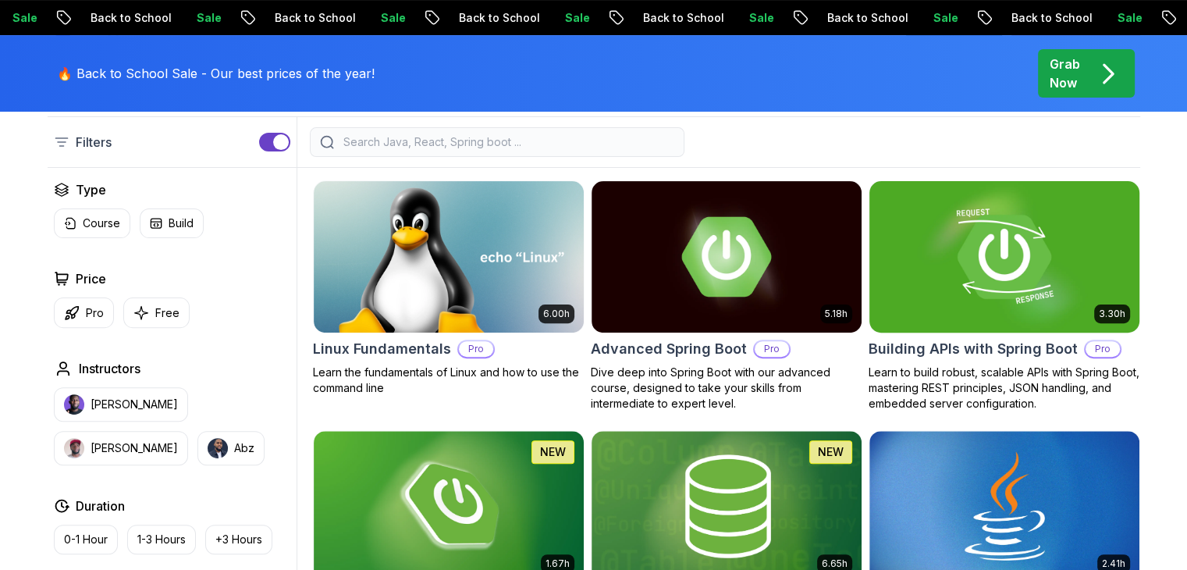
scroll to position [373, 0]
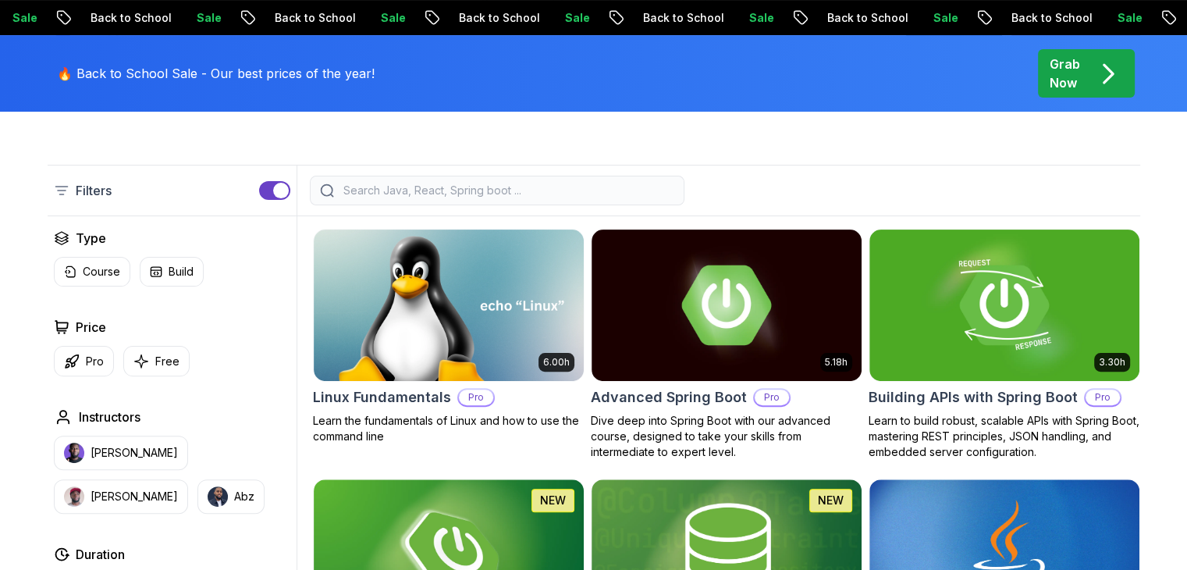
click at [565, 197] on input "search" at bounding box center [507, 191] width 334 height 16
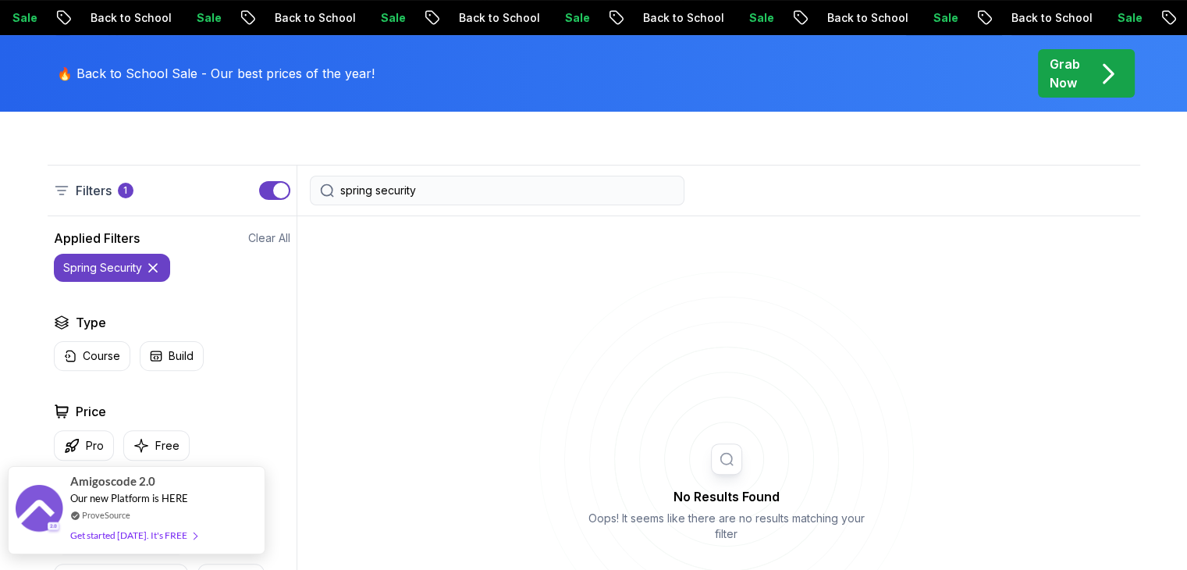
type input "spring security"
click at [162, 512] on div "ProveSource" at bounding box center [133, 514] width 126 height 13
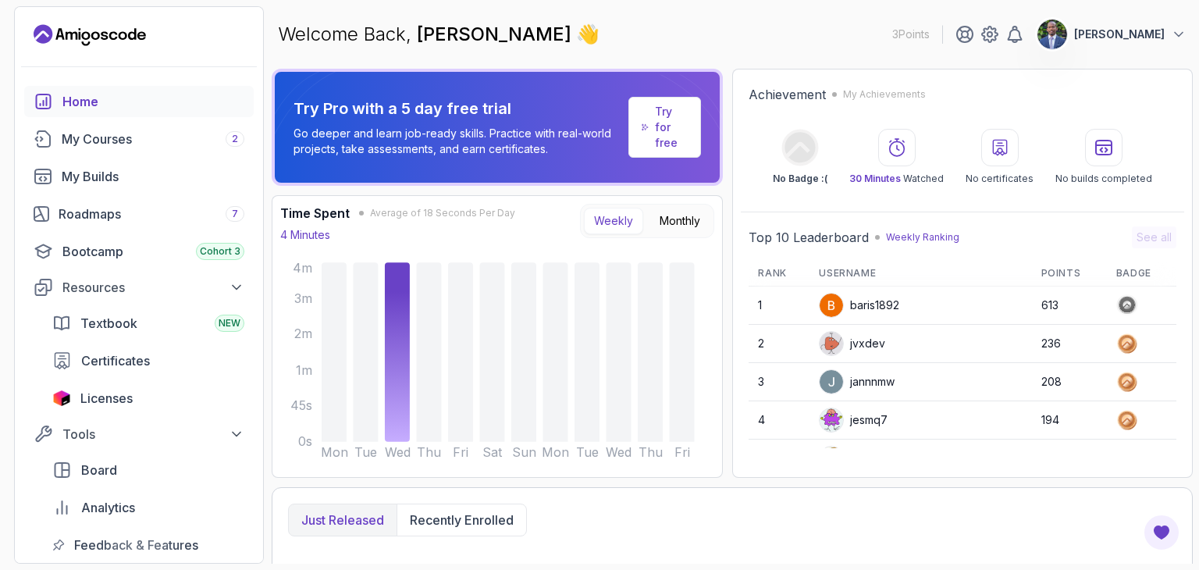
click at [726, 190] on div "Try Pro with a 5 day free trial Go deeper and learn job-ready skills. Practice …" at bounding box center [732, 273] width 921 height 409
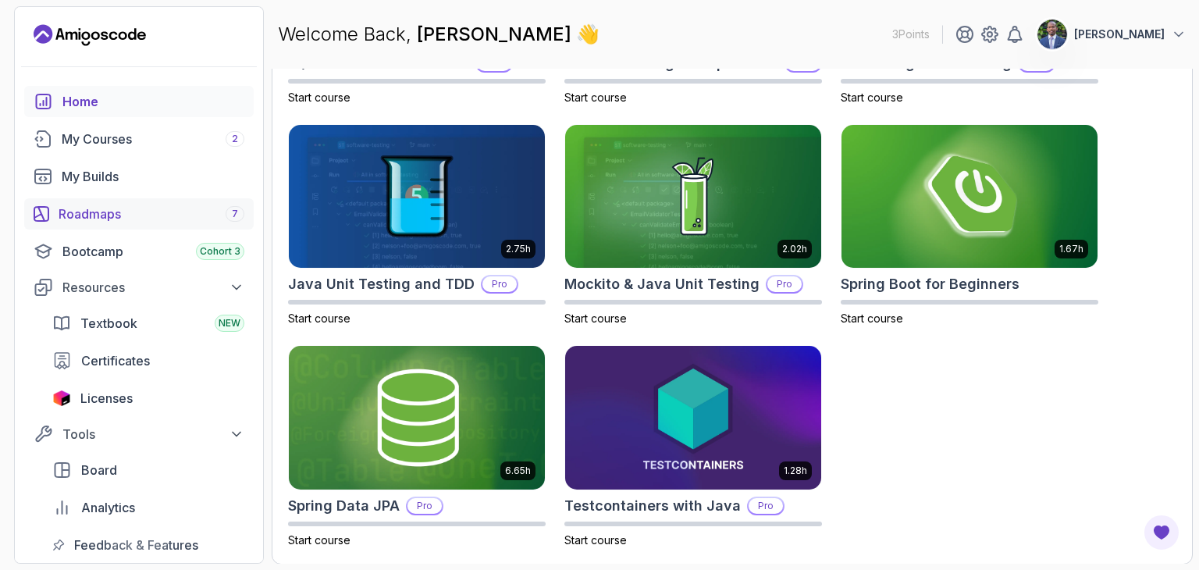
click at [117, 206] on div "Roadmaps 7" at bounding box center [152, 213] width 186 height 19
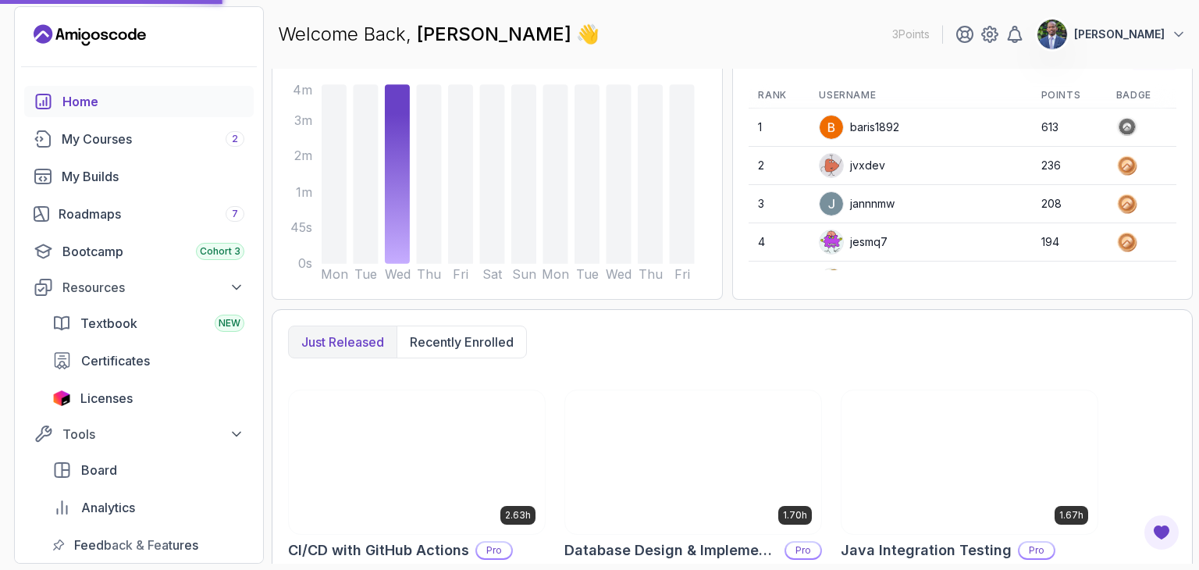
scroll to position [177, 0]
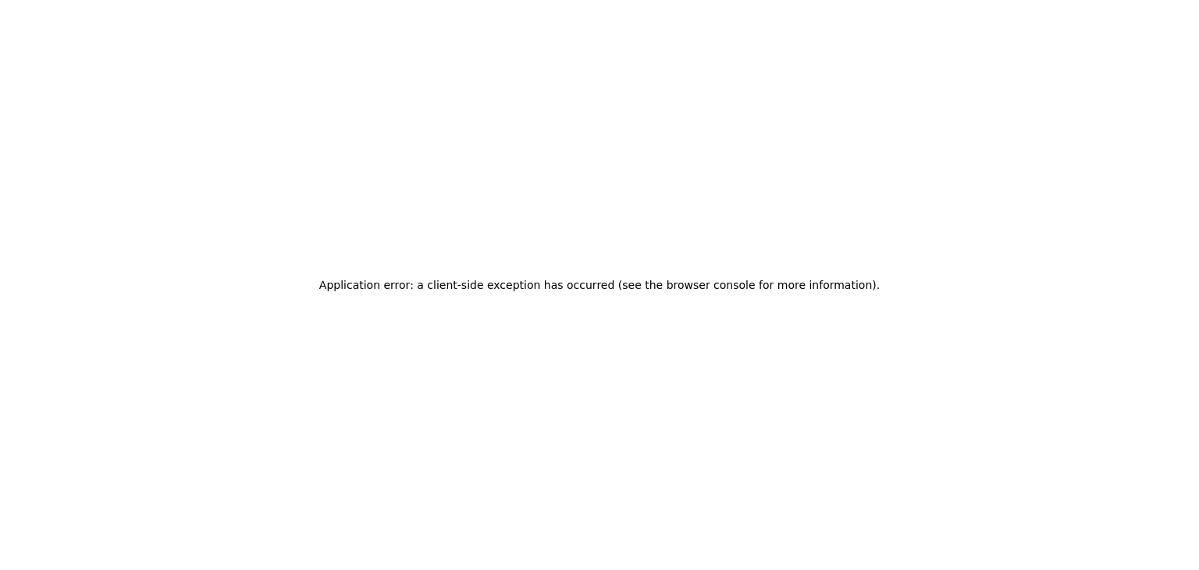
click at [693, 287] on h2 "Application error: a client-side exception has occurred (see the browser consol…" at bounding box center [599, 285] width 560 height 22
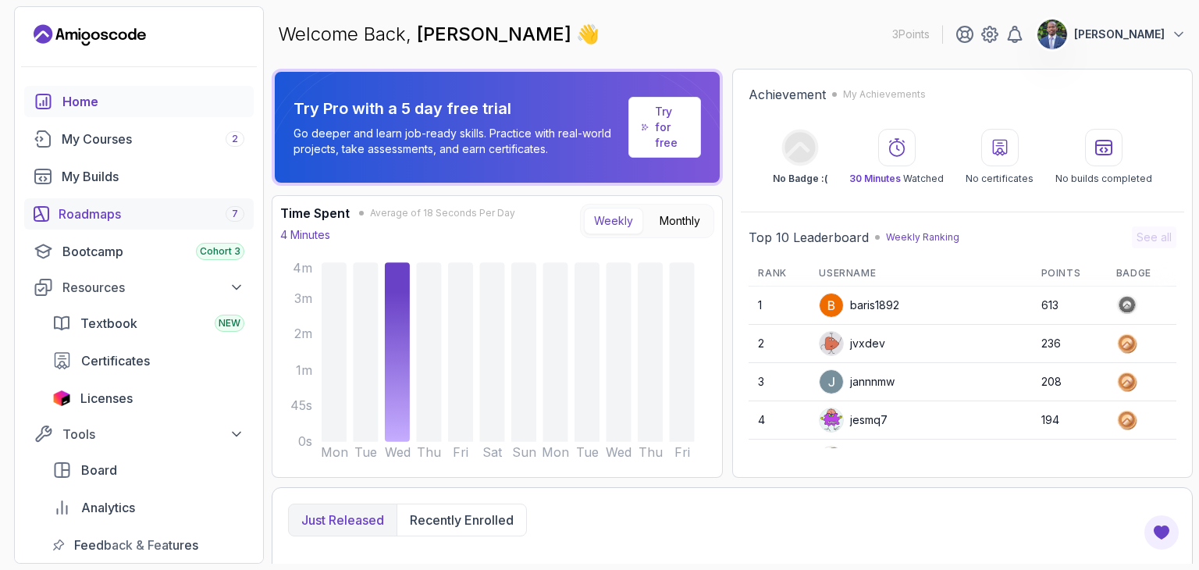
click at [70, 210] on div "Roadmaps 7" at bounding box center [152, 213] width 186 height 19
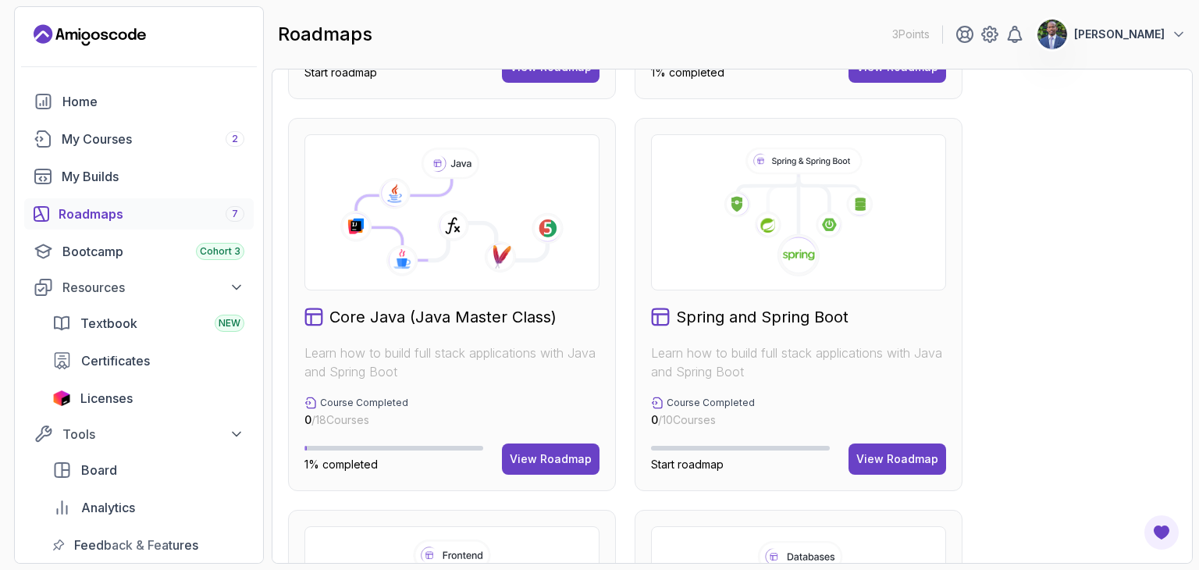
scroll to position [381, 0]
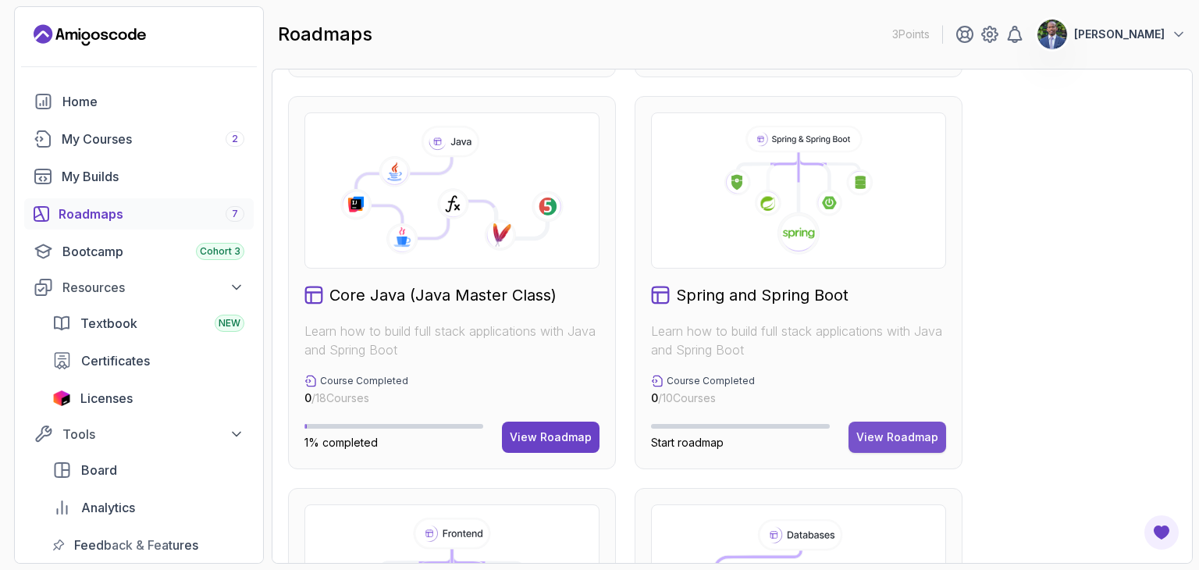
click at [898, 425] on button "View Roadmap" at bounding box center [897, 436] width 98 height 31
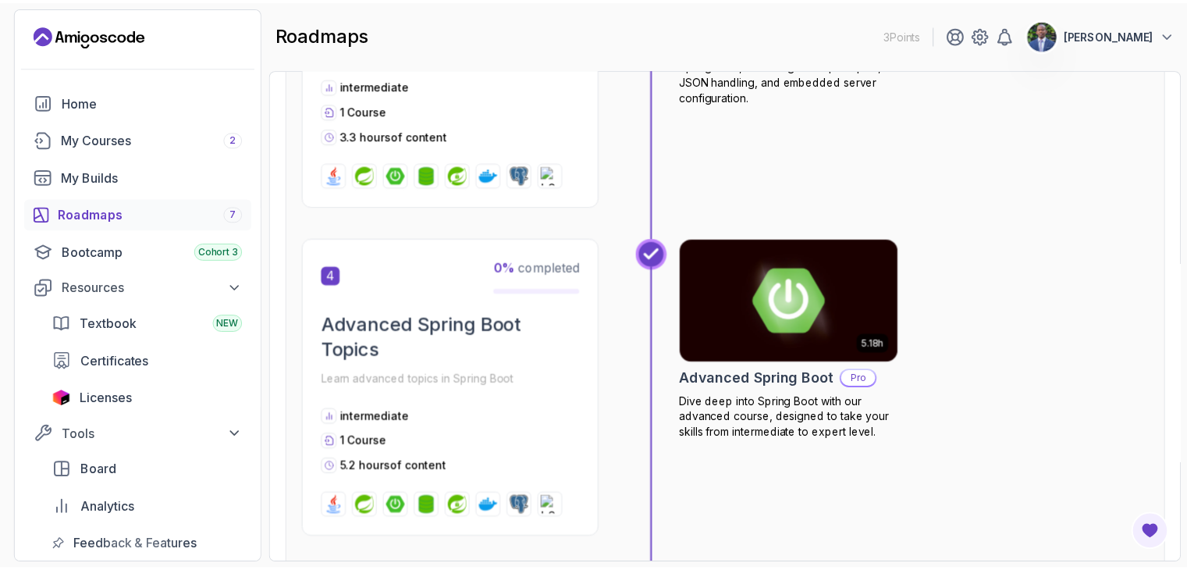
scroll to position [1214, 0]
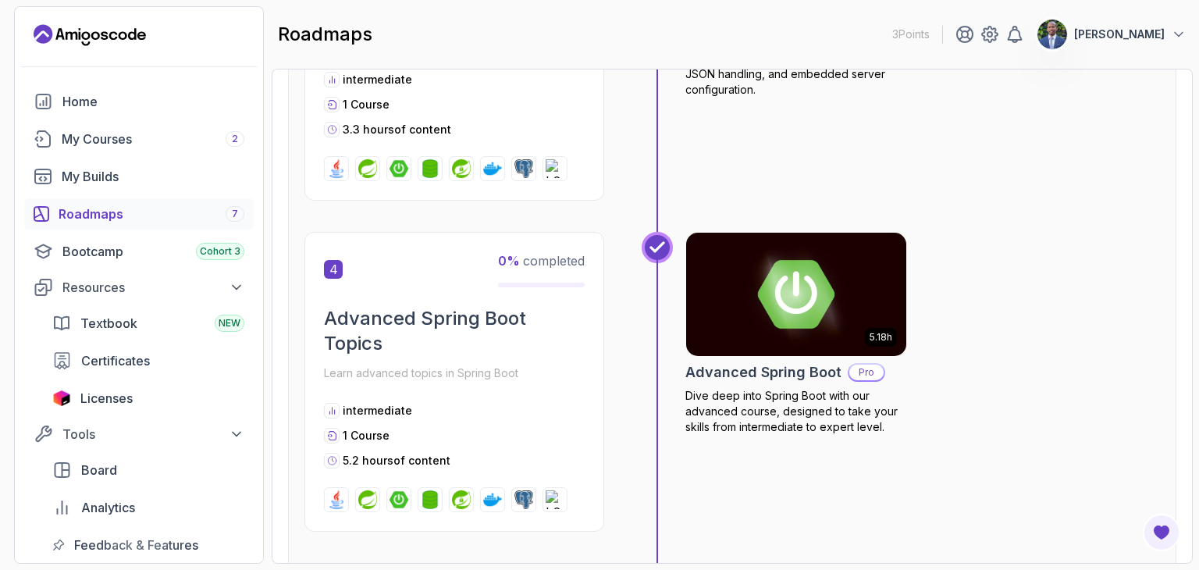
click at [773, 313] on img at bounding box center [796, 294] width 231 height 130
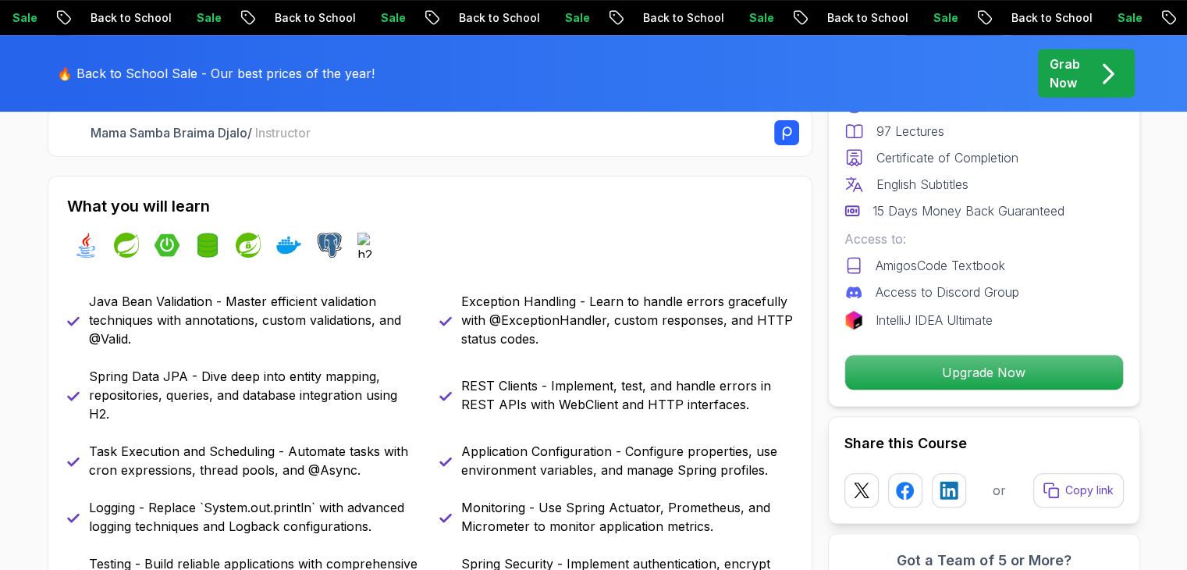
scroll to position [617, 0]
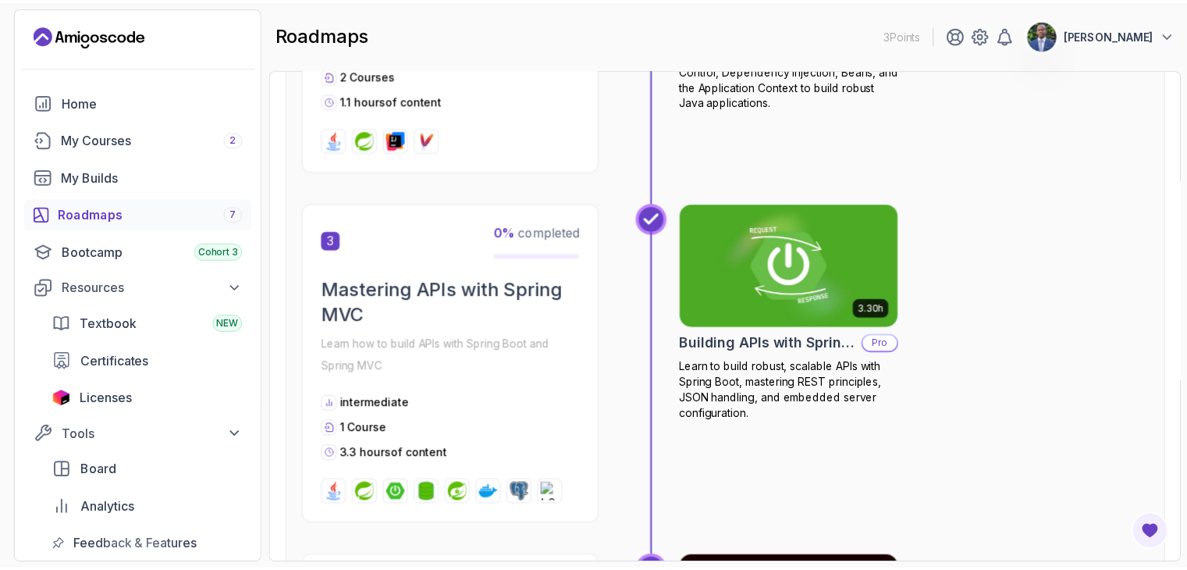
scroll to position [905, 0]
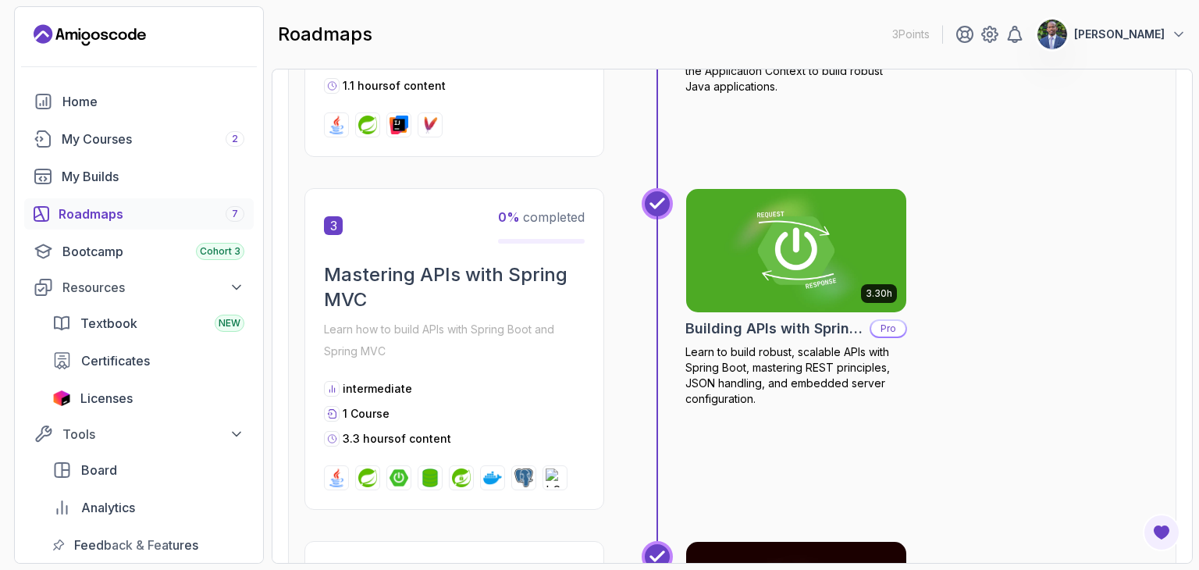
click at [779, 229] on img at bounding box center [796, 251] width 231 height 130
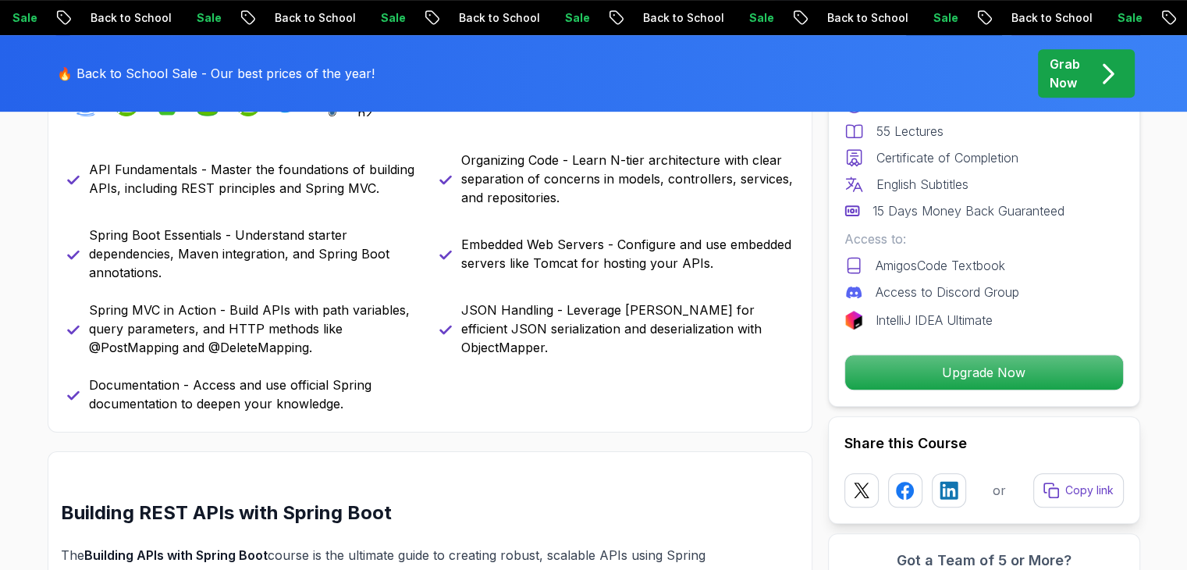
scroll to position [730, 0]
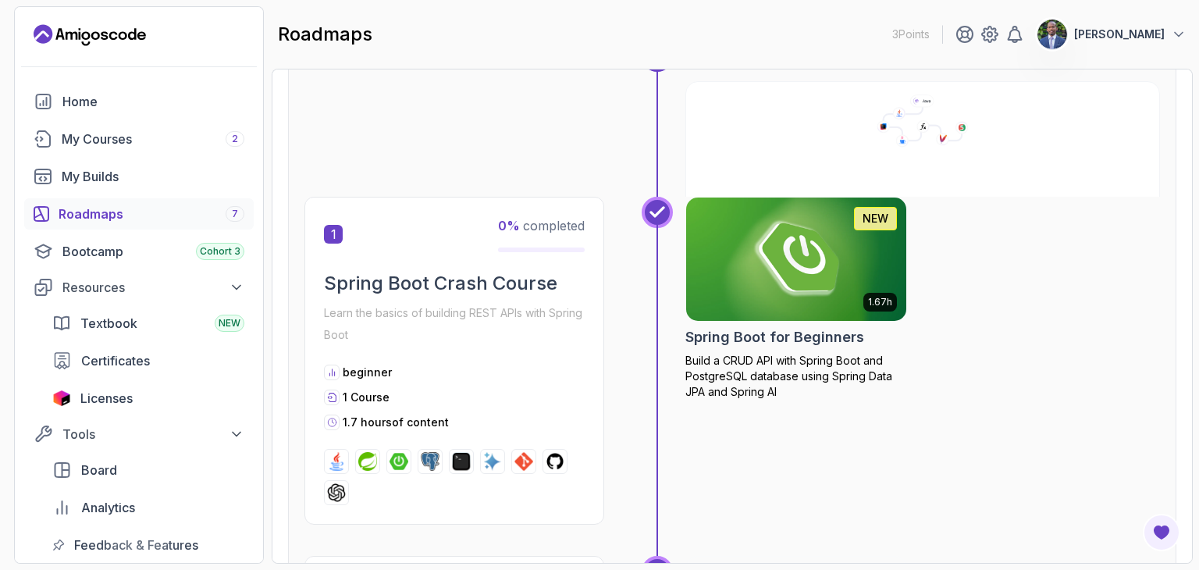
scroll to position [215, 0]
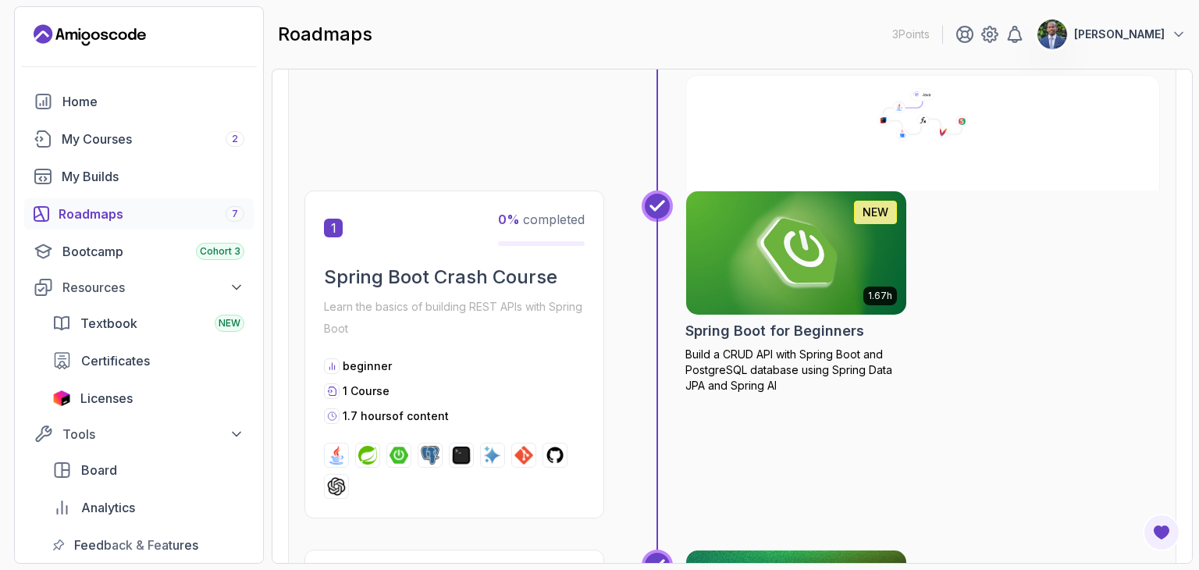
click at [577, 117] on div "Preview Your Core Java (Java Master Class)" at bounding box center [731, 112] width 855 height 156
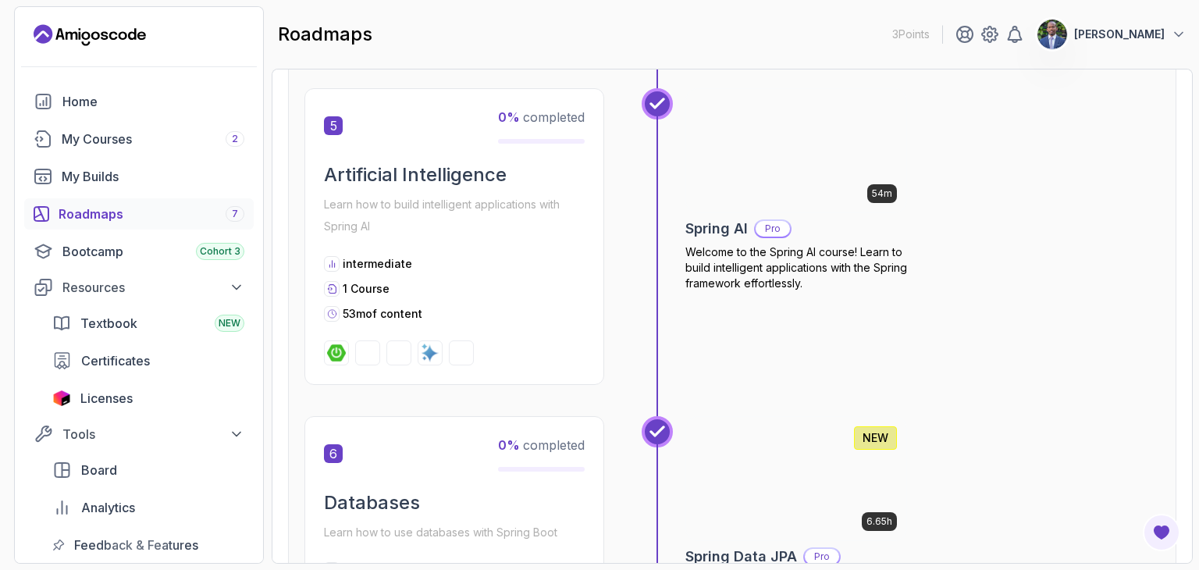
scroll to position [1474, 0]
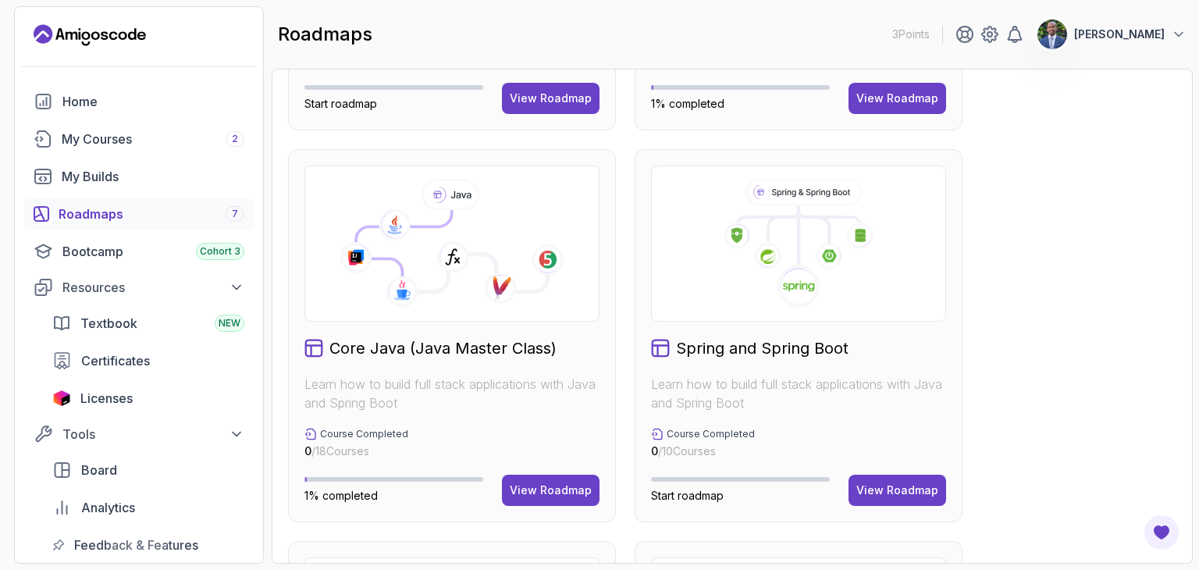
scroll to position [331, 0]
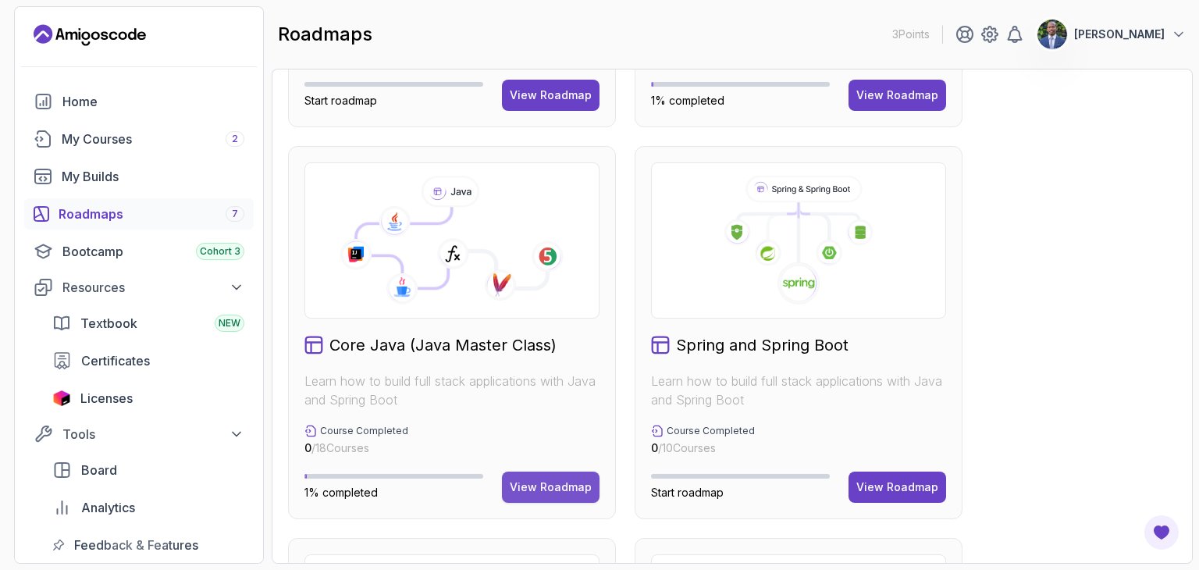
click at [539, 483] on div "View Roadmap" at bounding box center [551, 487] width 82 height 16
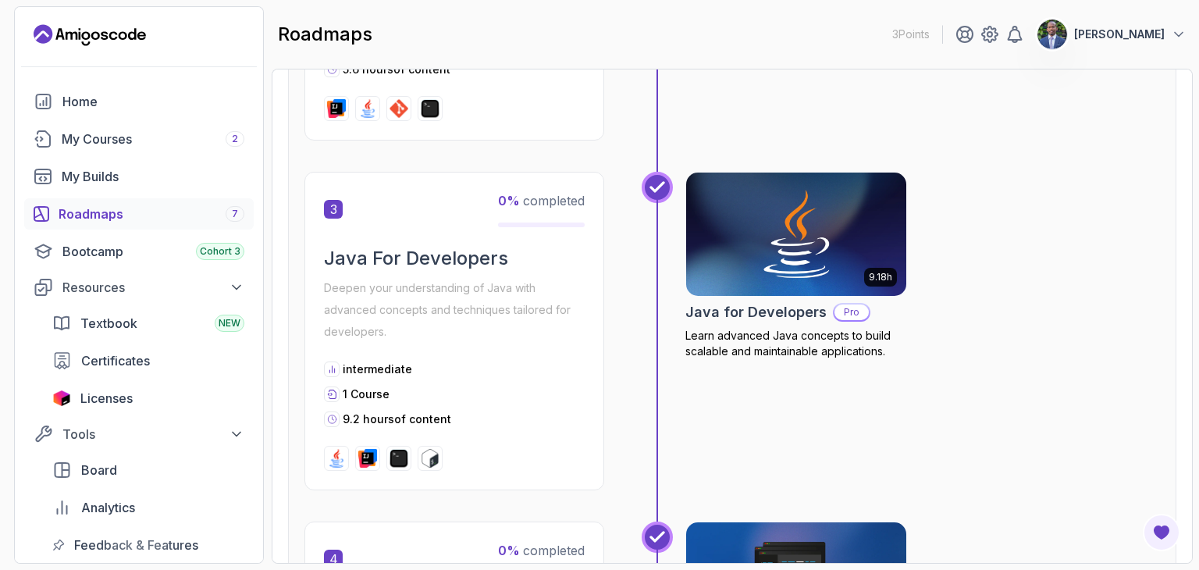
scroll to position [846, 0]
click at [746, 254] on img at bounding box center [796, 234] width 231 height 130
